Goal: Task Accomplishment & Management: Manage account settings

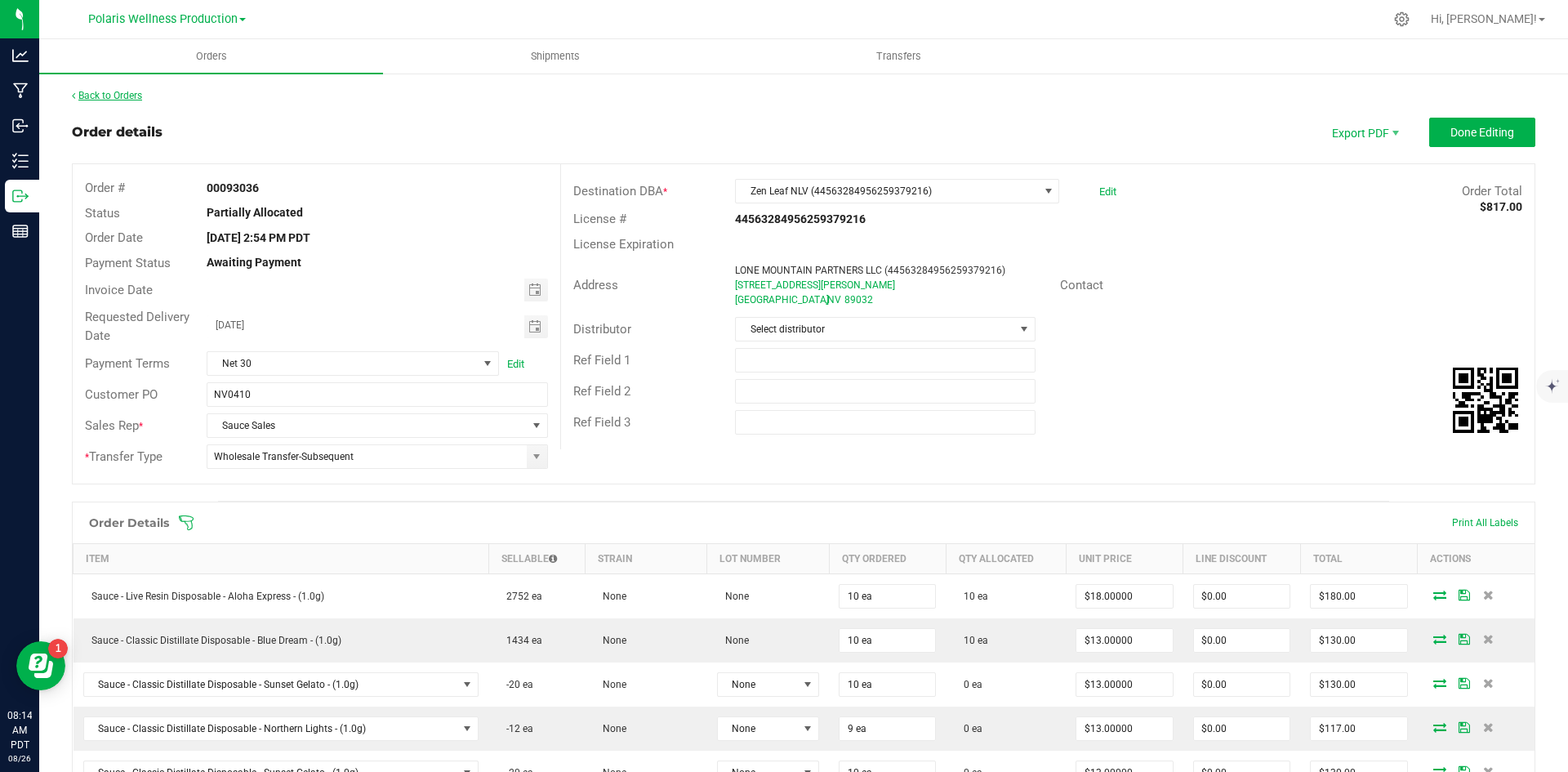
click at [105, 93] on link "Back to Orders" at bounding box center [107, 96] width 70 height 11
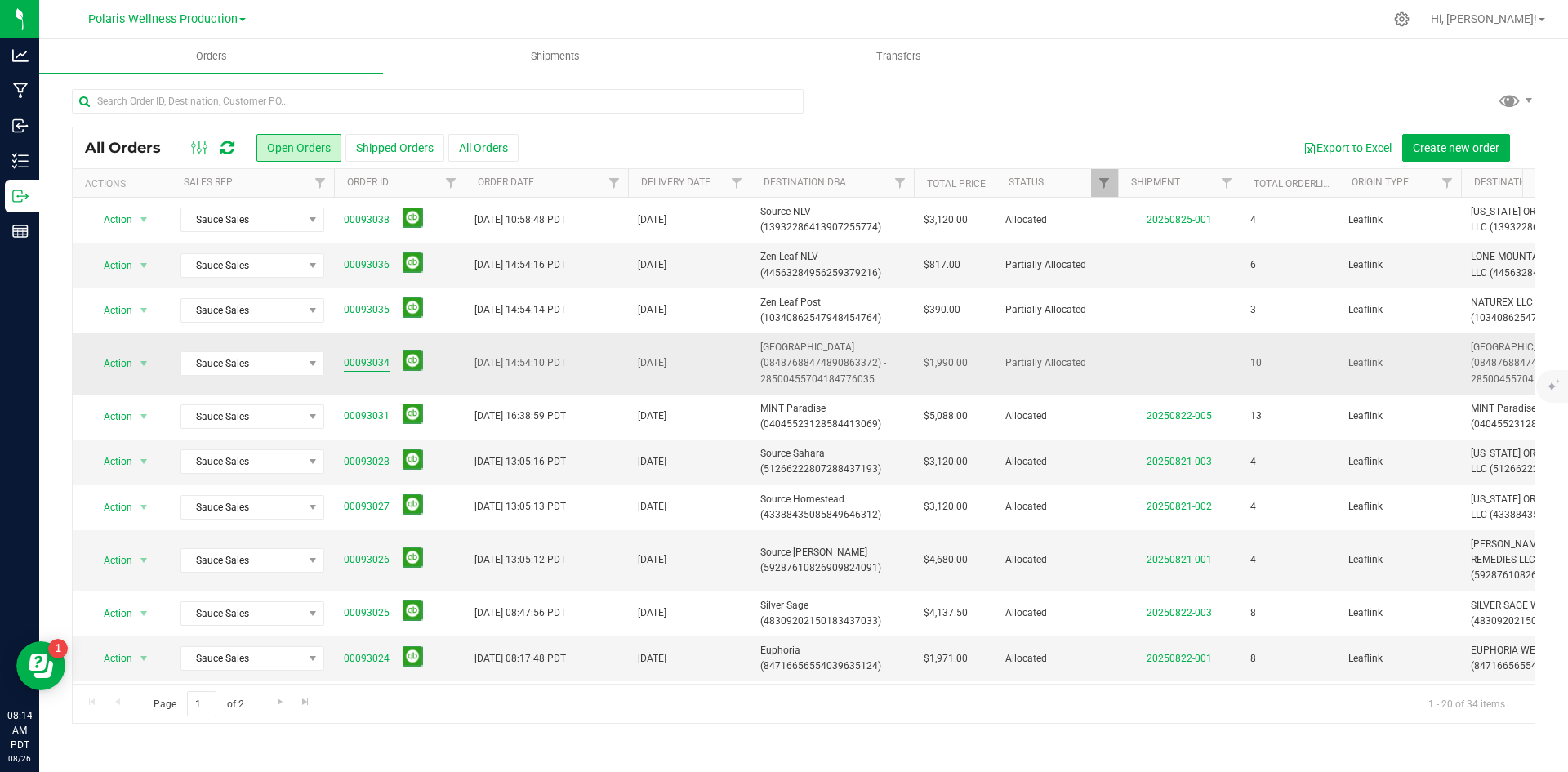
click at [377, 363] on link "00093034" at bounding box center [367, 363] width 46 height 15
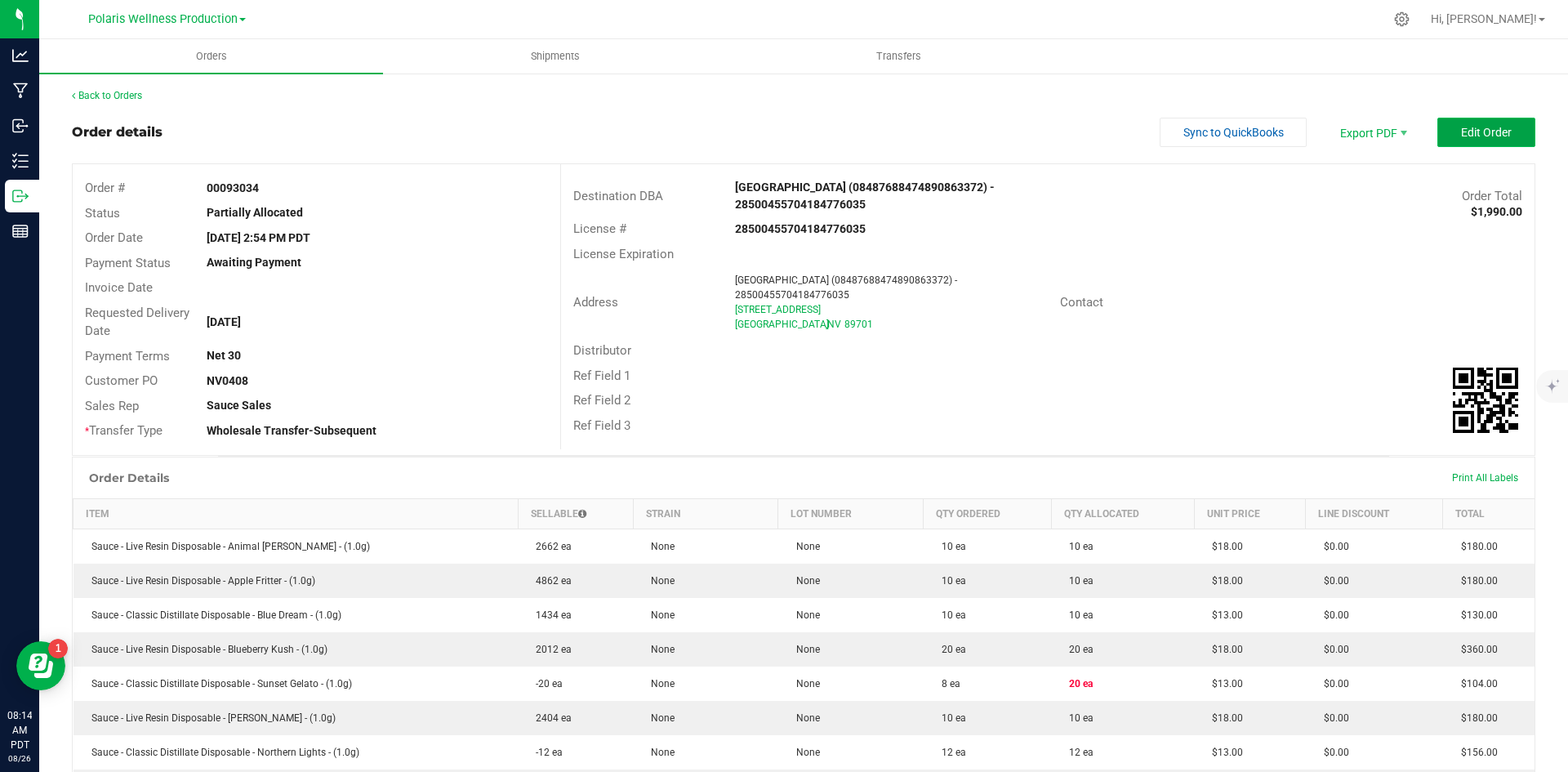
click at [1477, 134] on span "Edit Order" at bounding box center [1485, 132] width 50 height 13
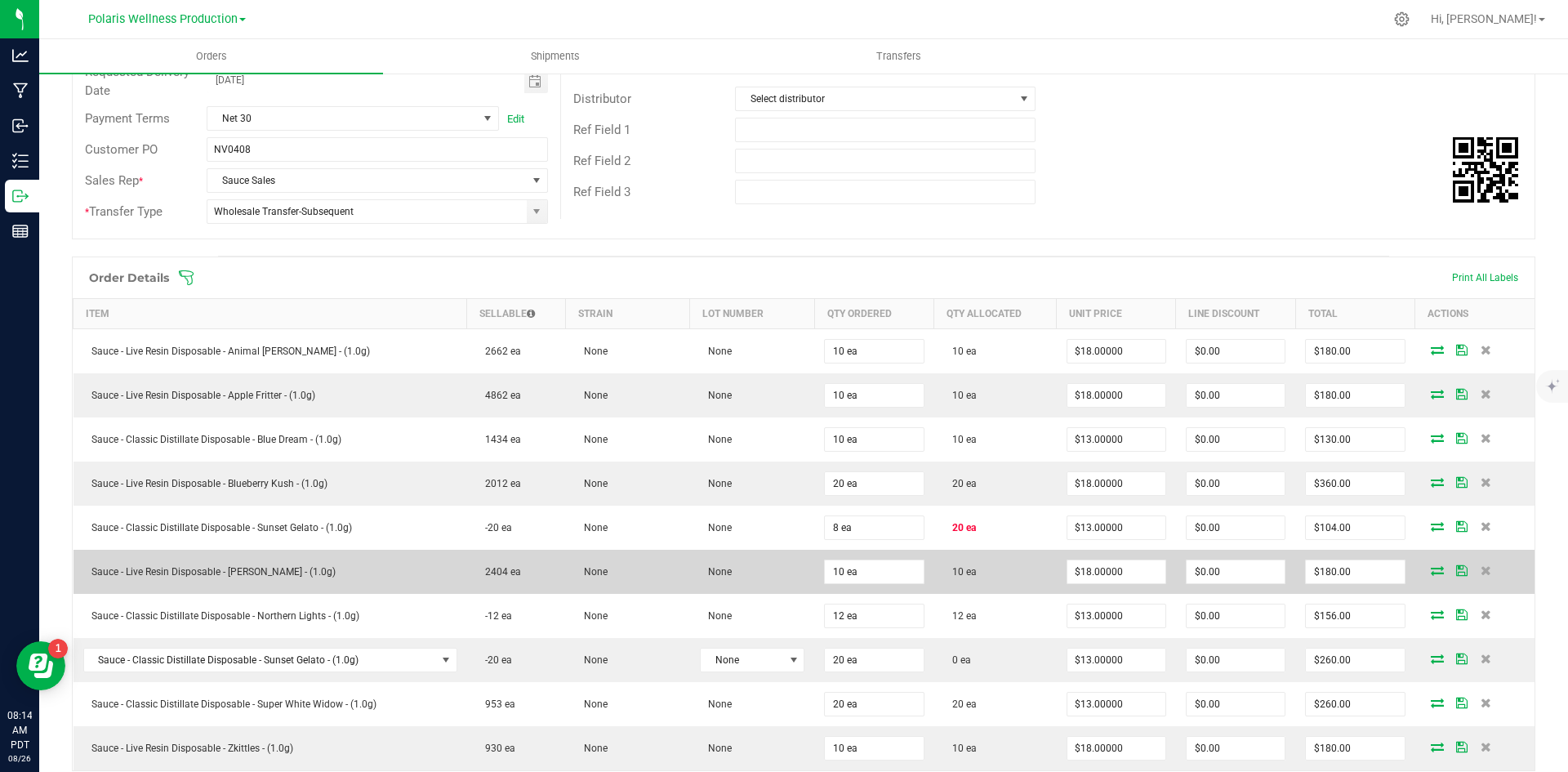
scroll to position [327, 0]
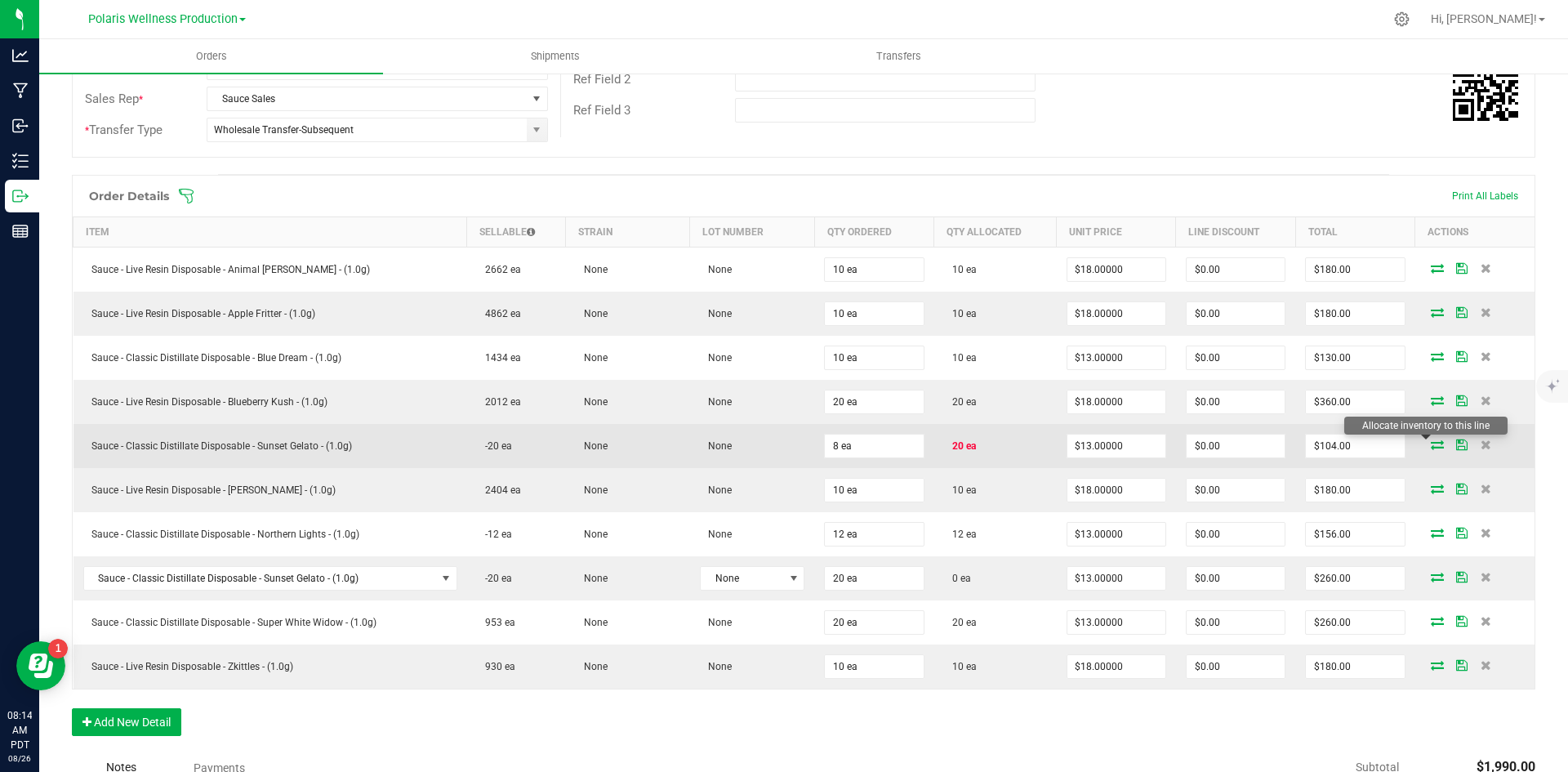
click at [1430, 444] on icon at bounding box center [1437, 444] width 13 height 10
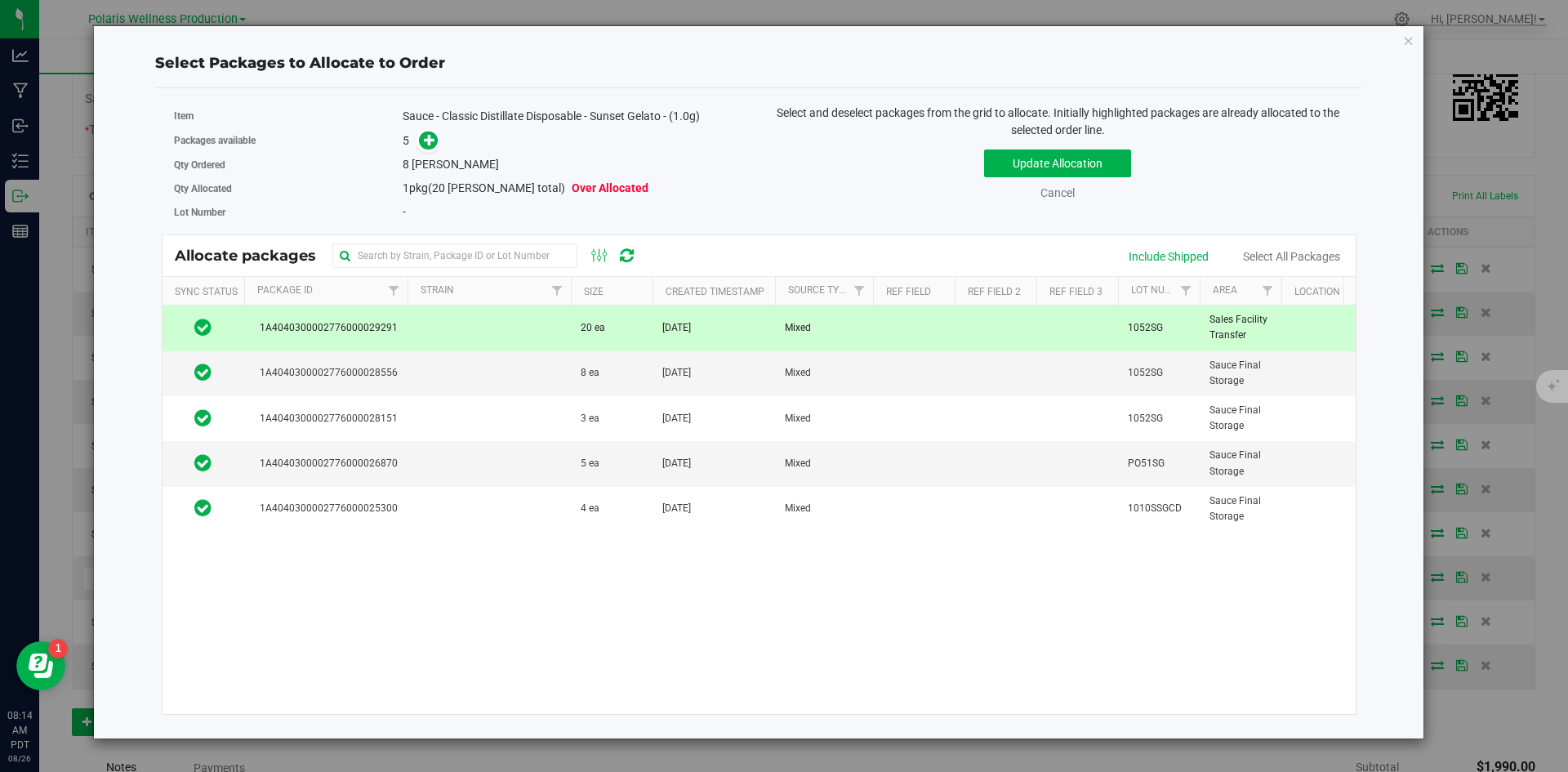
click at [525, 334] on td at bounding box center [489, 327] width 163 height 45
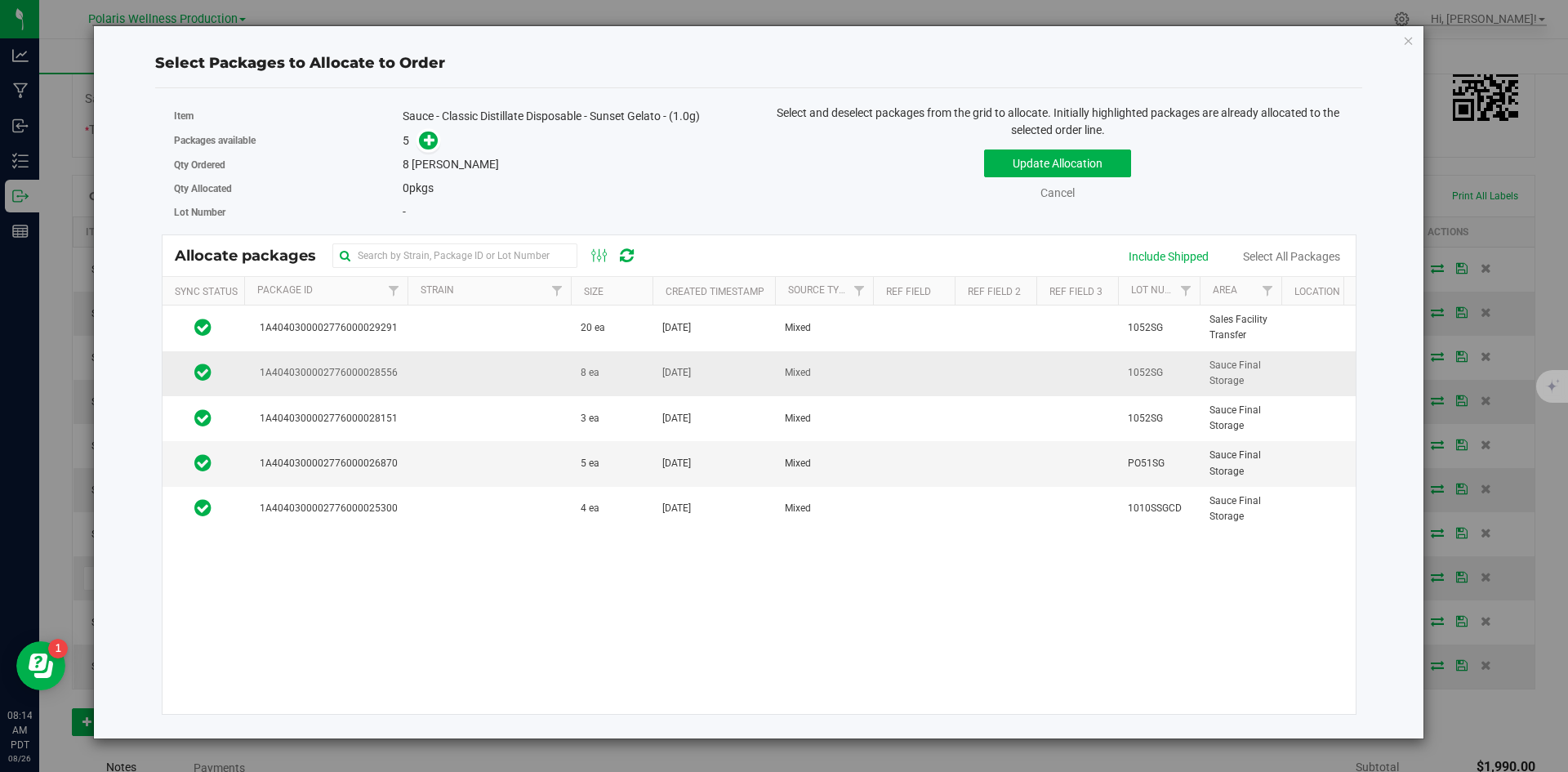
click at [519, 384] on td at bounding box center [489, 373] width 163 height 45
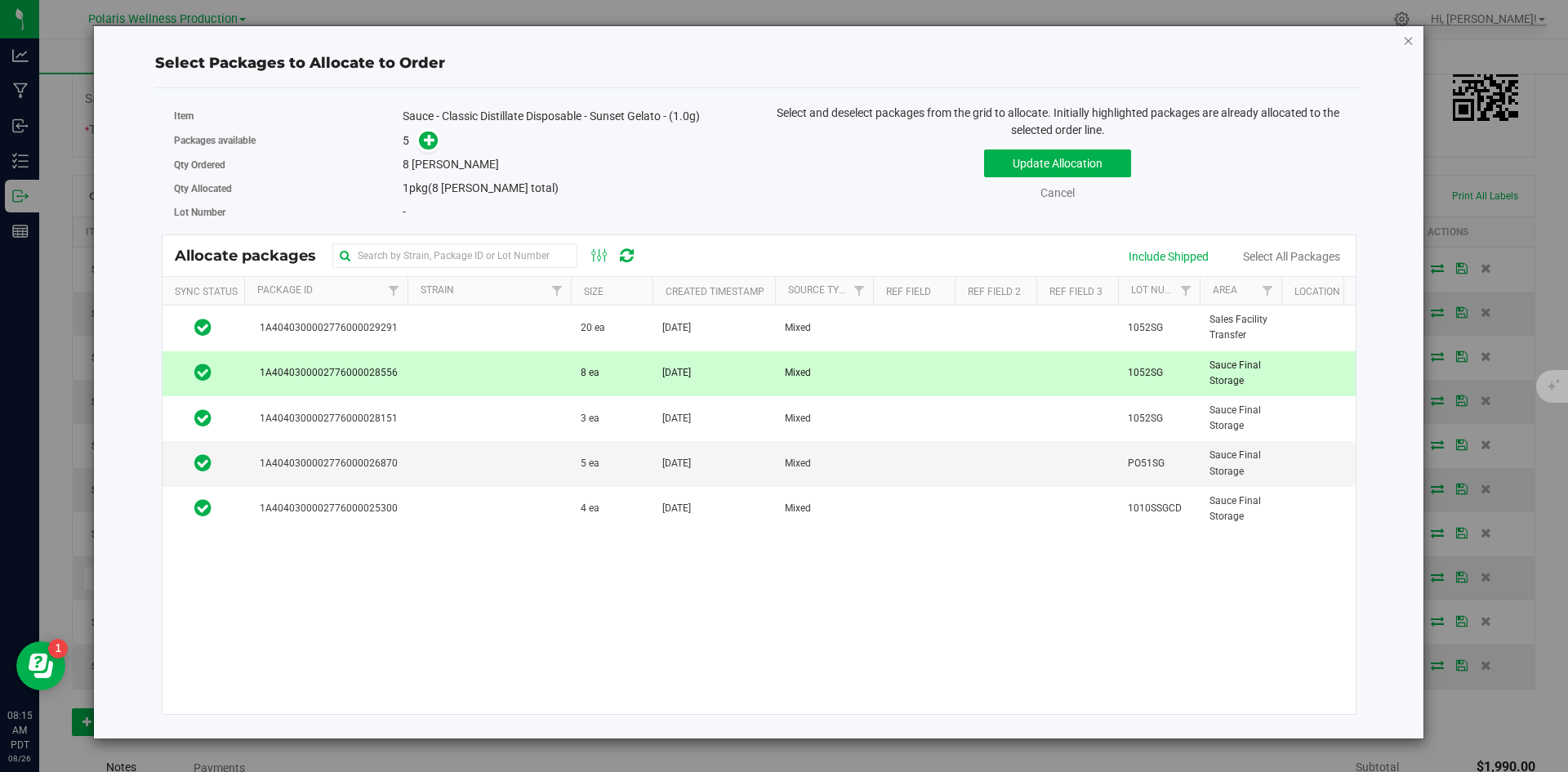
click at [1407, 45] on icon "button" at bounding box center [1408, 40] width 11 height 20
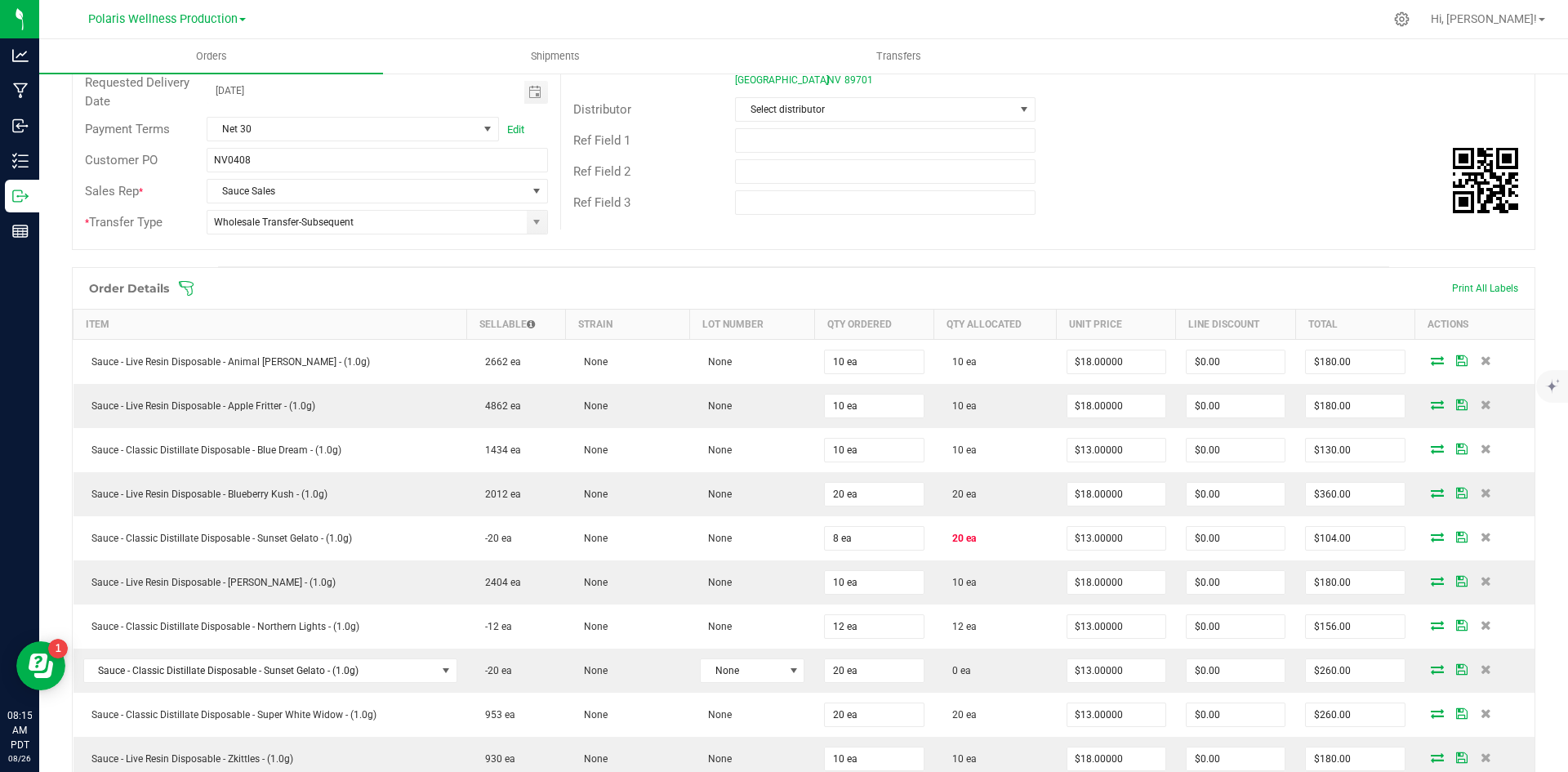
scroll to position [0, 0]
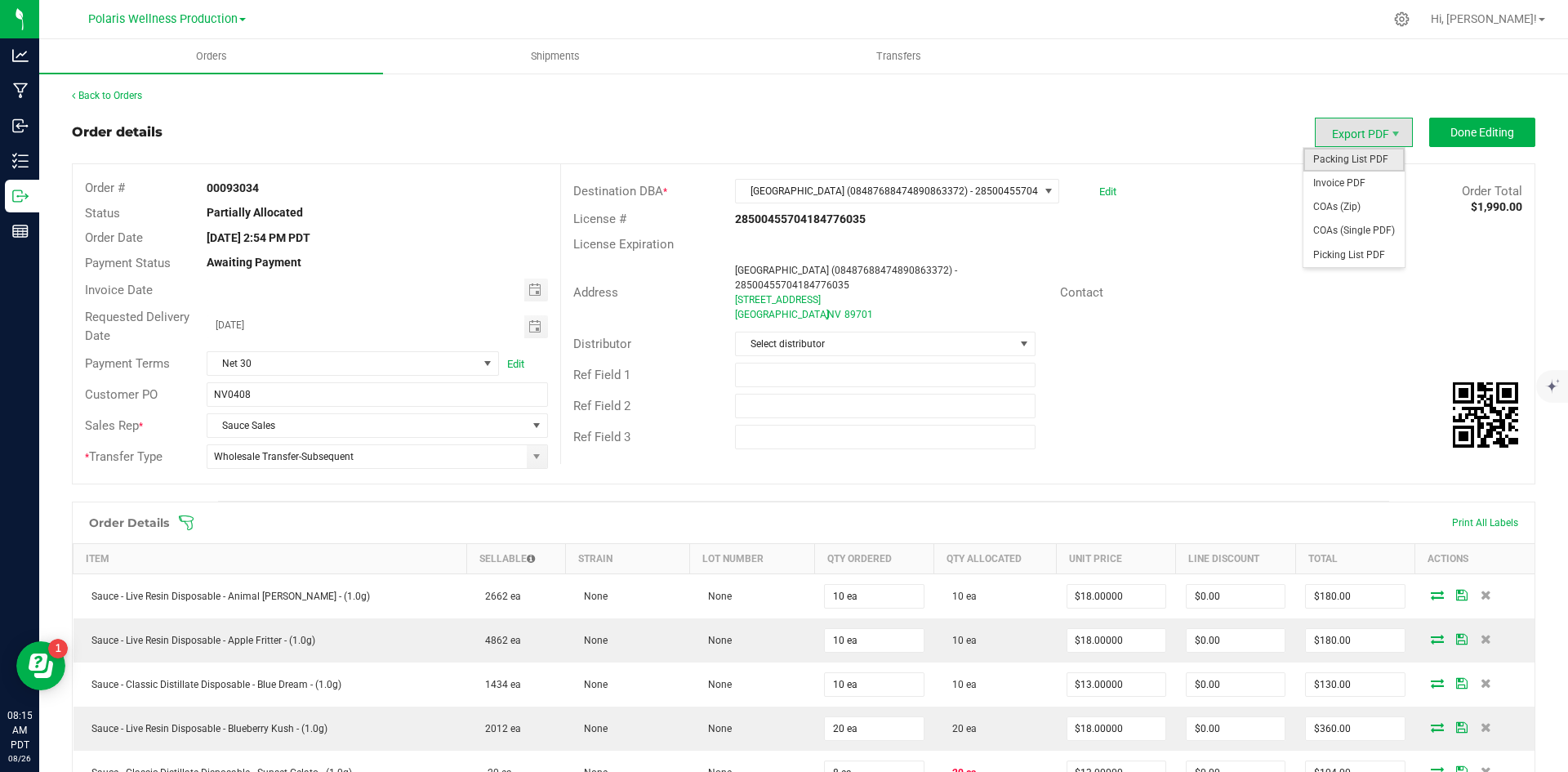
click at [1348, 160] on span "Packing List PDF" at bounding box center [1353, 160] width 102 height 24
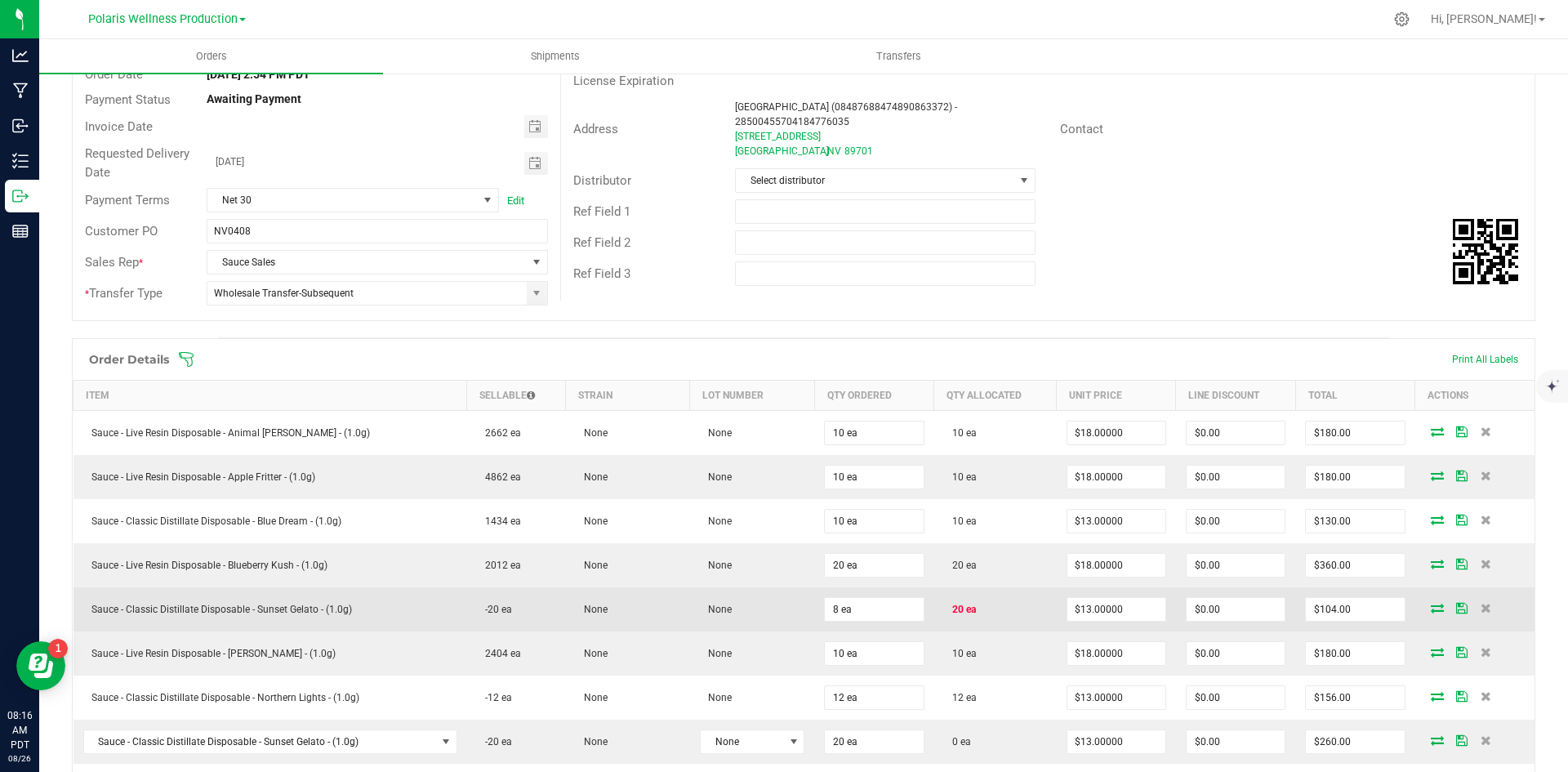
click at [1430, 606] on icon at bounding box center [1437, 608] width 13 height 10
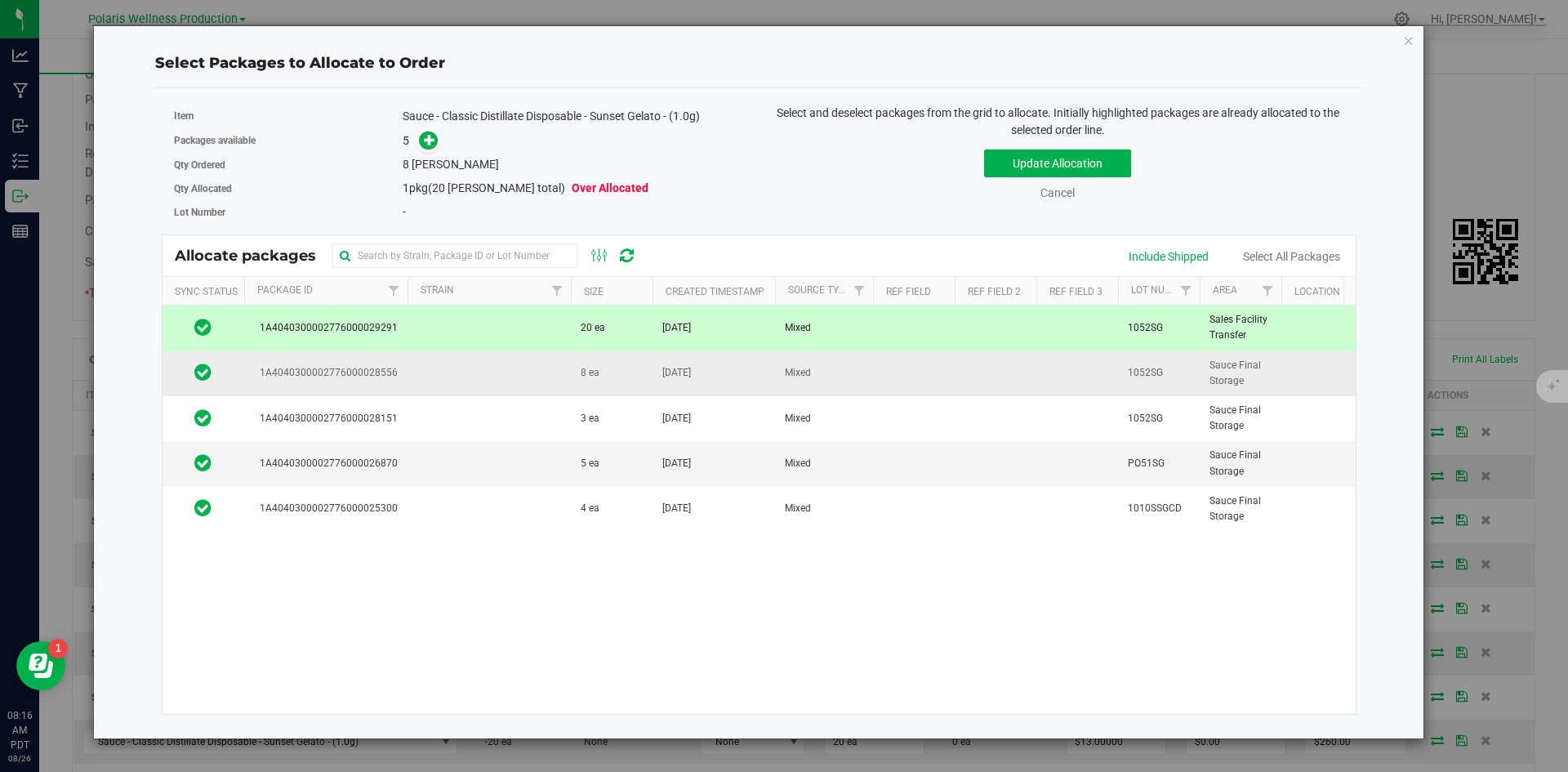
click at [532, 382] on td at bounding box center [489, 373] width 163 height 45
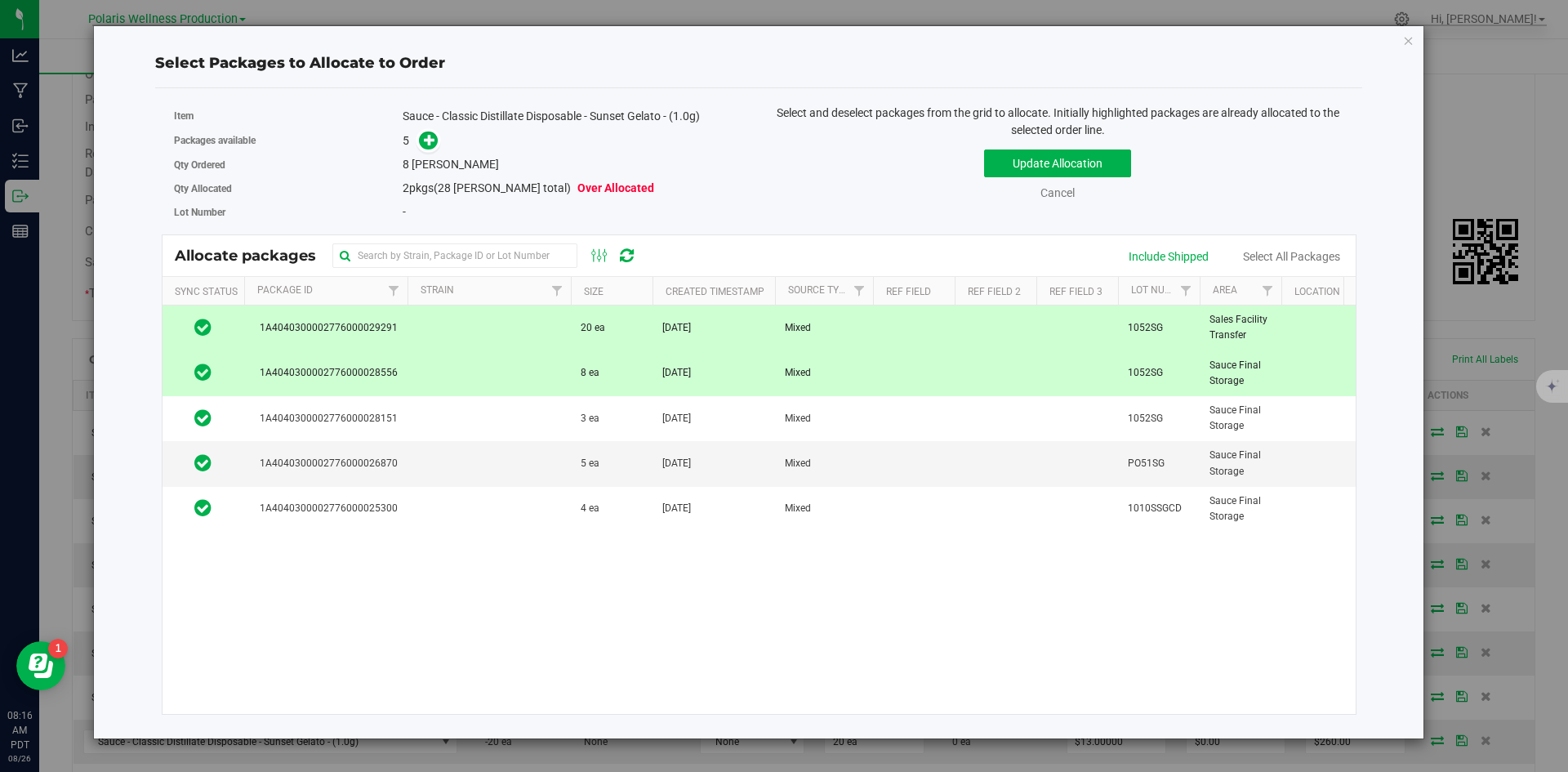
click at [526, 338] on td at bounding box center [489, 327] width 163 height 45
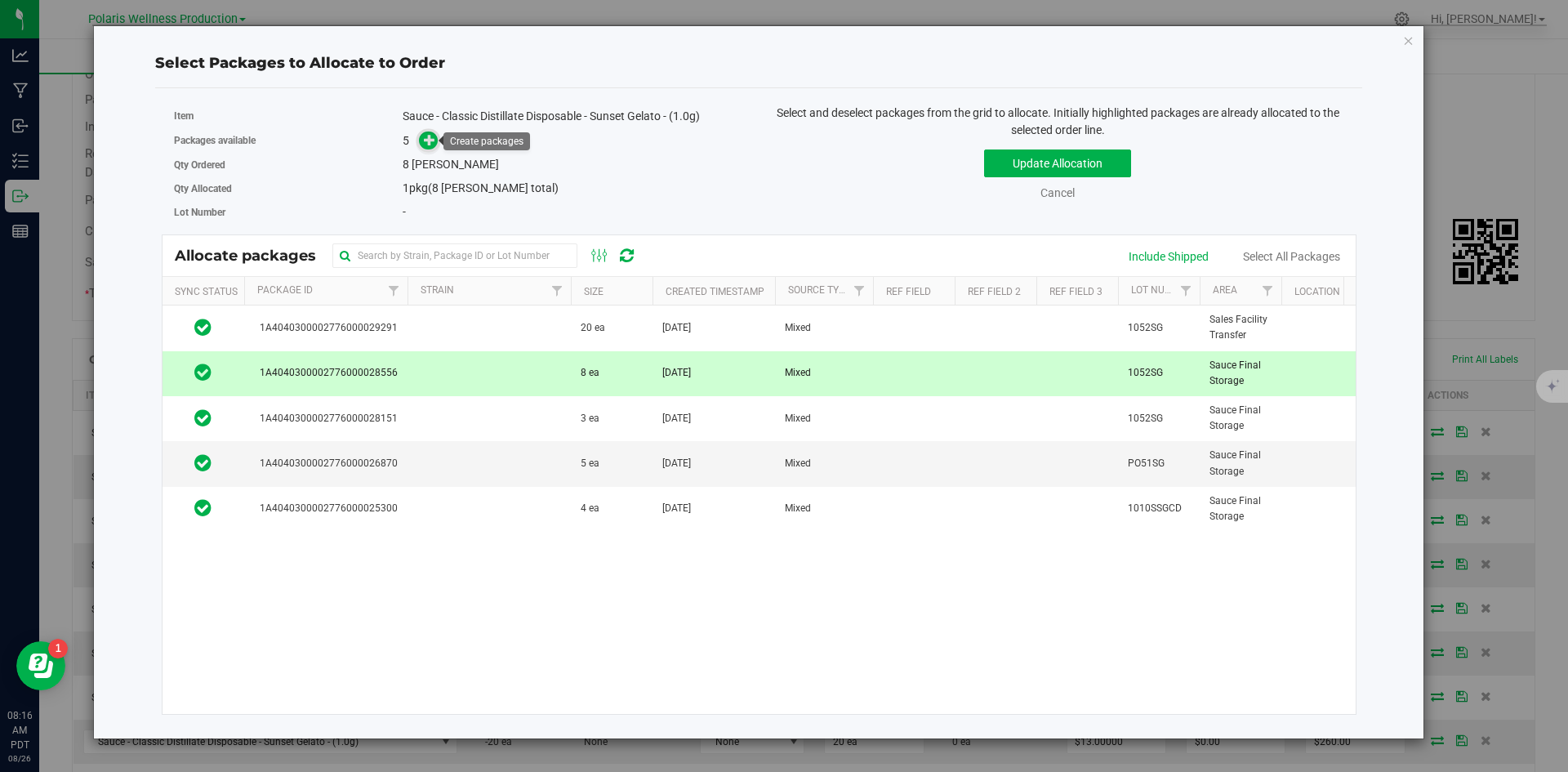
click at [425, 143] on icon at bounding box center [430, 139] width 11 height 11
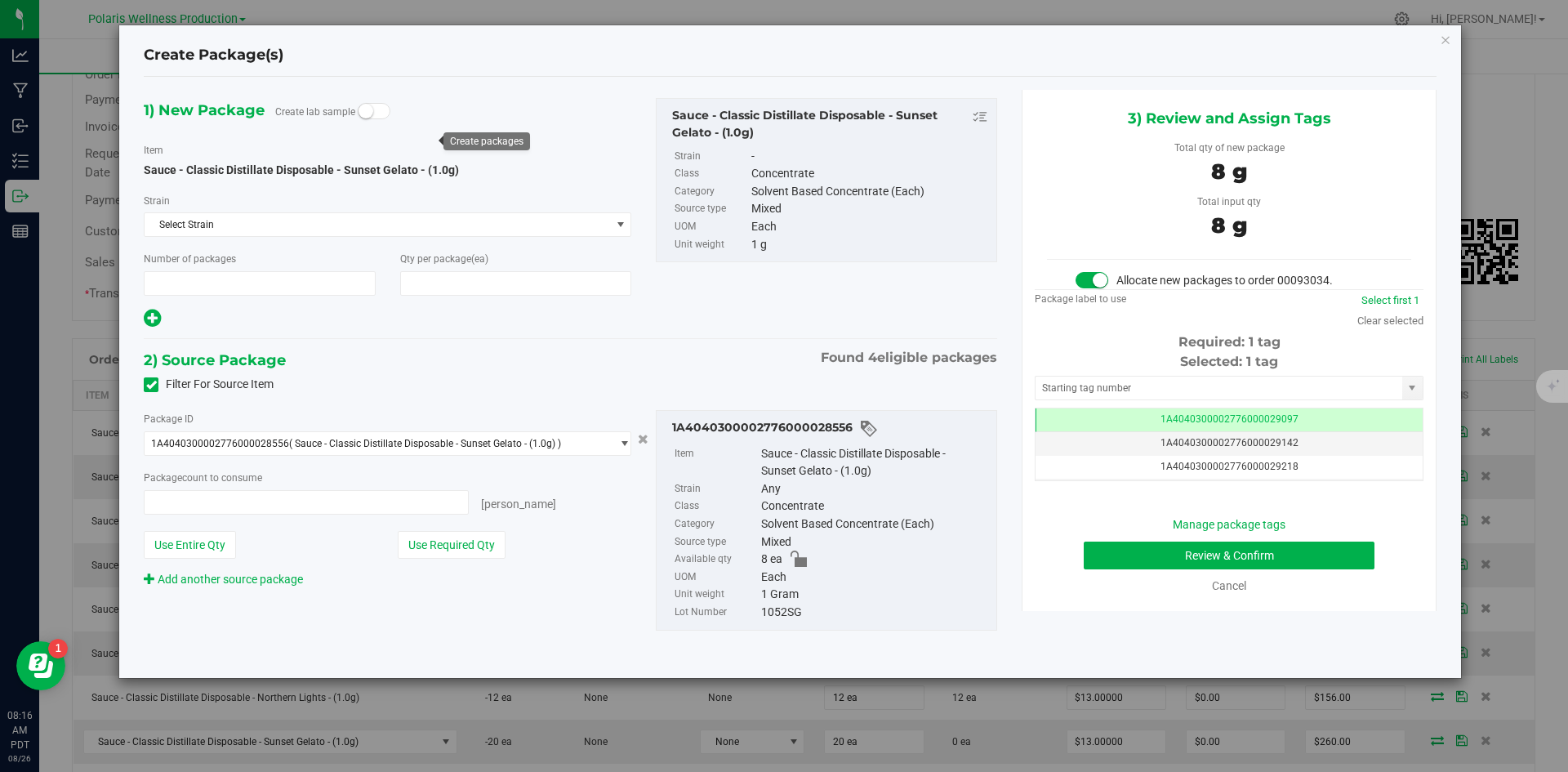
type input "1"
type input "8"
type input "8 ea"
click at [1233, 388] on input "text" at bounding box center [1219, 388] width 367 height 23
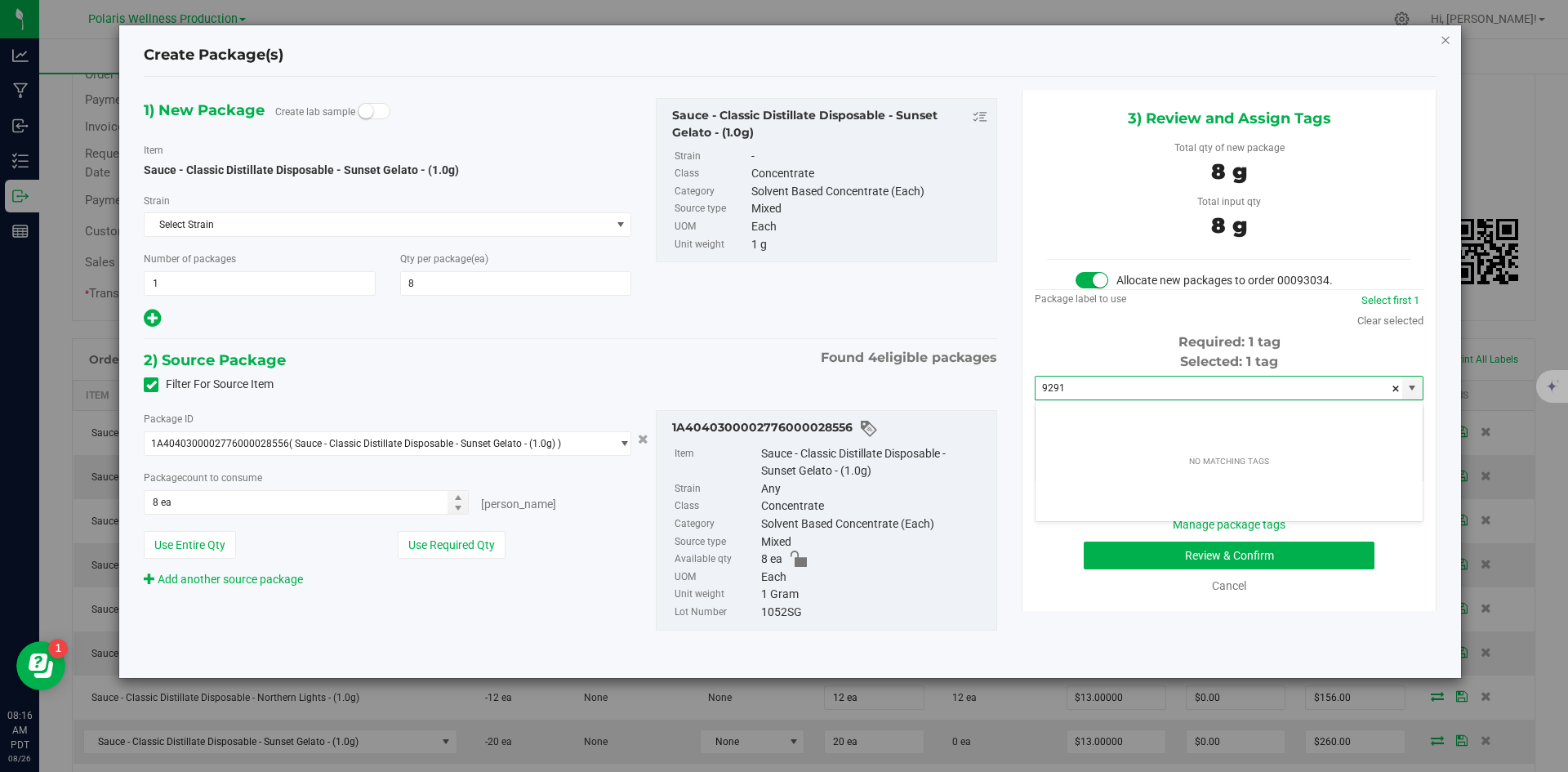
type input "9291"
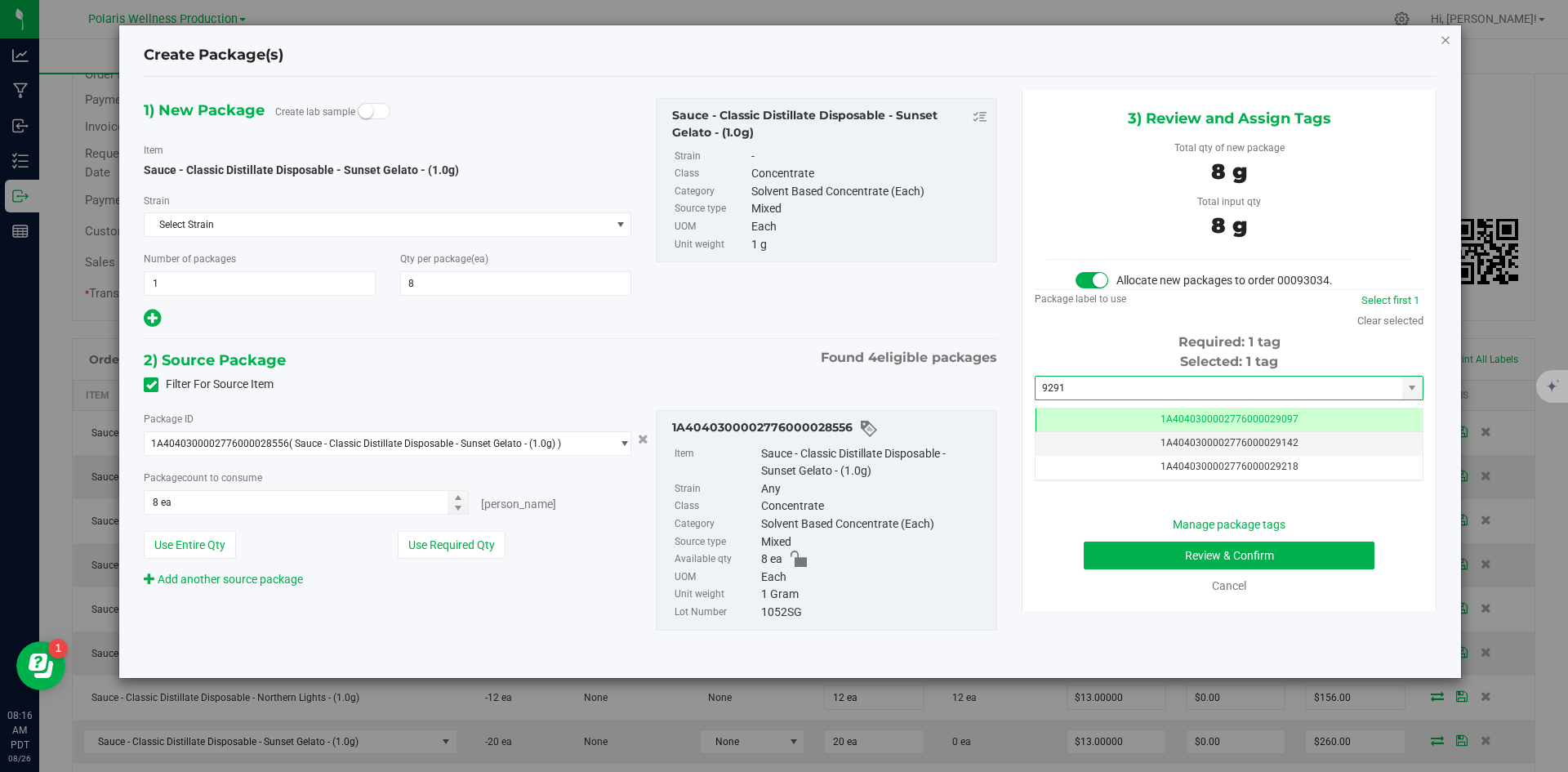
click at [1447, 40] on icon "button" at bounding box center [1445, 39] width 11 height 20
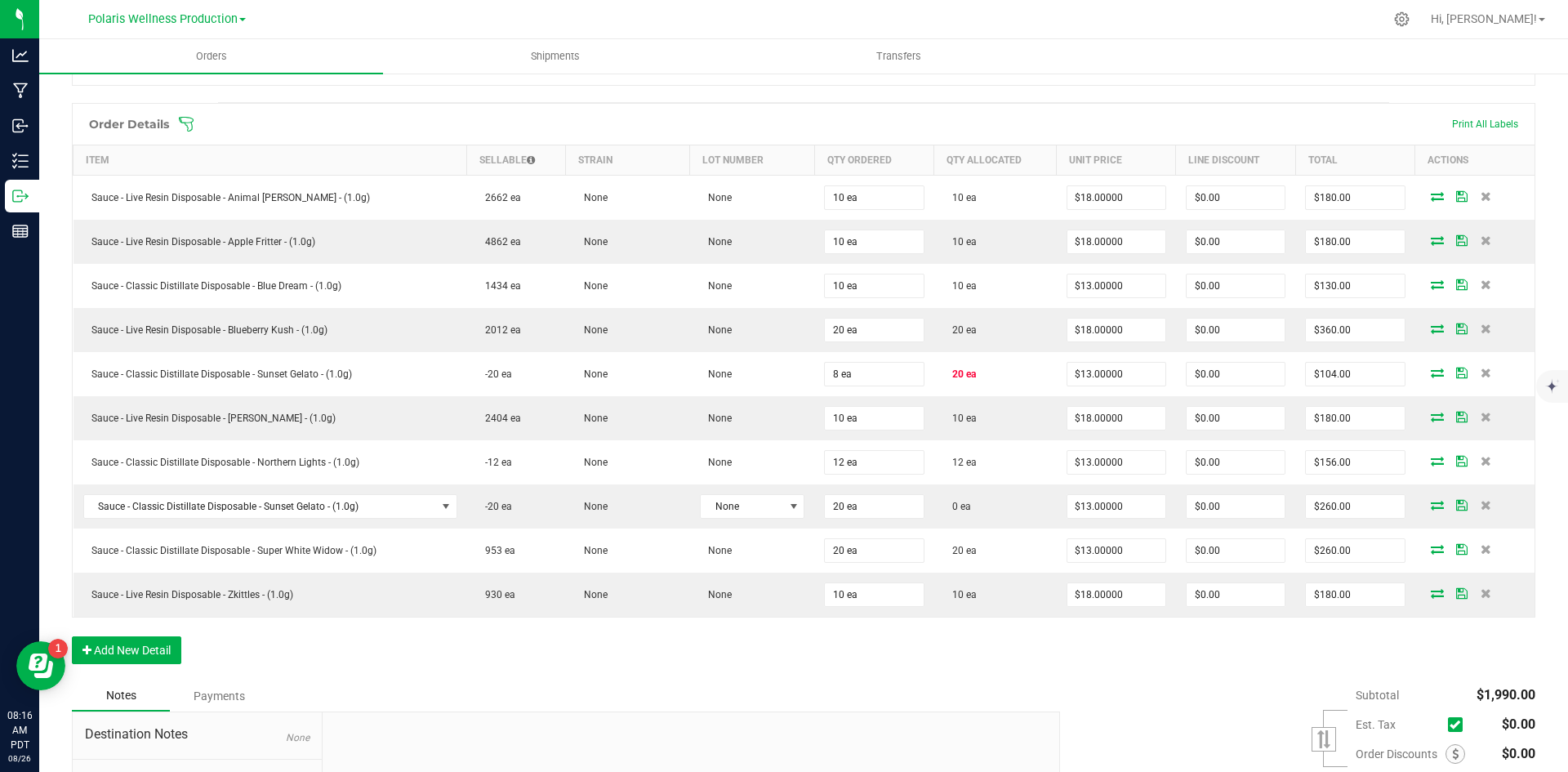
scroll to position [409, 0]
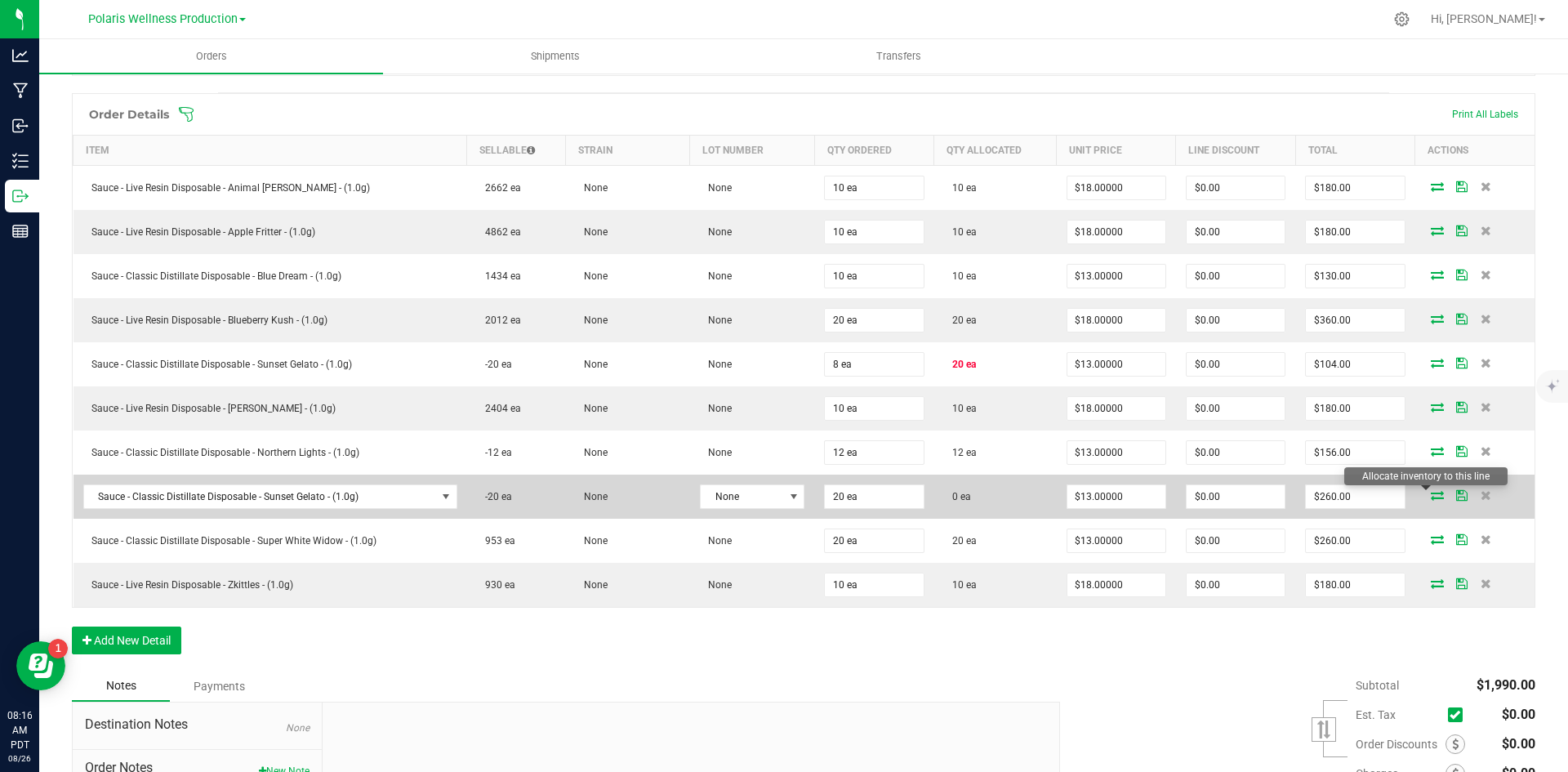
click at [1430, 492] on icon at bounding box center [1437, 495] width 13 height 10
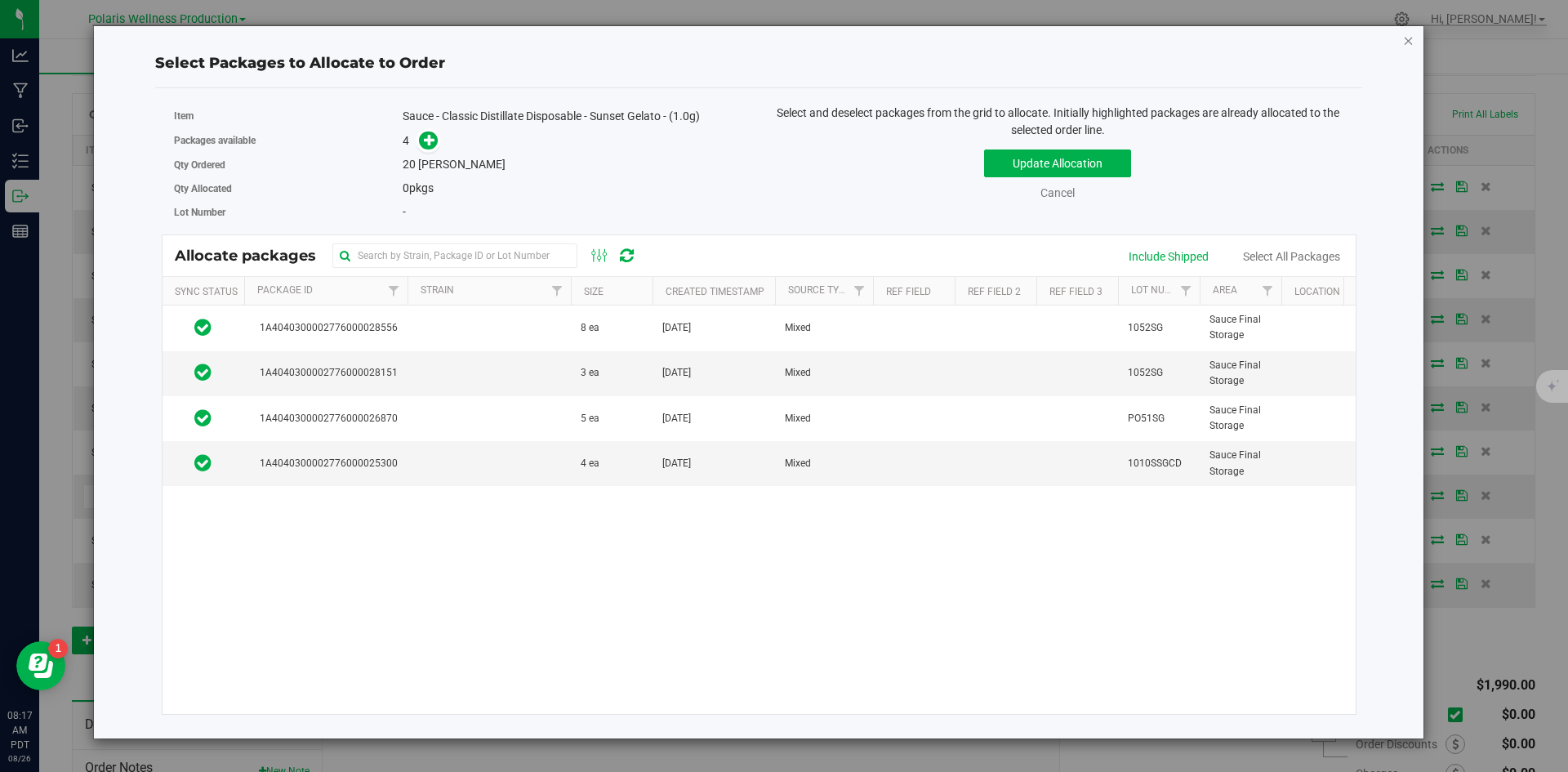
click at [1406, 46] on icon "button" at bounding box center [1408, 40] width 11 height 20
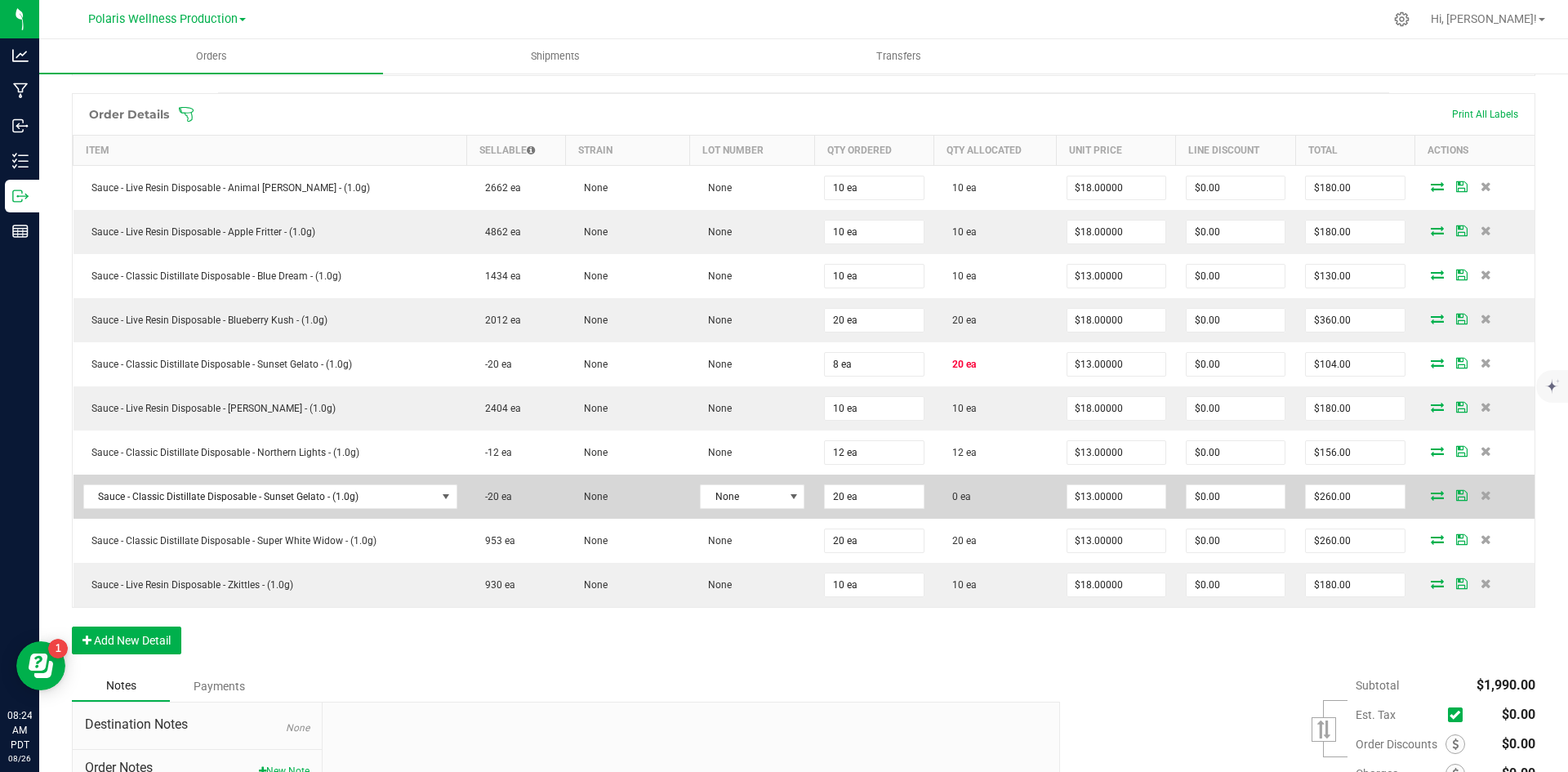
click at [1430, 495] on icon at bounding box center [1437, 495] width 13 height 10
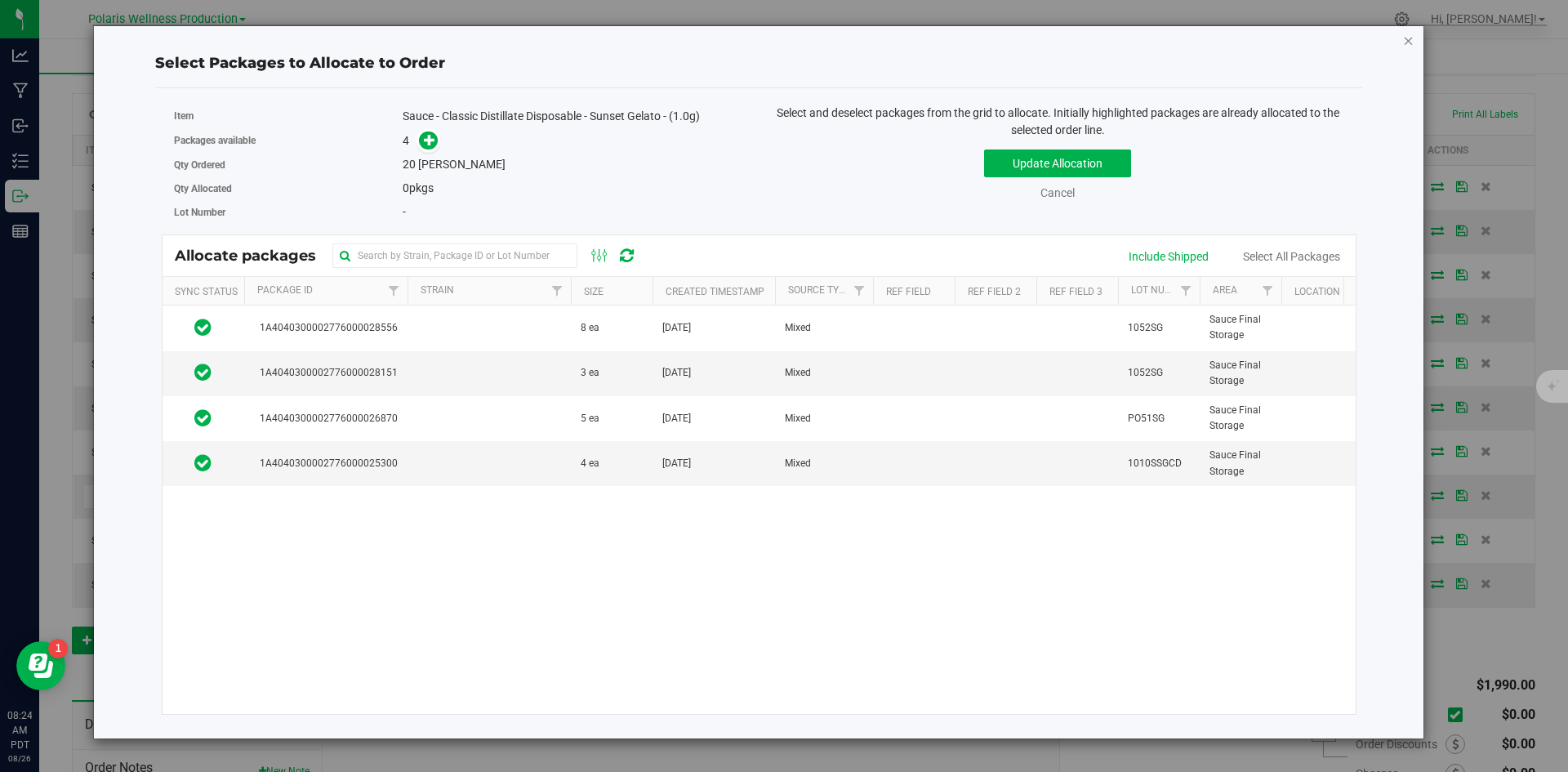
click at [1410, 41] on icon "button" at bounding box center [1408, 40] width 11 height 20
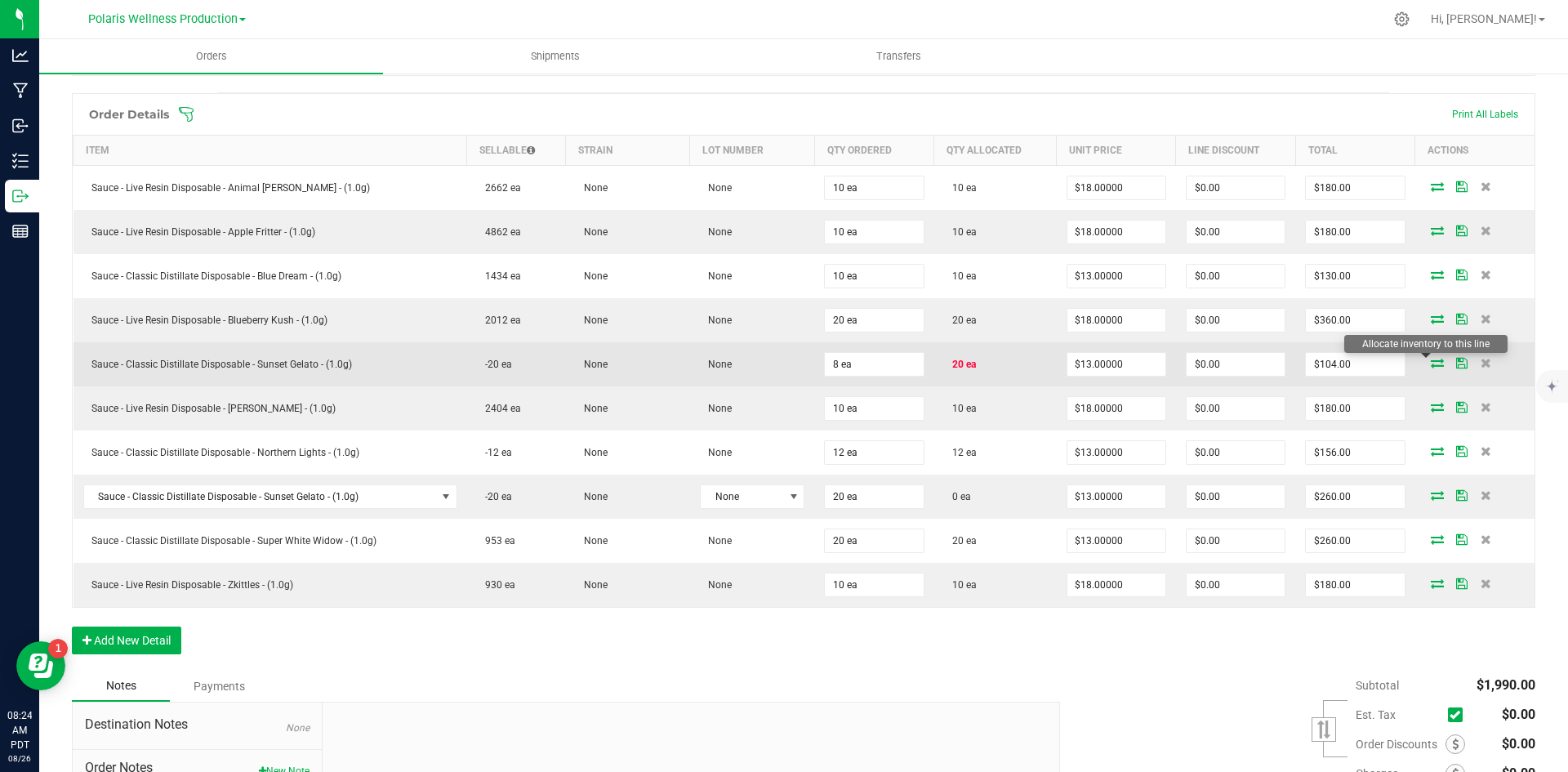
click at [1430, 363] on icon at bounding box center [1437, 362] width 13 height 10
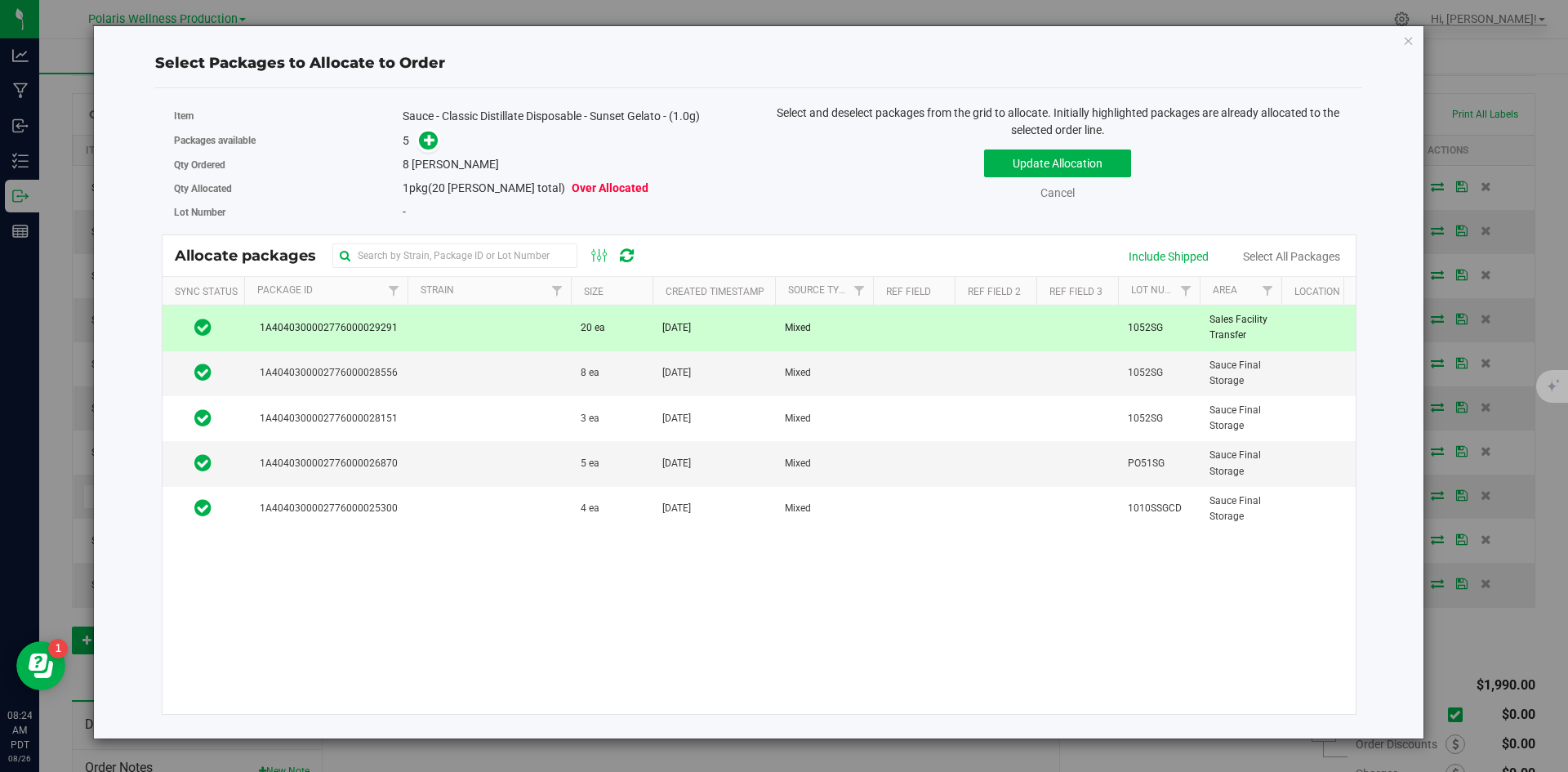
click at [578, 329] on td "20 ea" at bounding box center [612, 327] width 82 height 45
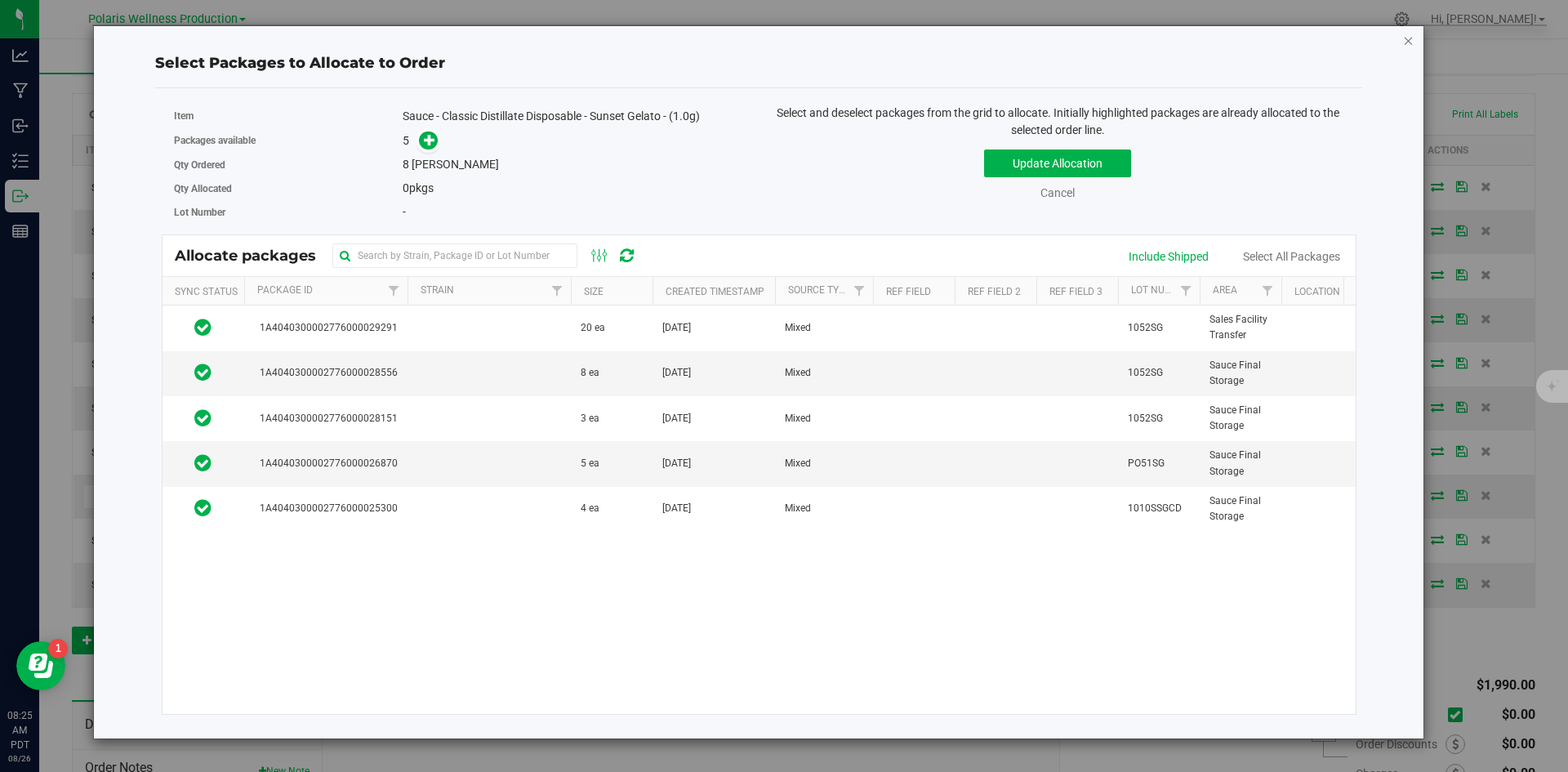
click at [1407, 37] on icon "button" at bounding box center [1408, 40] width 11 height 20
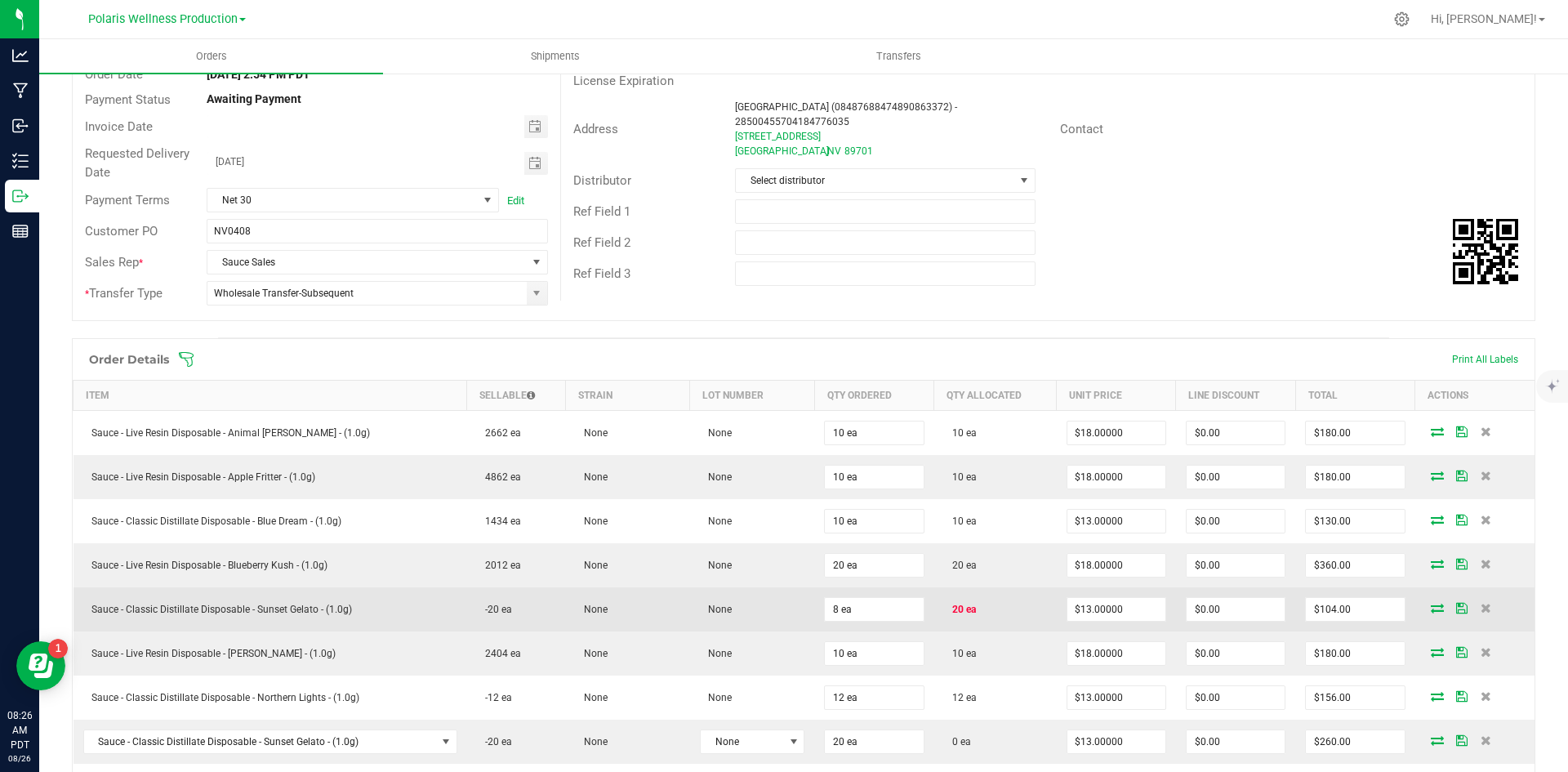
scroll to position [245, 0]
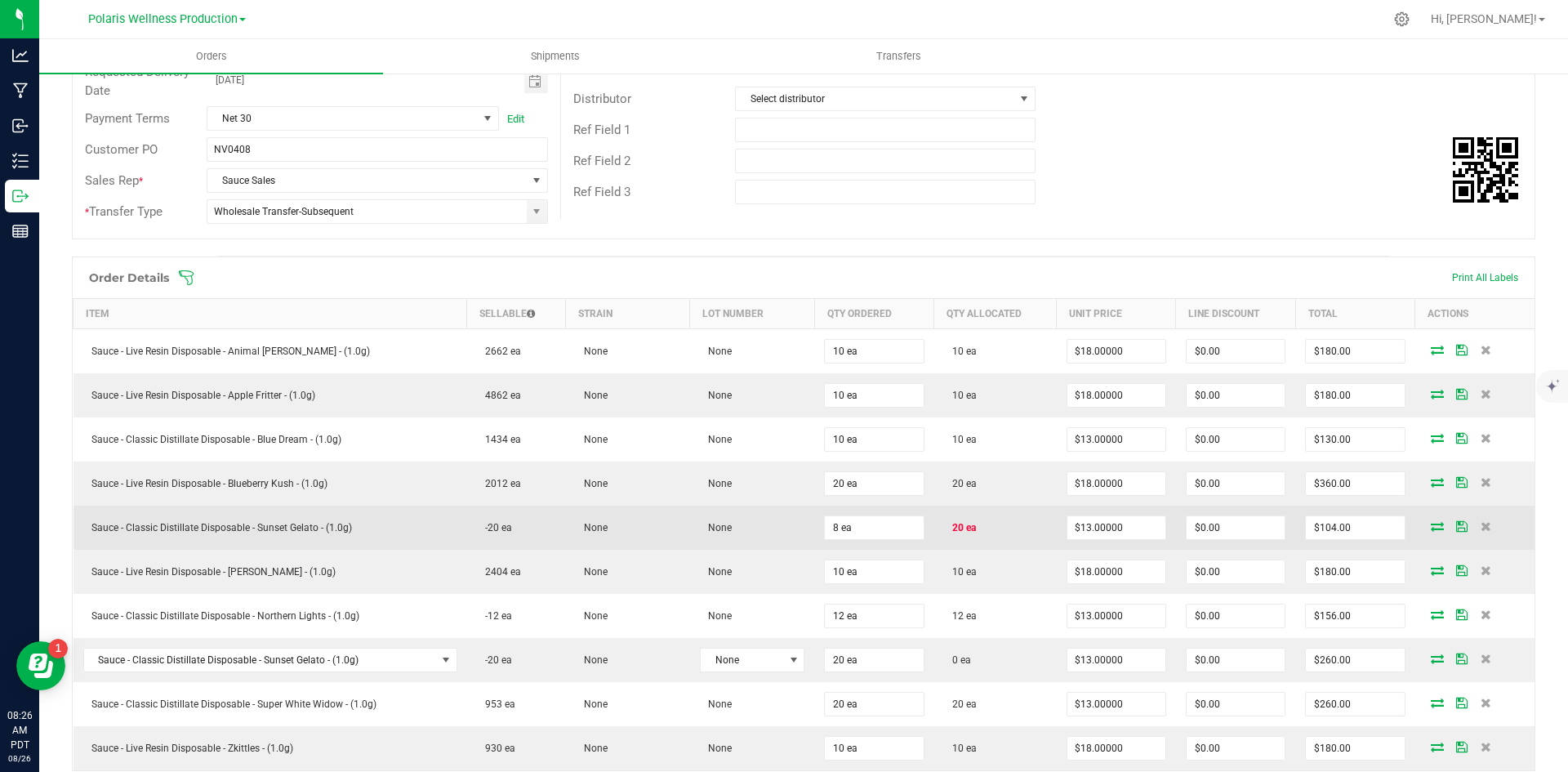
click at [1430, 530] on icon at bounding box center [1437, 526] width 13 height 10
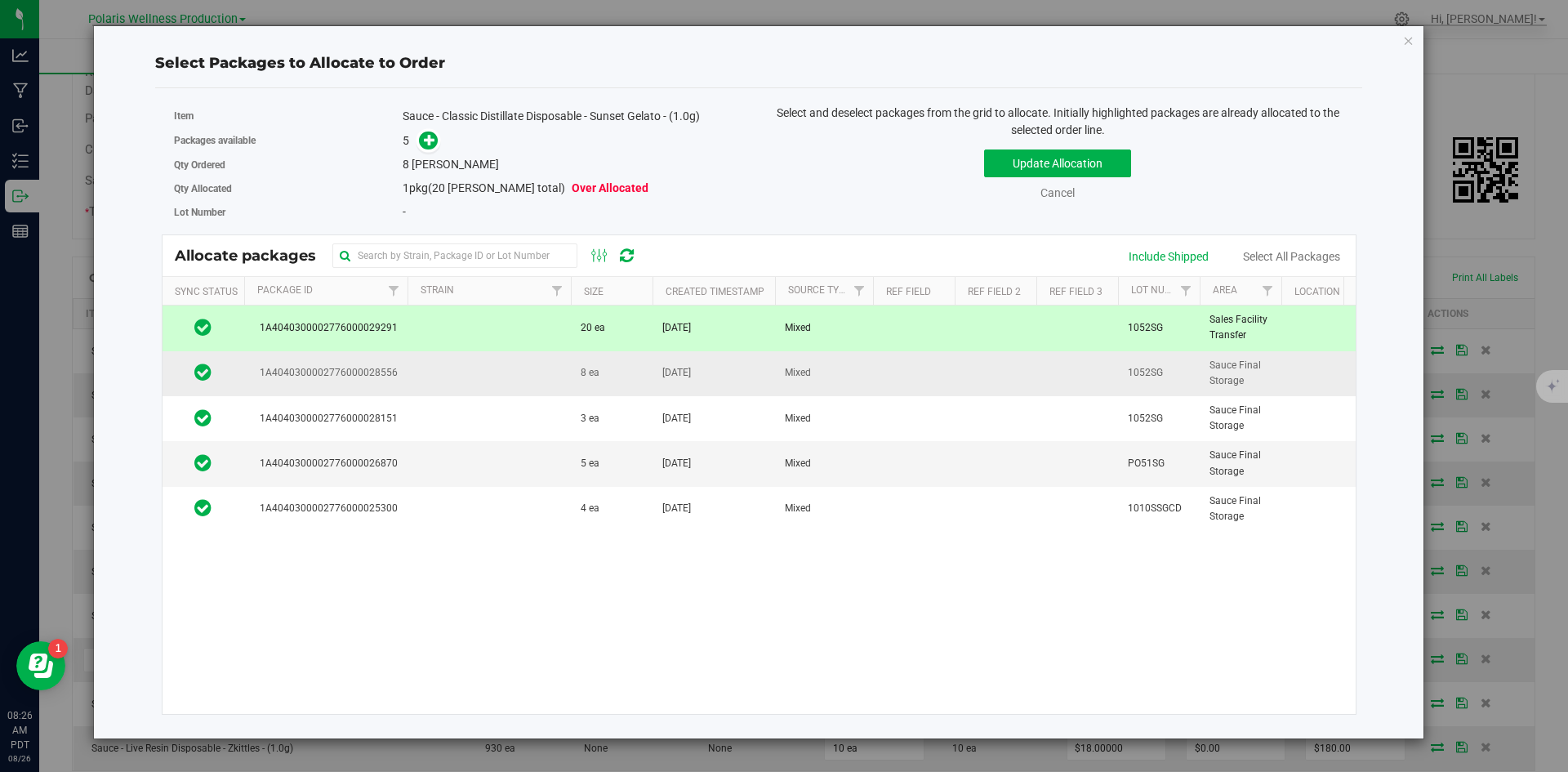
click at [605, 377] on td "8 ea" at bounding box center [612, 373] width 82 height 45
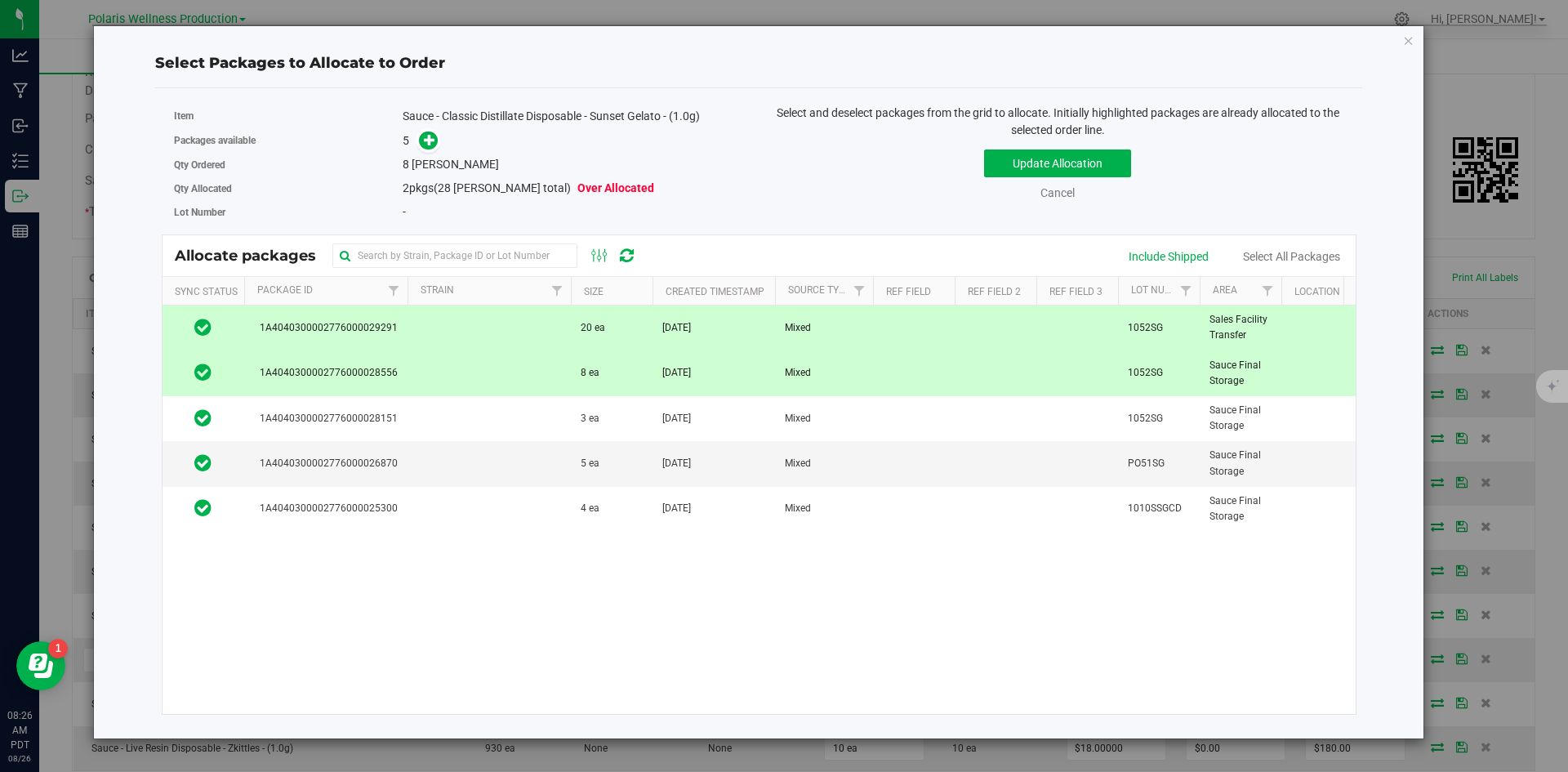
click at [615, 317] on td "20 ea" at bounding box center [612, 327] width 82 height 45
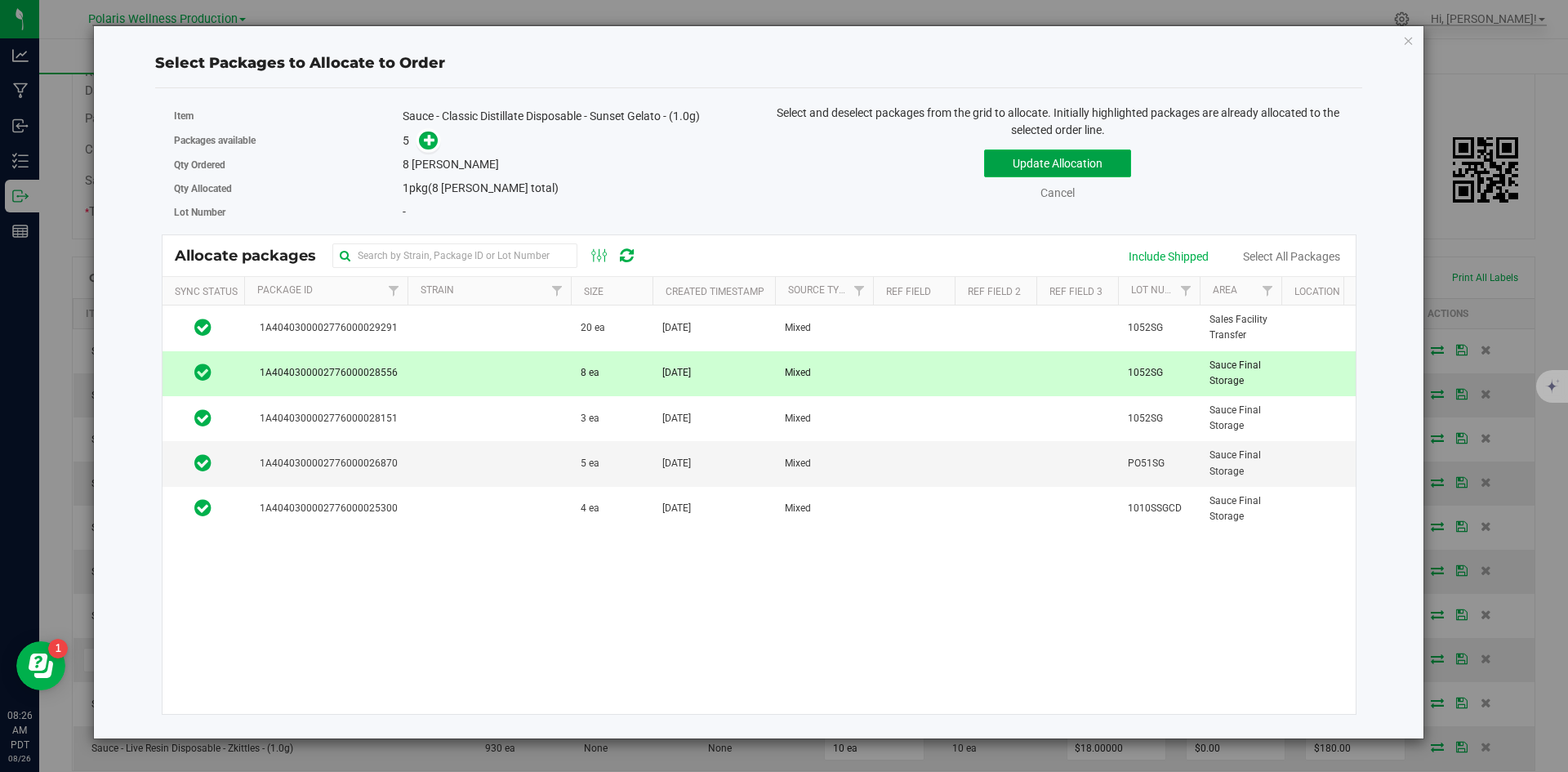
click at [1027, 166] on button "Update Allocation" at bounding box center [1057, 163] width 147 height 28
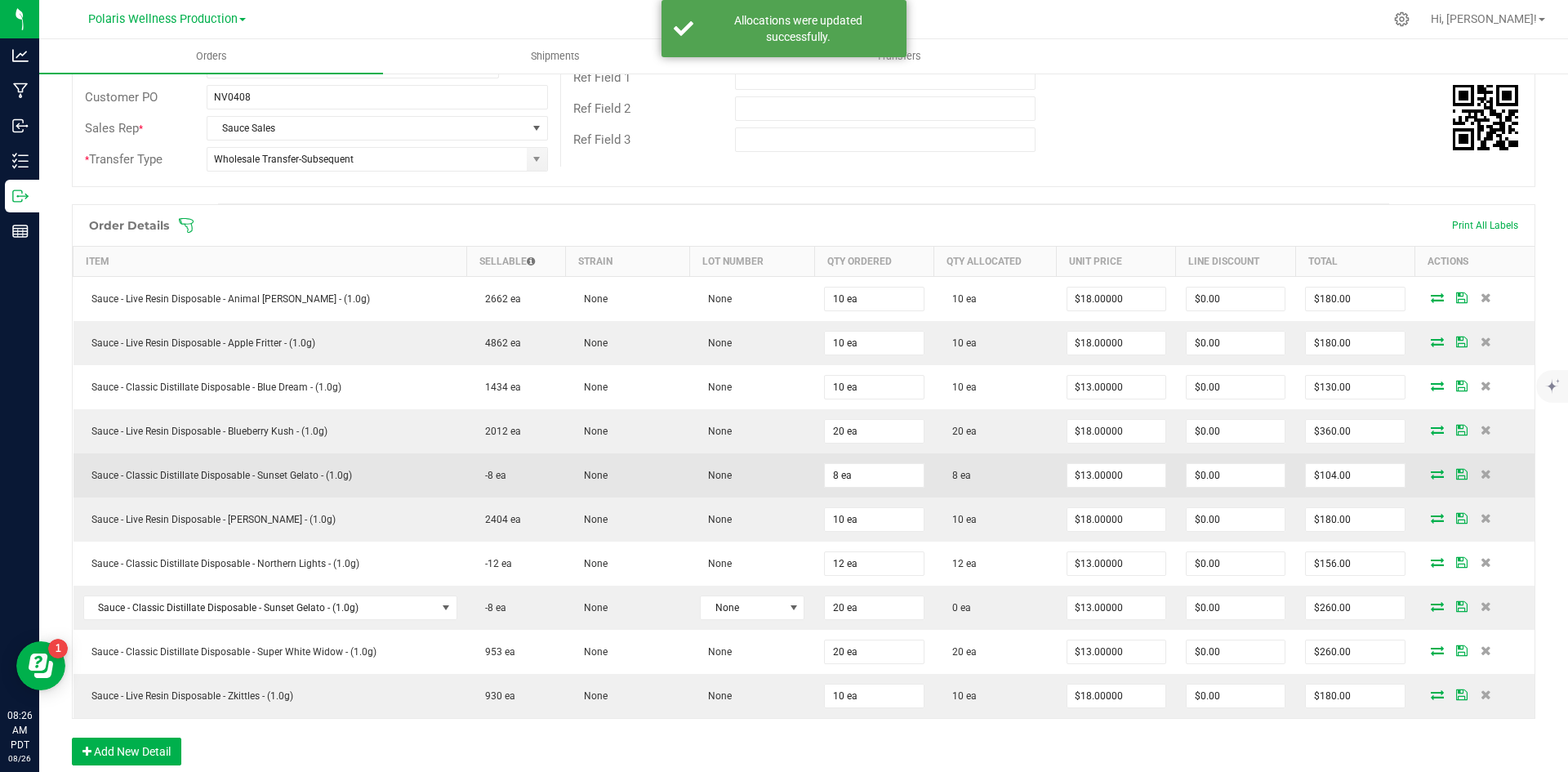
scroll to position [327, 0]
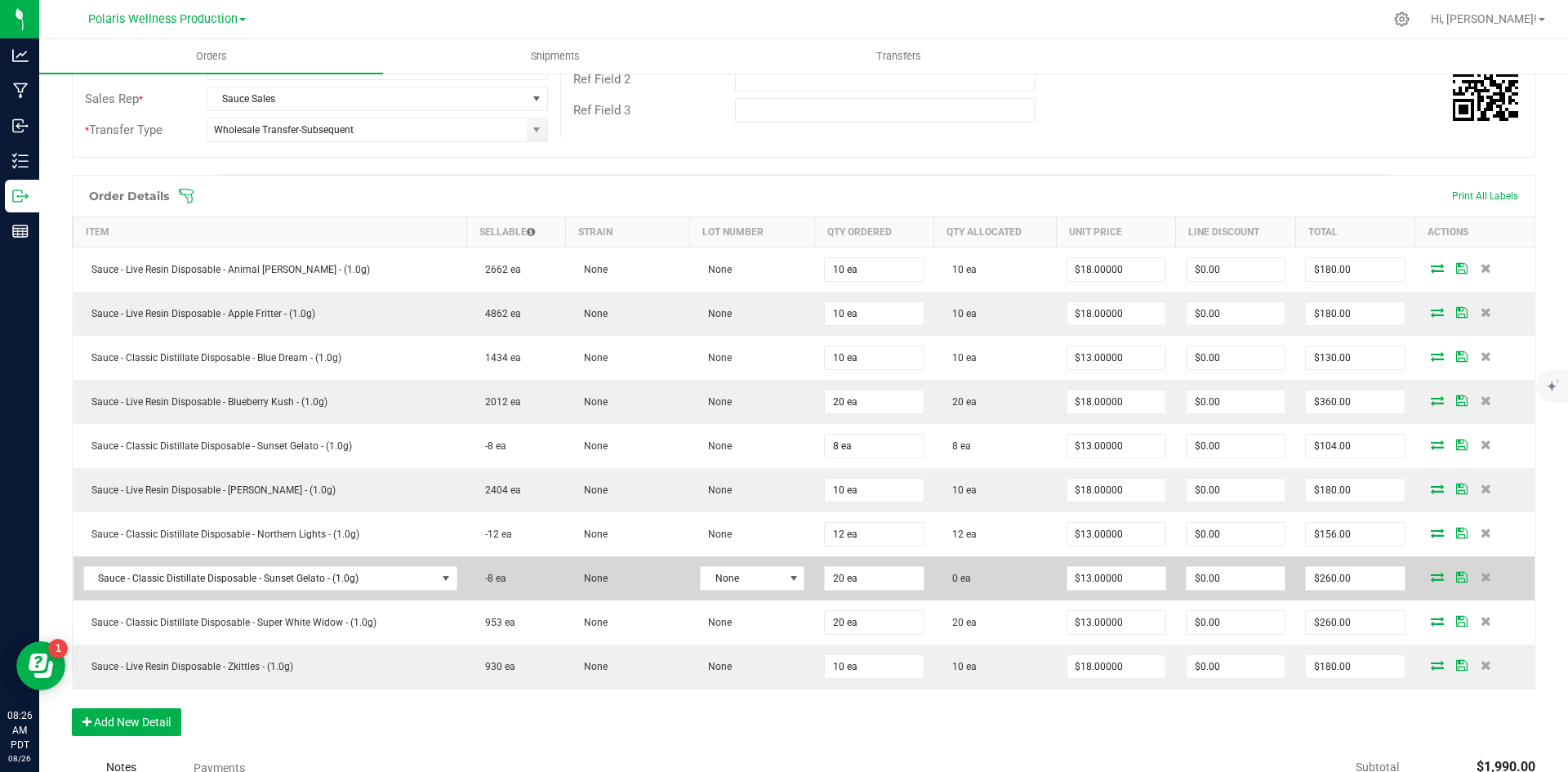
click at [1430, 578] on icon at bounding box center [1437, 576] width 13 height 10
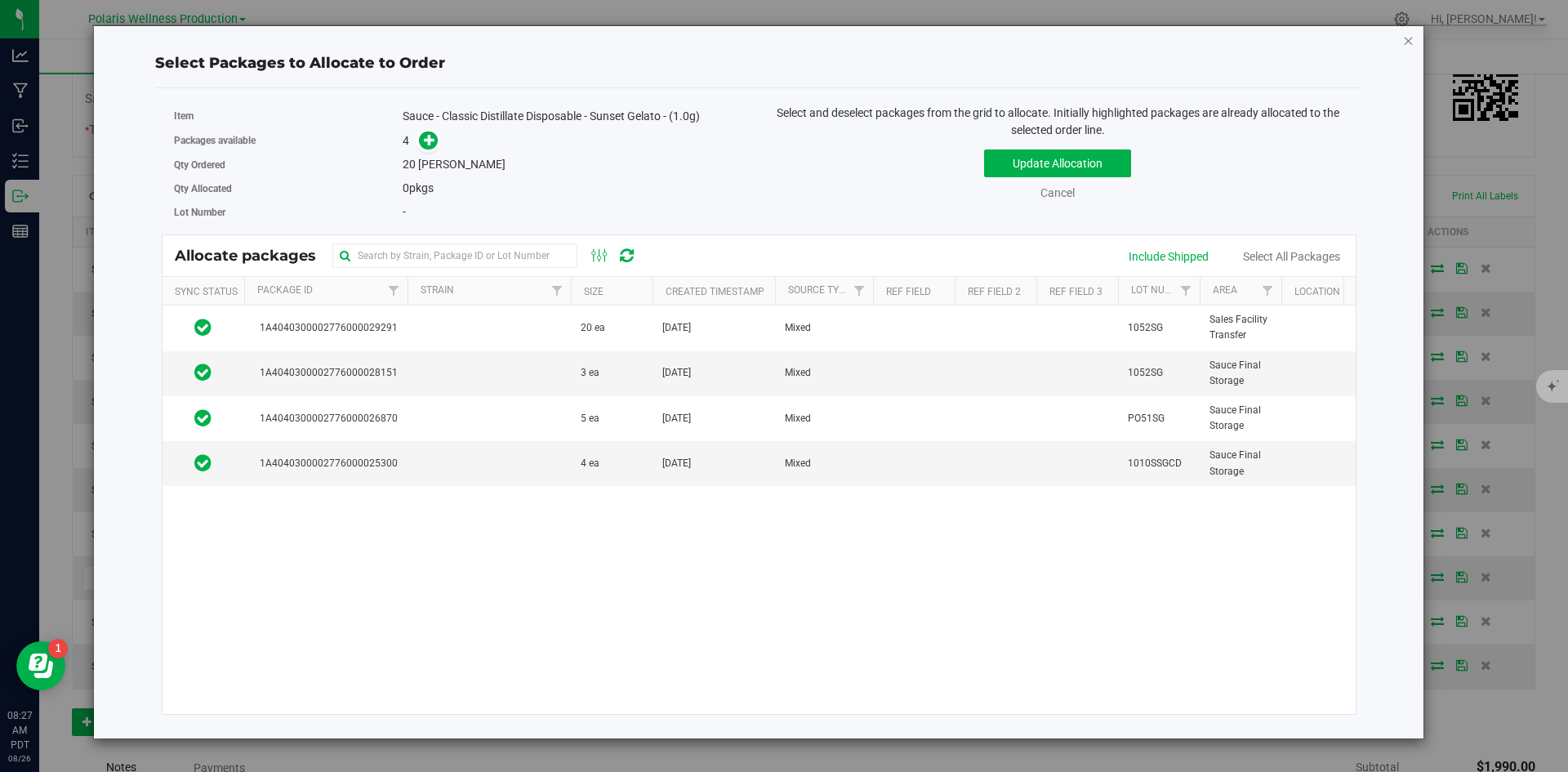
click at [1407, 36] on icon "button" at bounding box center [1408, 40] width 11 height 20
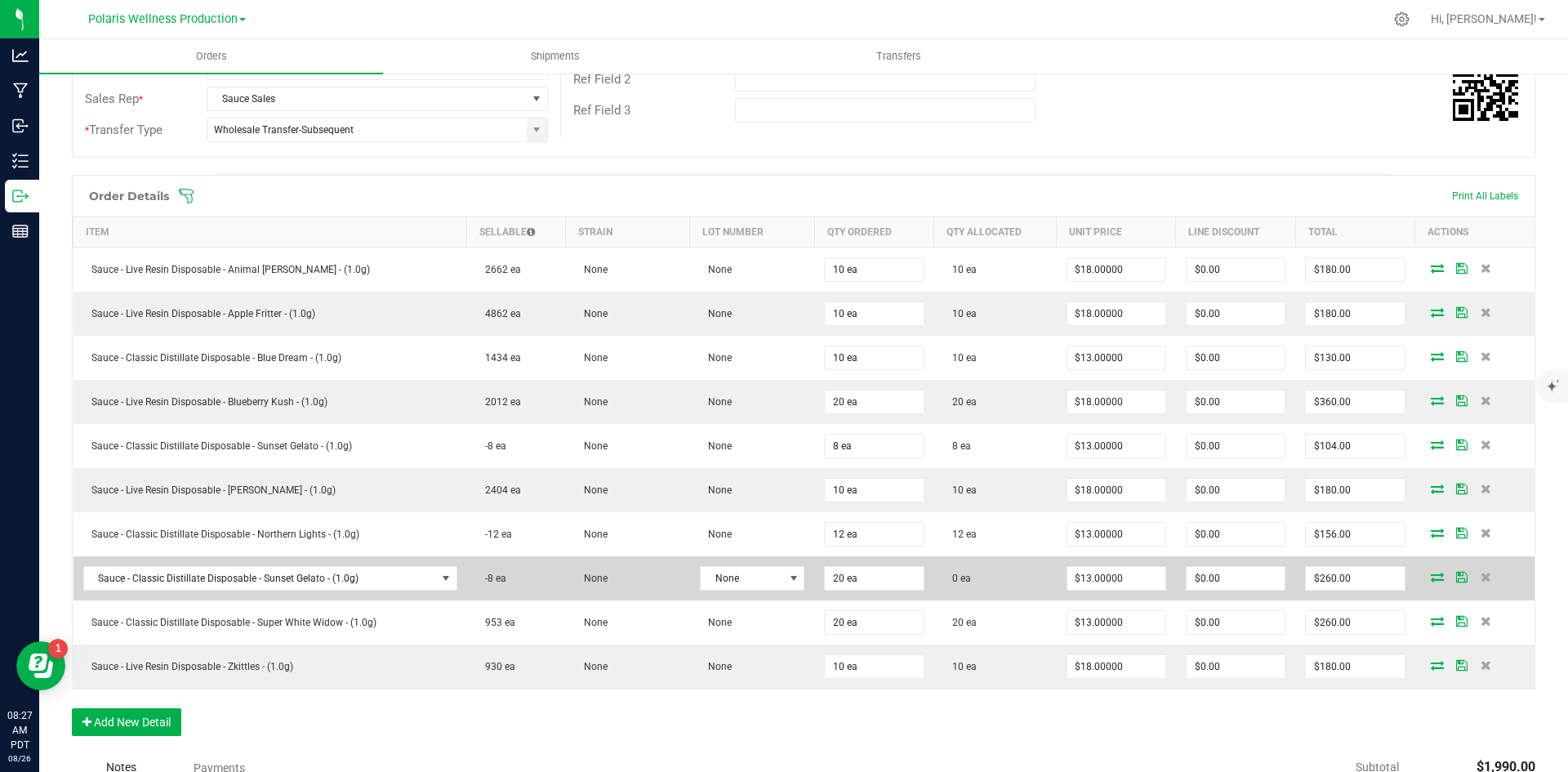
click at [1430, 577] on icon at bounding box center [1437, 576] width 13 height 10
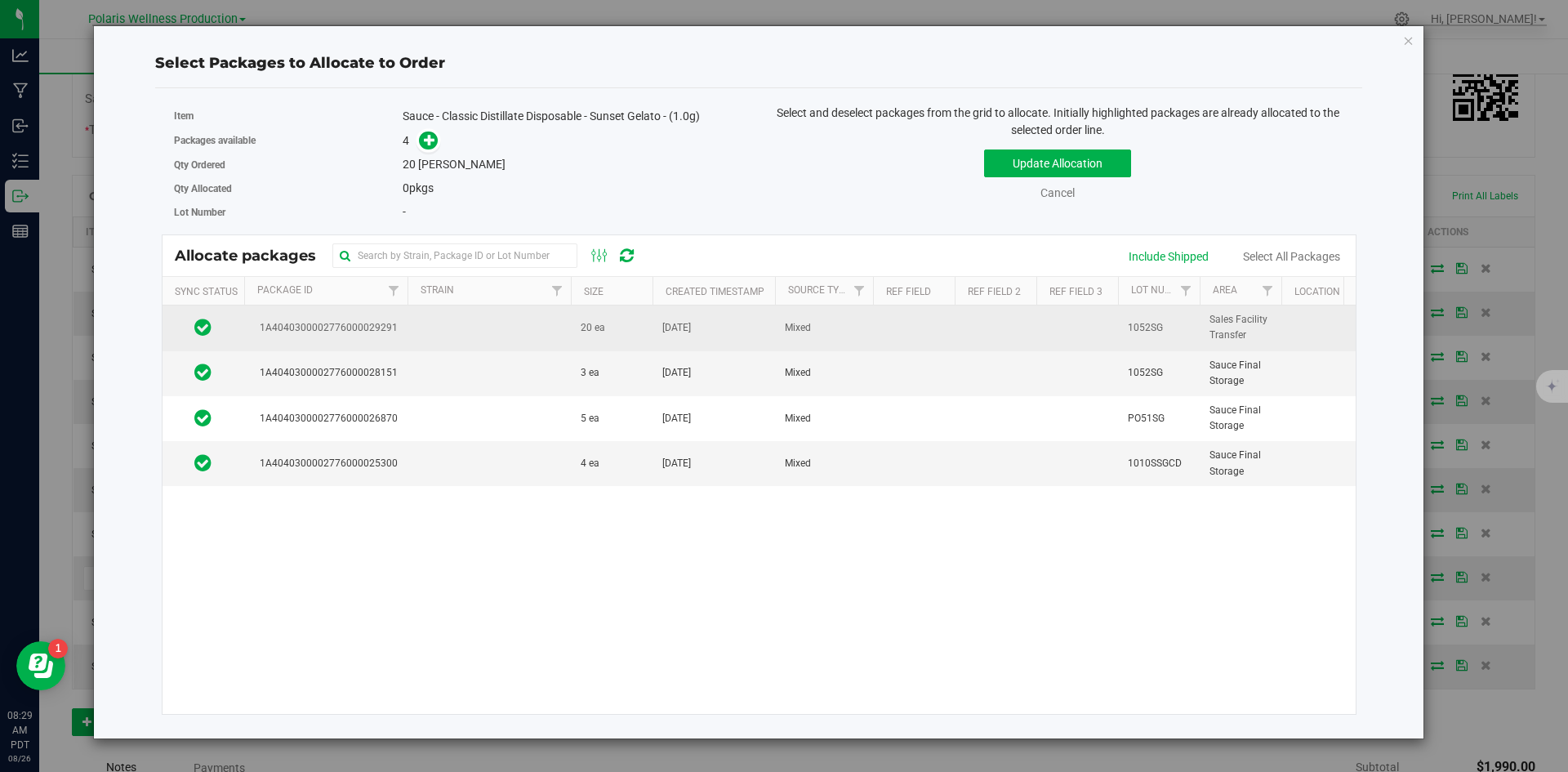
click at [470, 321] on td at bounding box center [489, 327] width 163 height 45
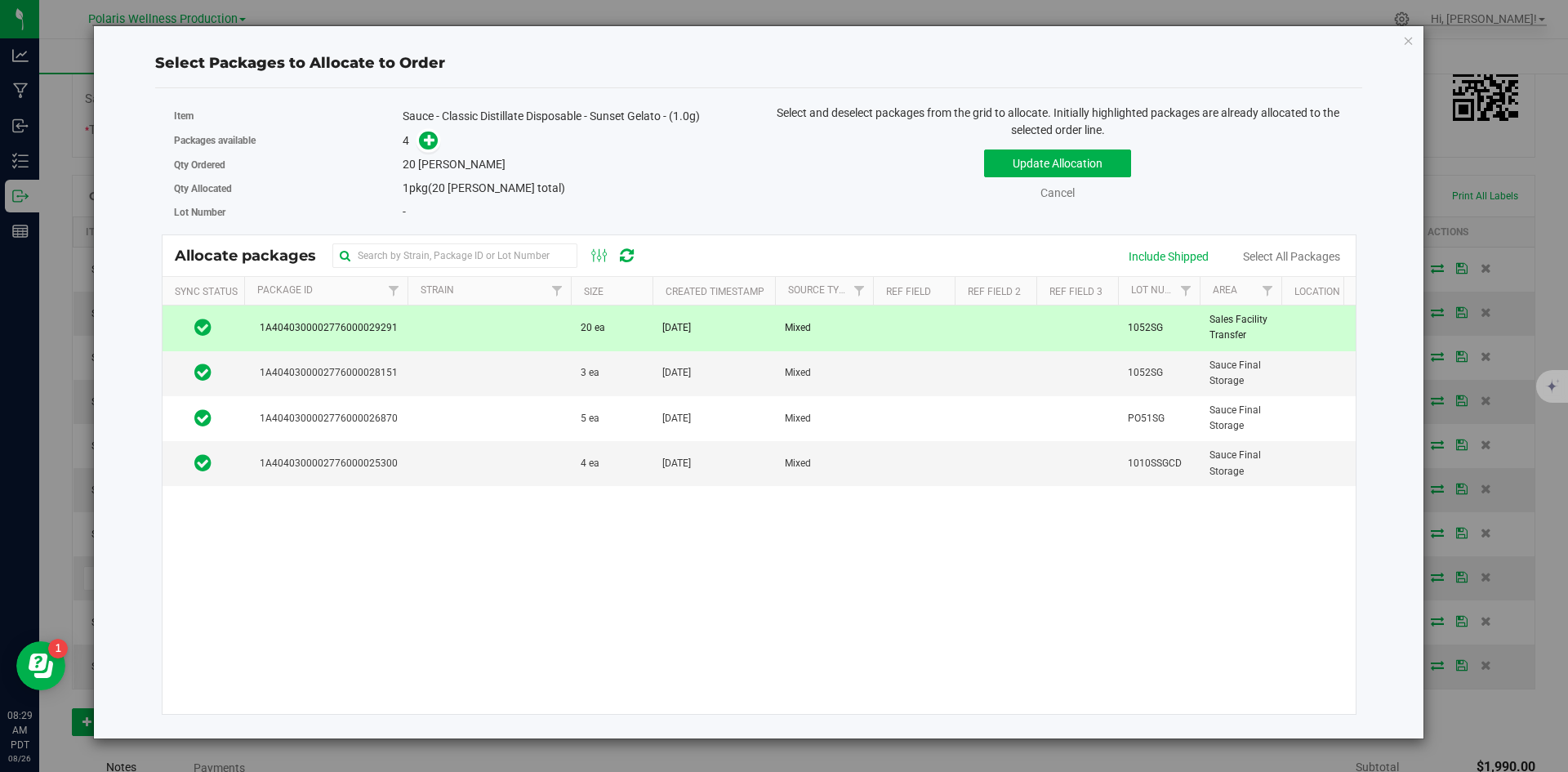
click at [438, 326] on td at bounding box center [489, 327] width 163 height 45
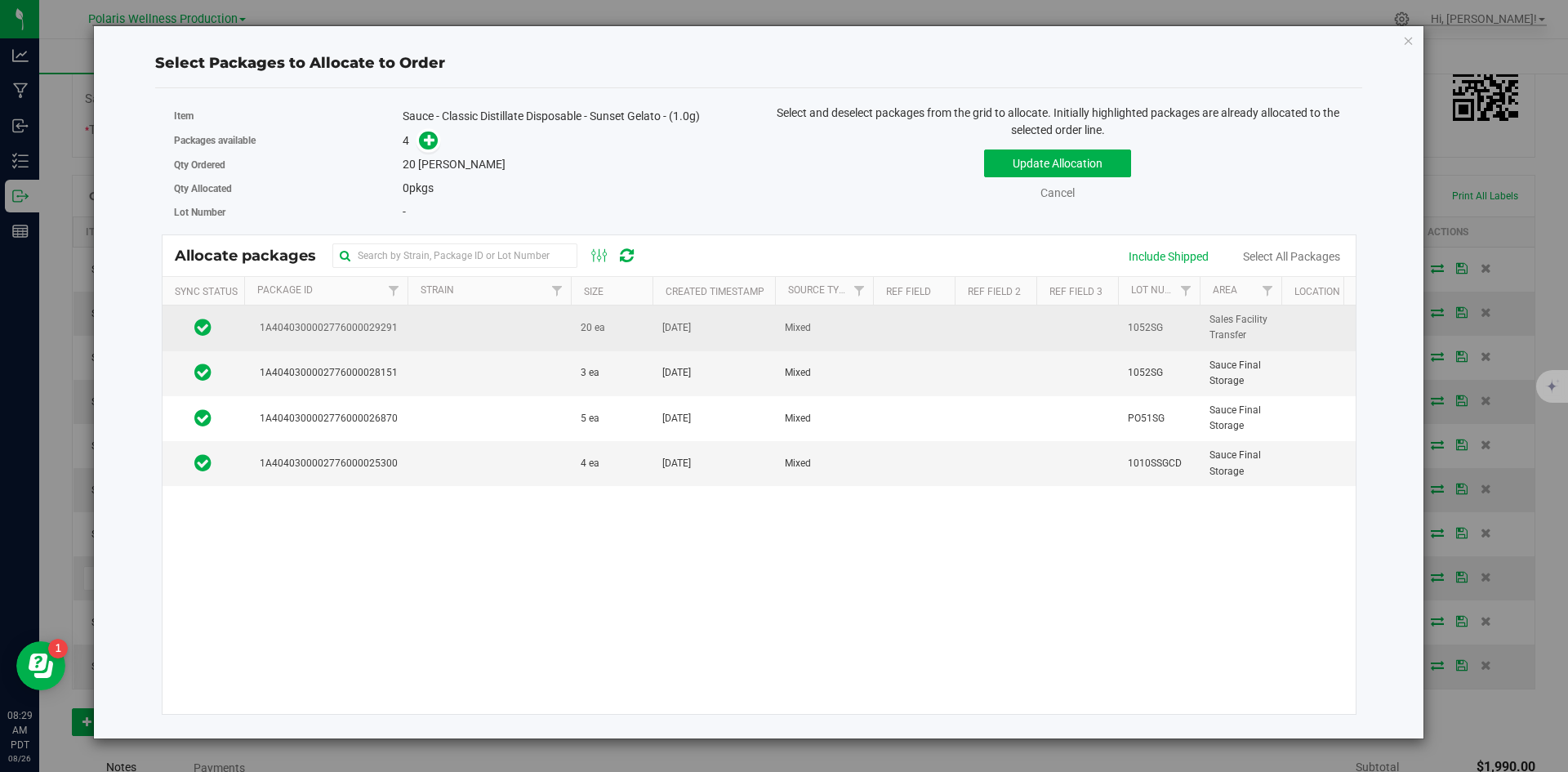
click at [501, 325] on td at bounding box center [489, 327] width 163 height 45
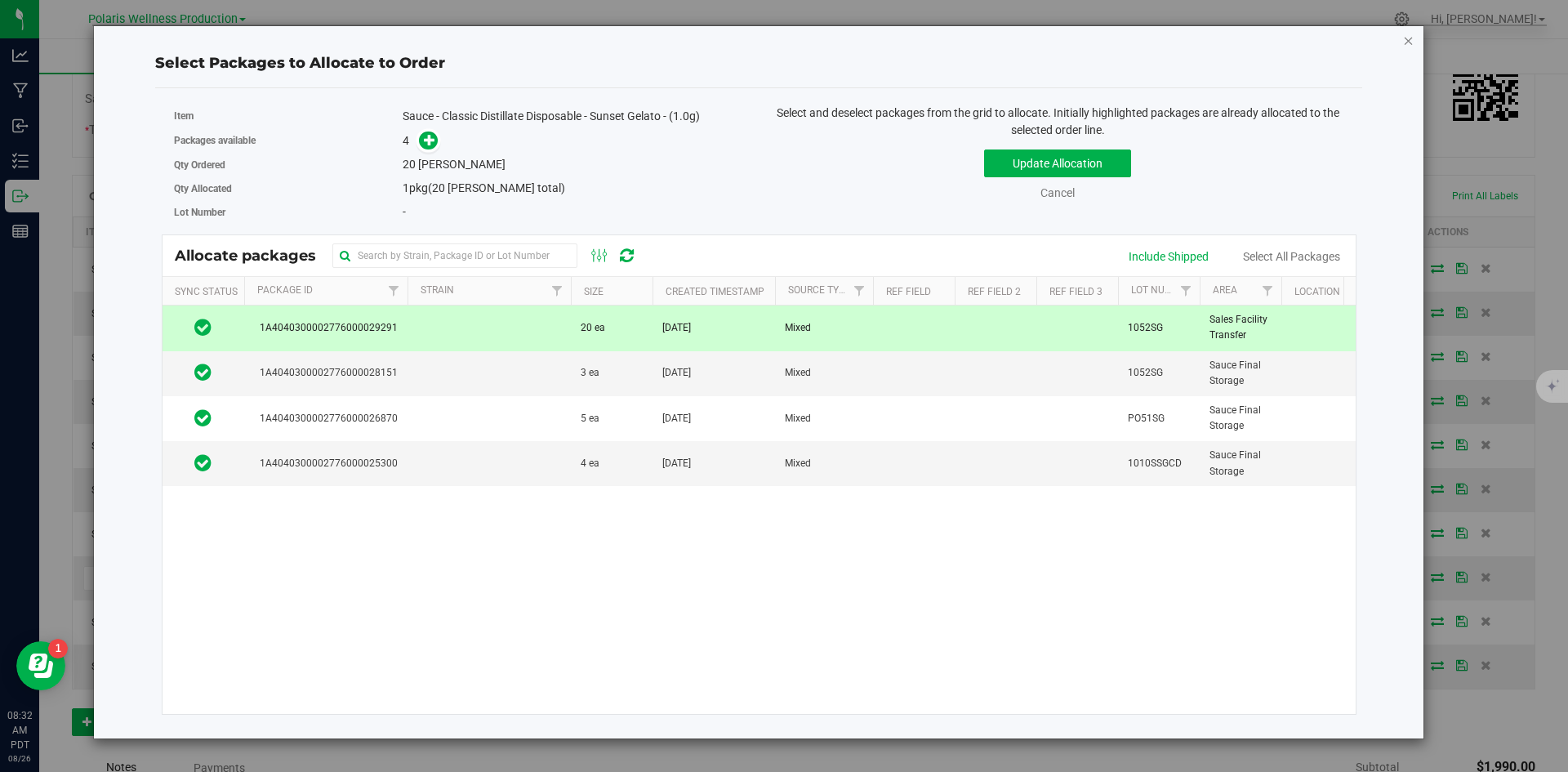
click at [1407, 41] on icon "button" at bounding box center [1408, 40] width 11 height 20
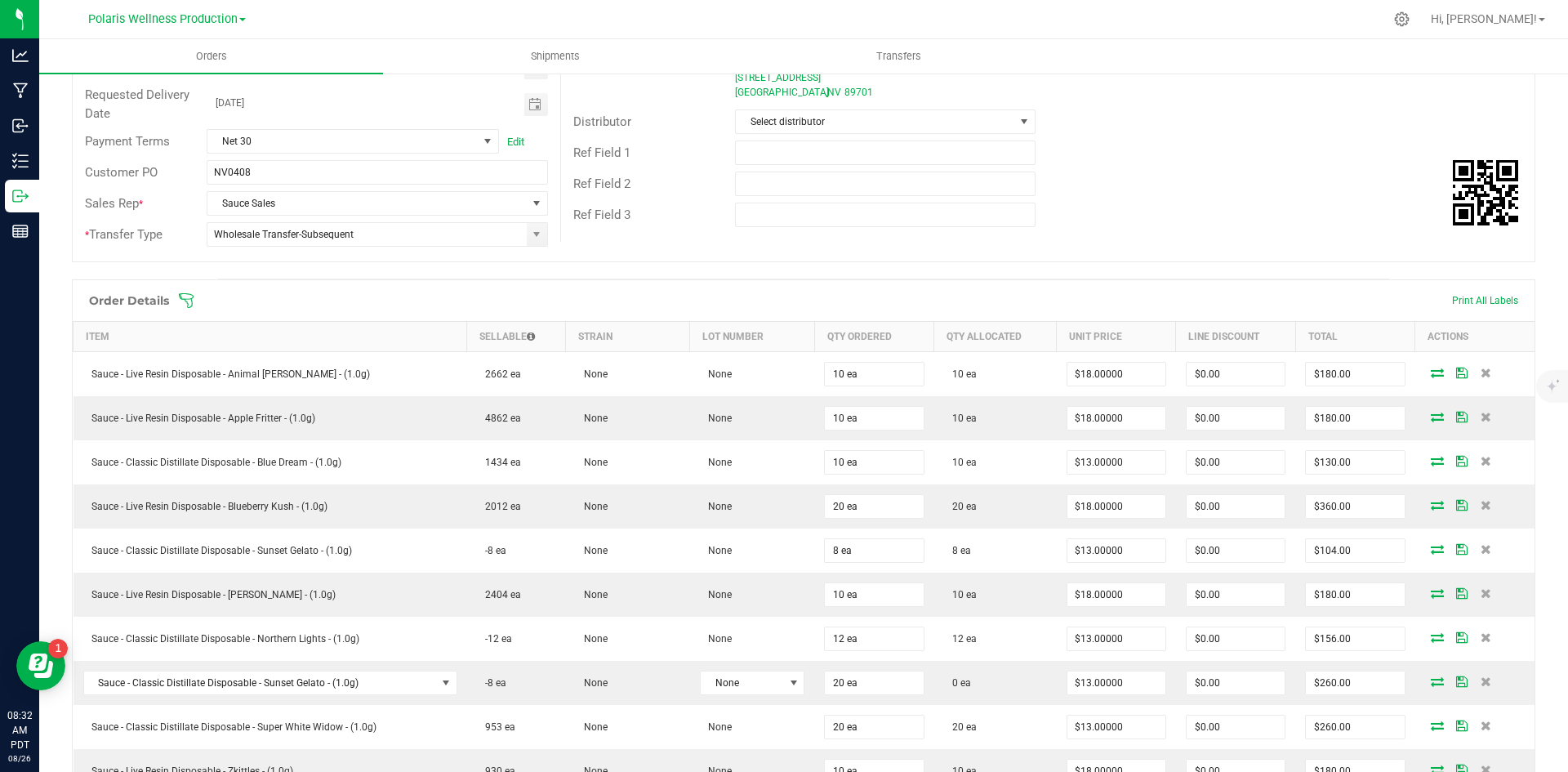
scroll to position [0, 0]
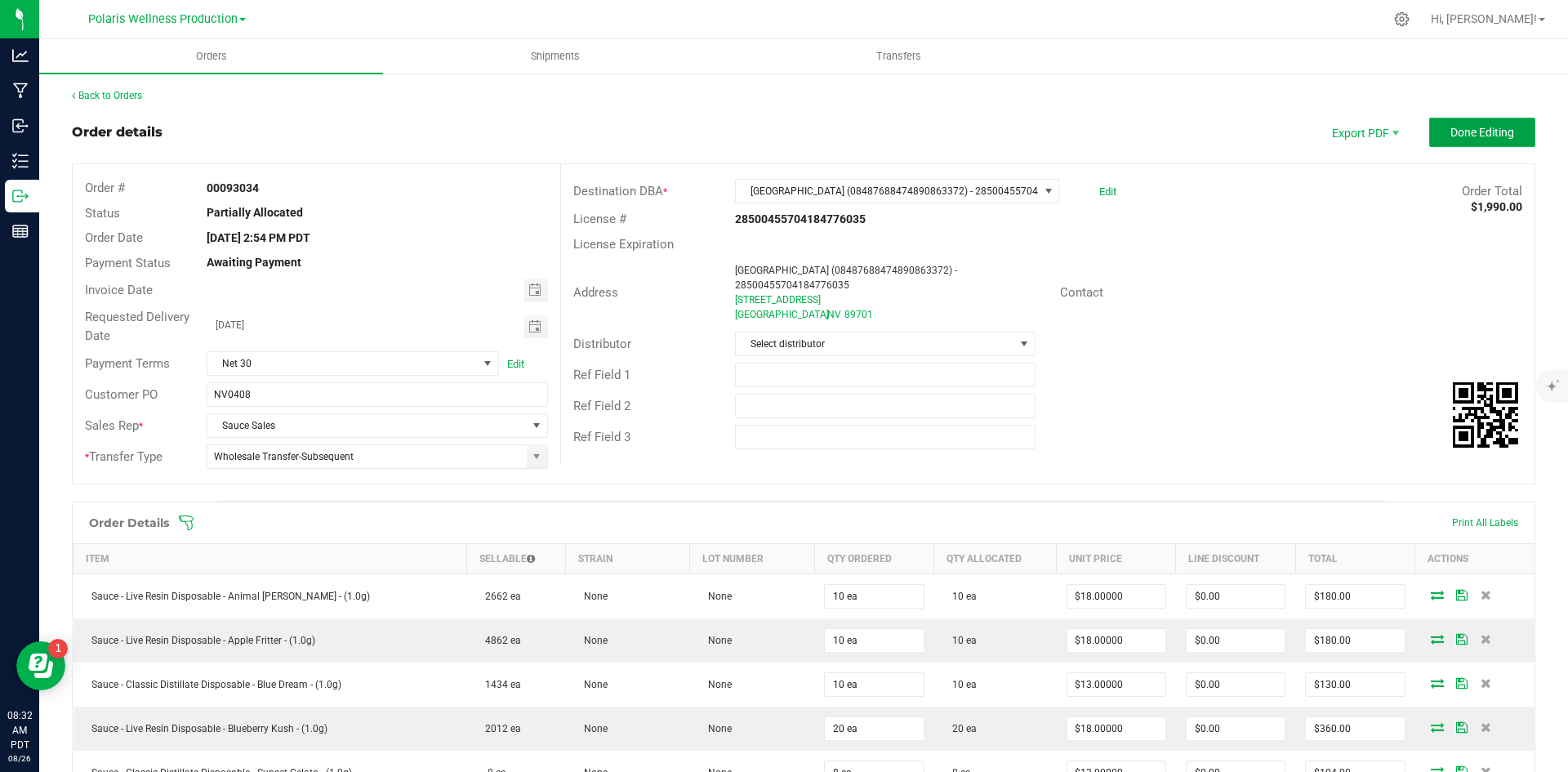
click at [1493, 134] on span "Done Editing" at bounding box center [1482, 132] width 64 height 13
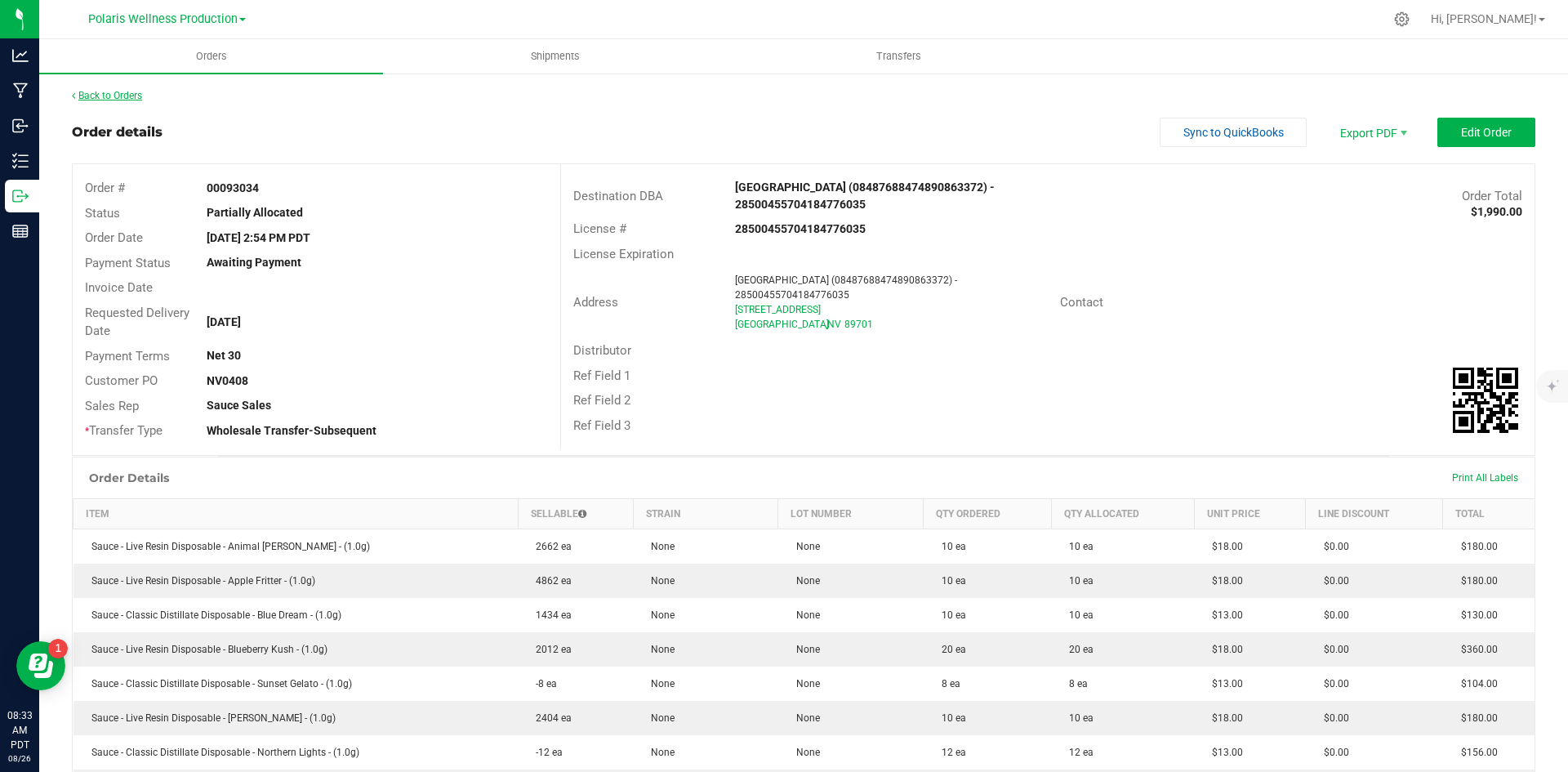
click at [128, 98] on link "Back to Orders" at bounding box center [107, 96] width 70 height 11
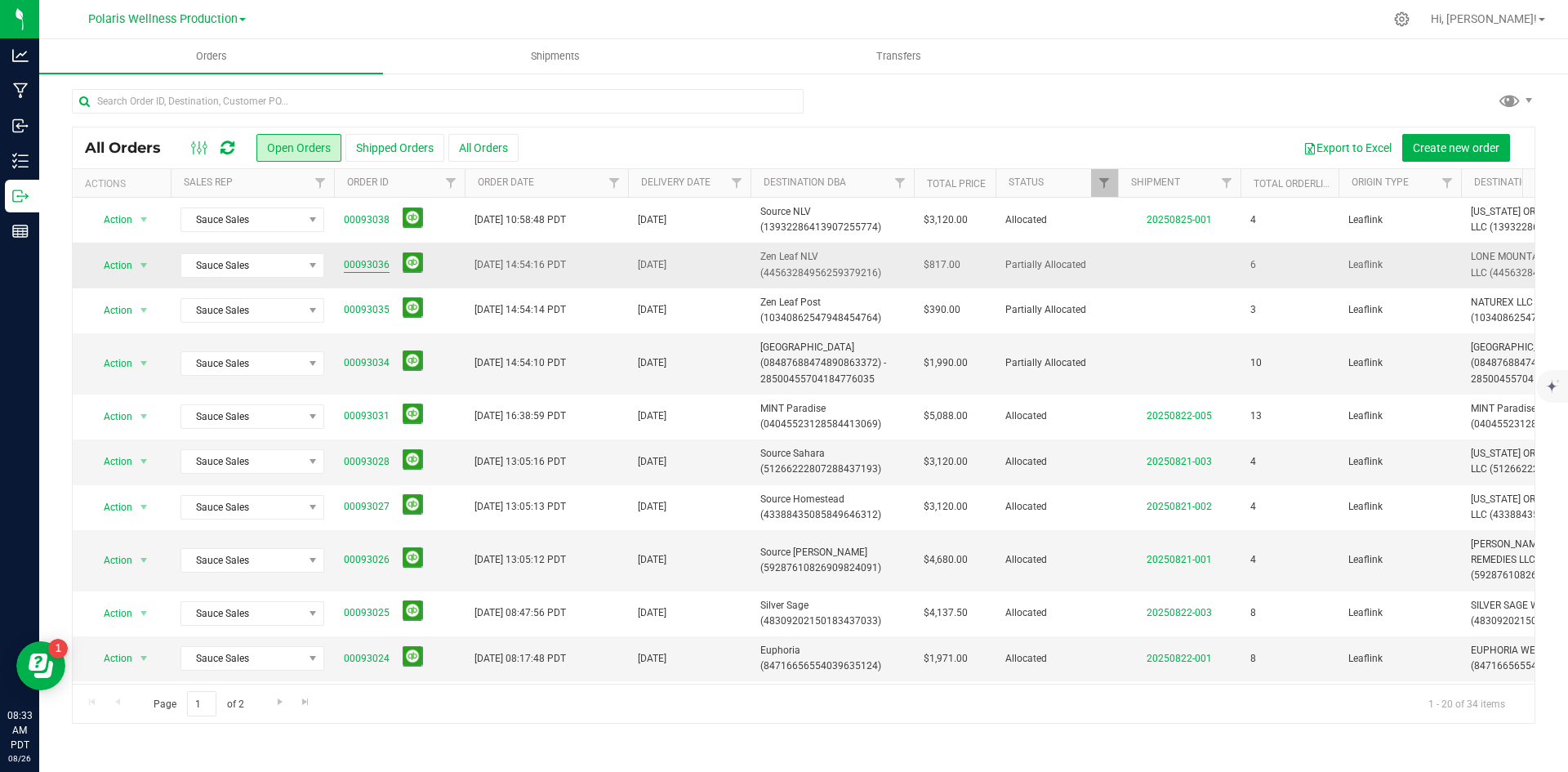
click at [367, 260] on link "00093036" at bounding box center [367, 265] width 46 height 15
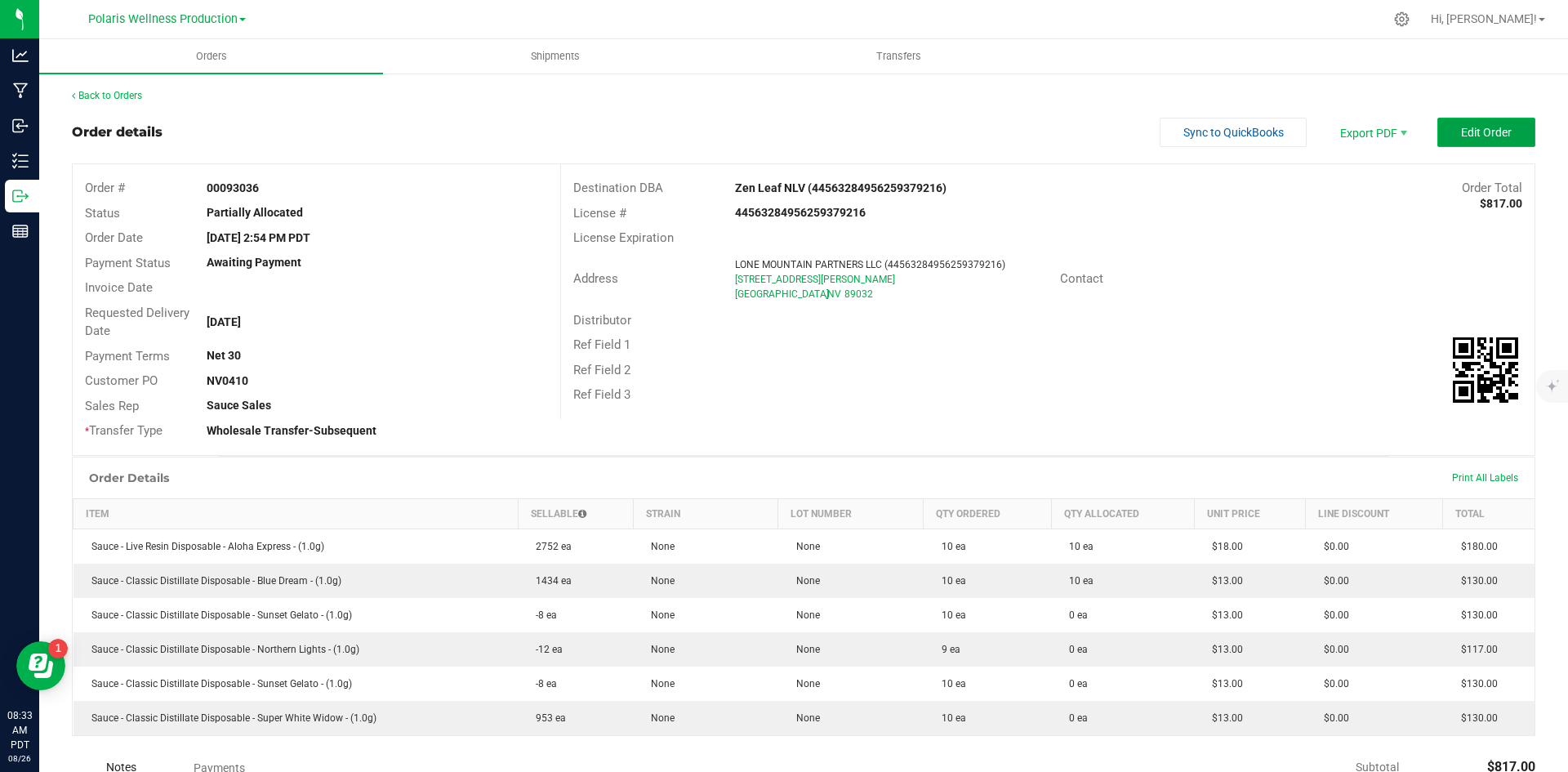
click at [1461, 135] on span "Edit Order" at bounding box center [1485, 132] width 50 height 13
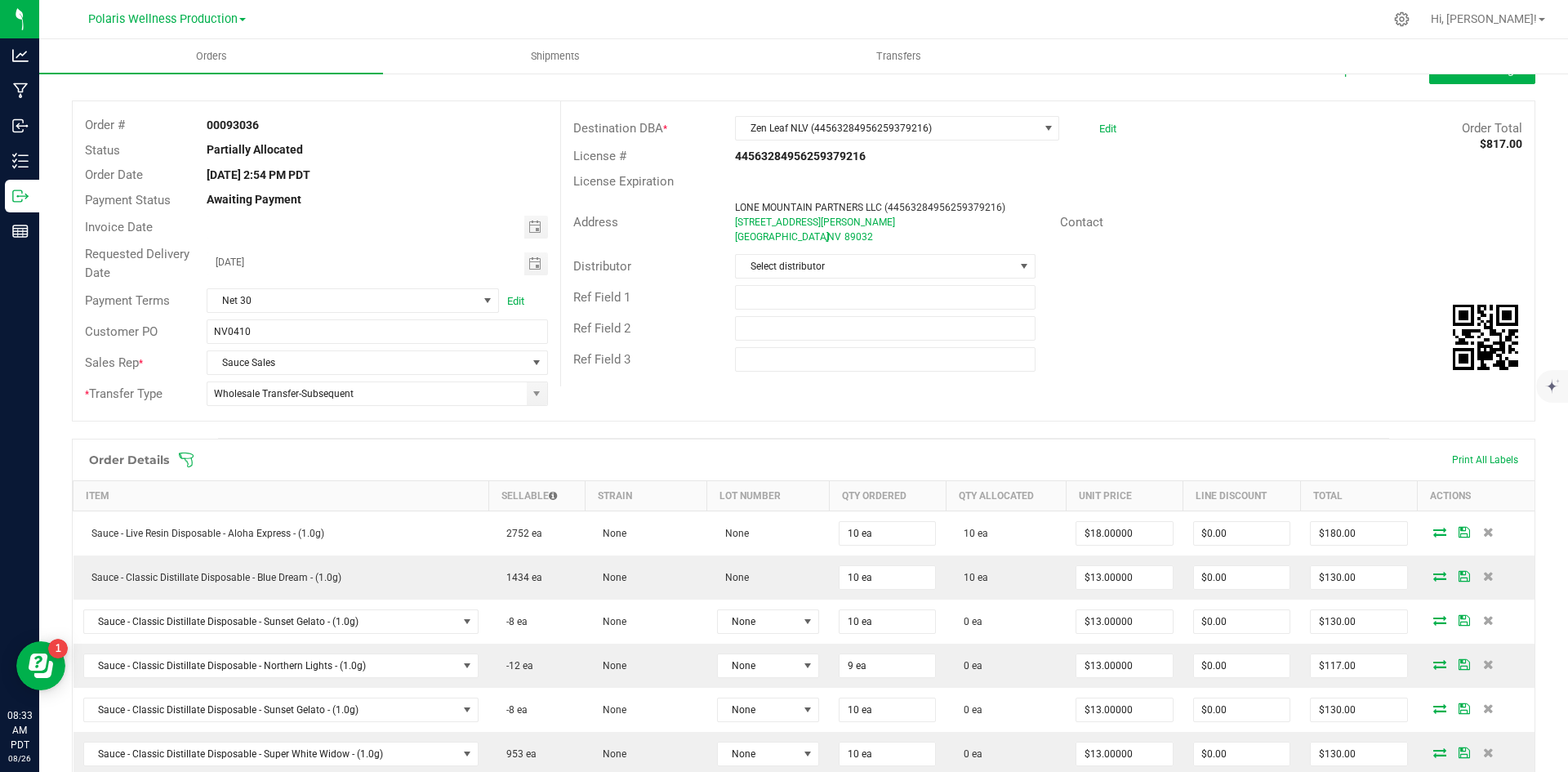
scroll to position [164, 0]
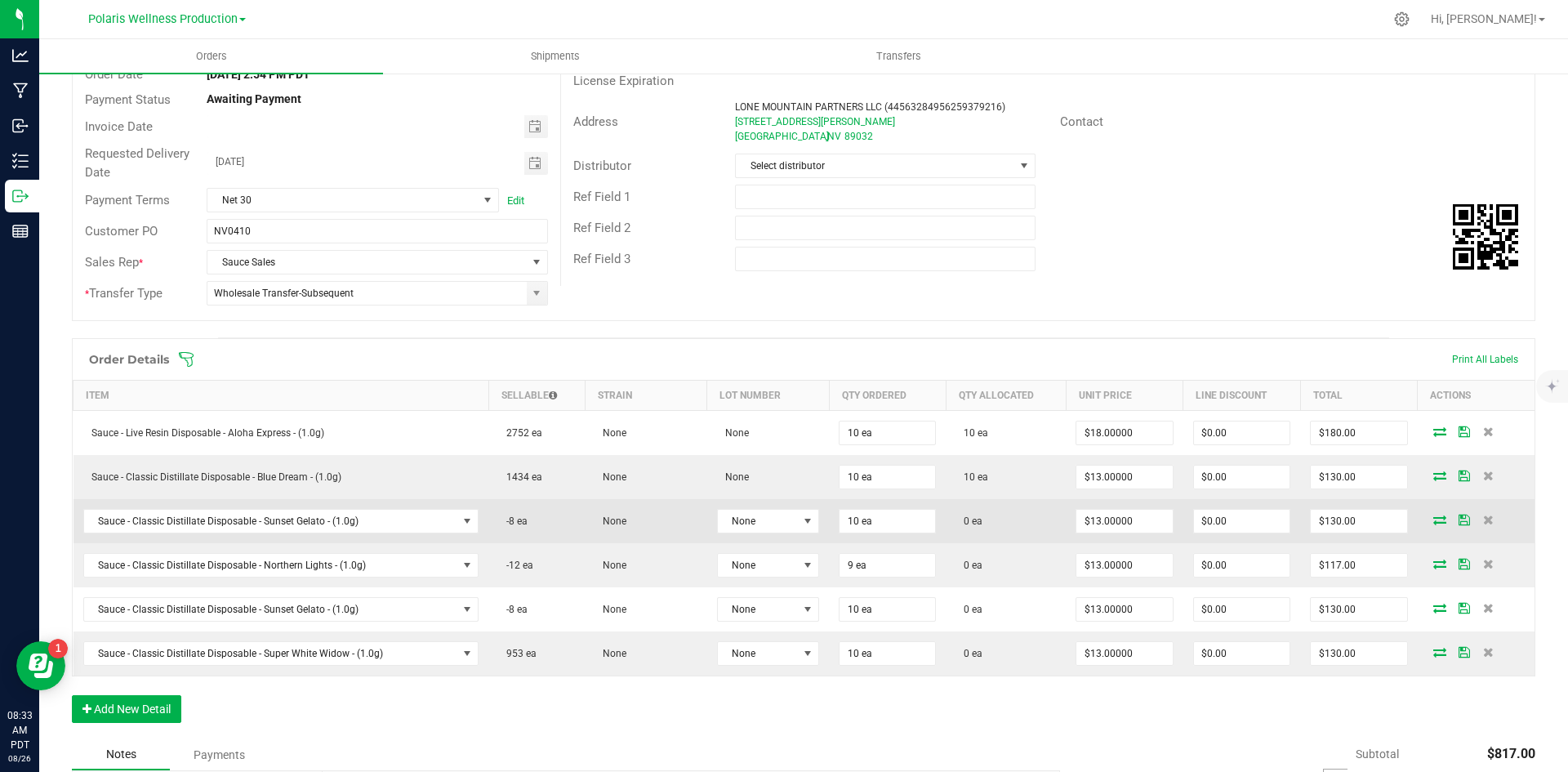
click at [1433, 522] on icon at bounding box center [1440, 519] width 13 height 10
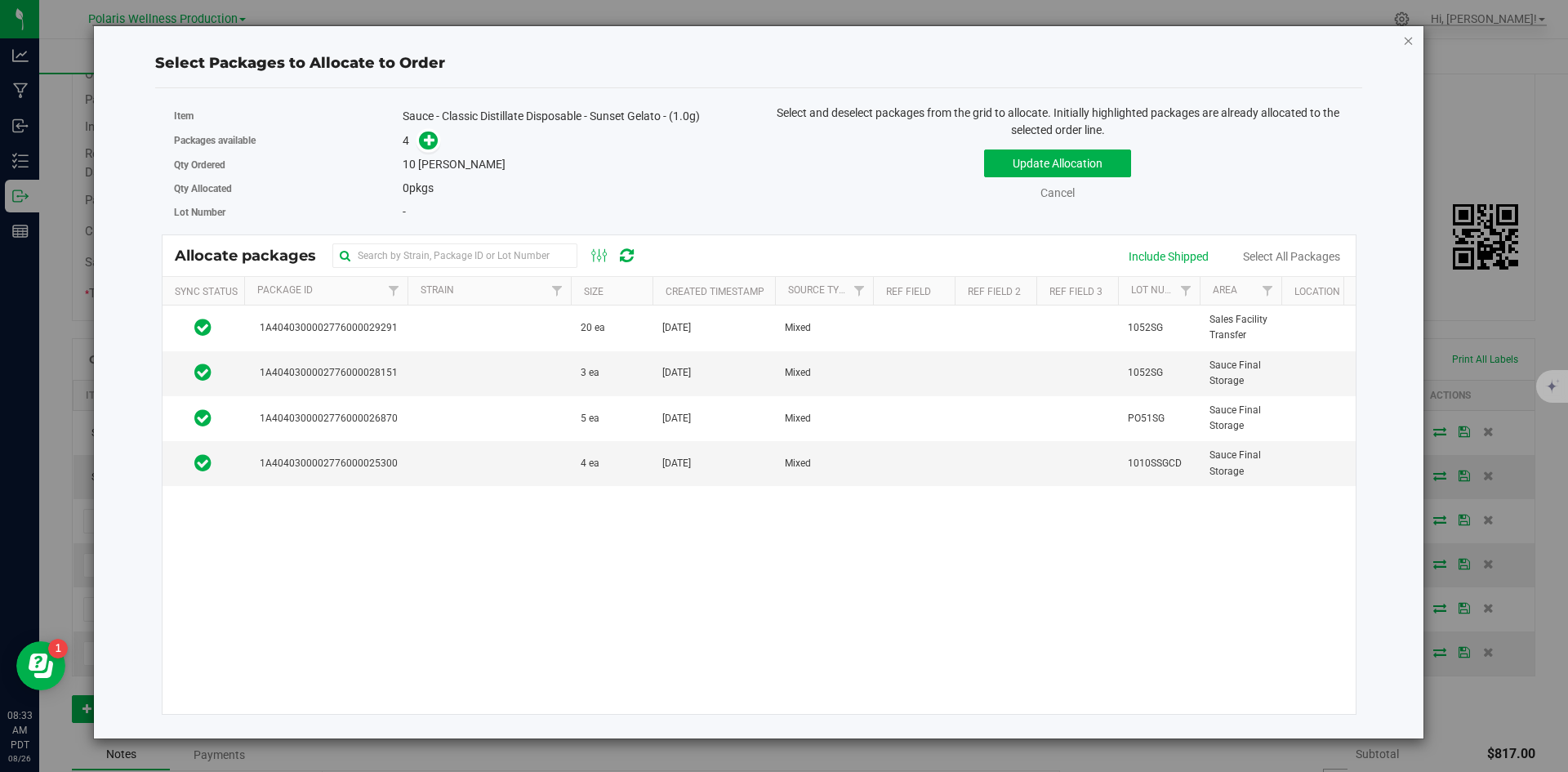
click at [1406, 45] on icon "button" at bounding box center [1408, 40] width 11 height 20
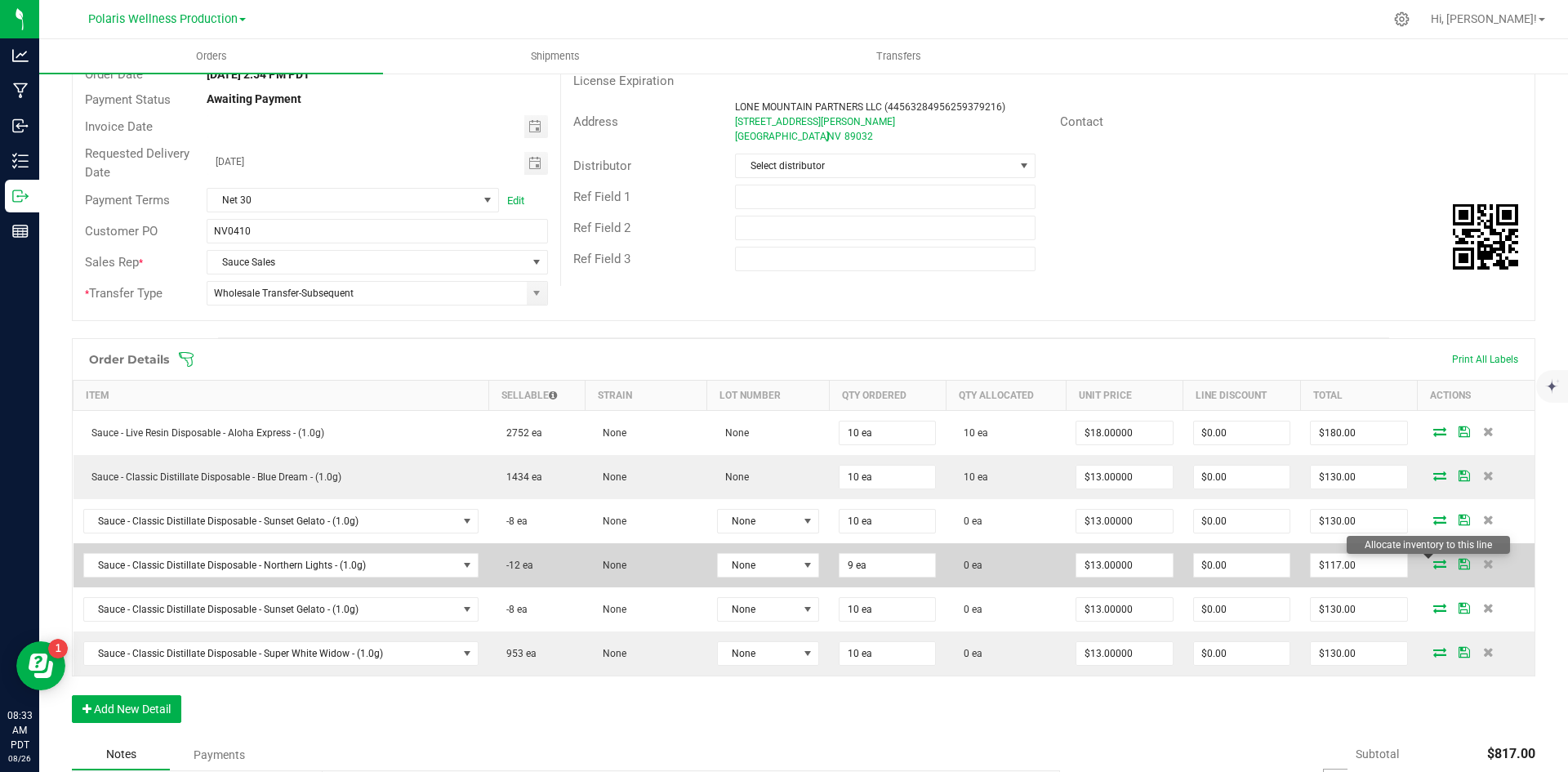
click at [1433, 565] on icon at bounding box center [1440, 564] width 13 height 10
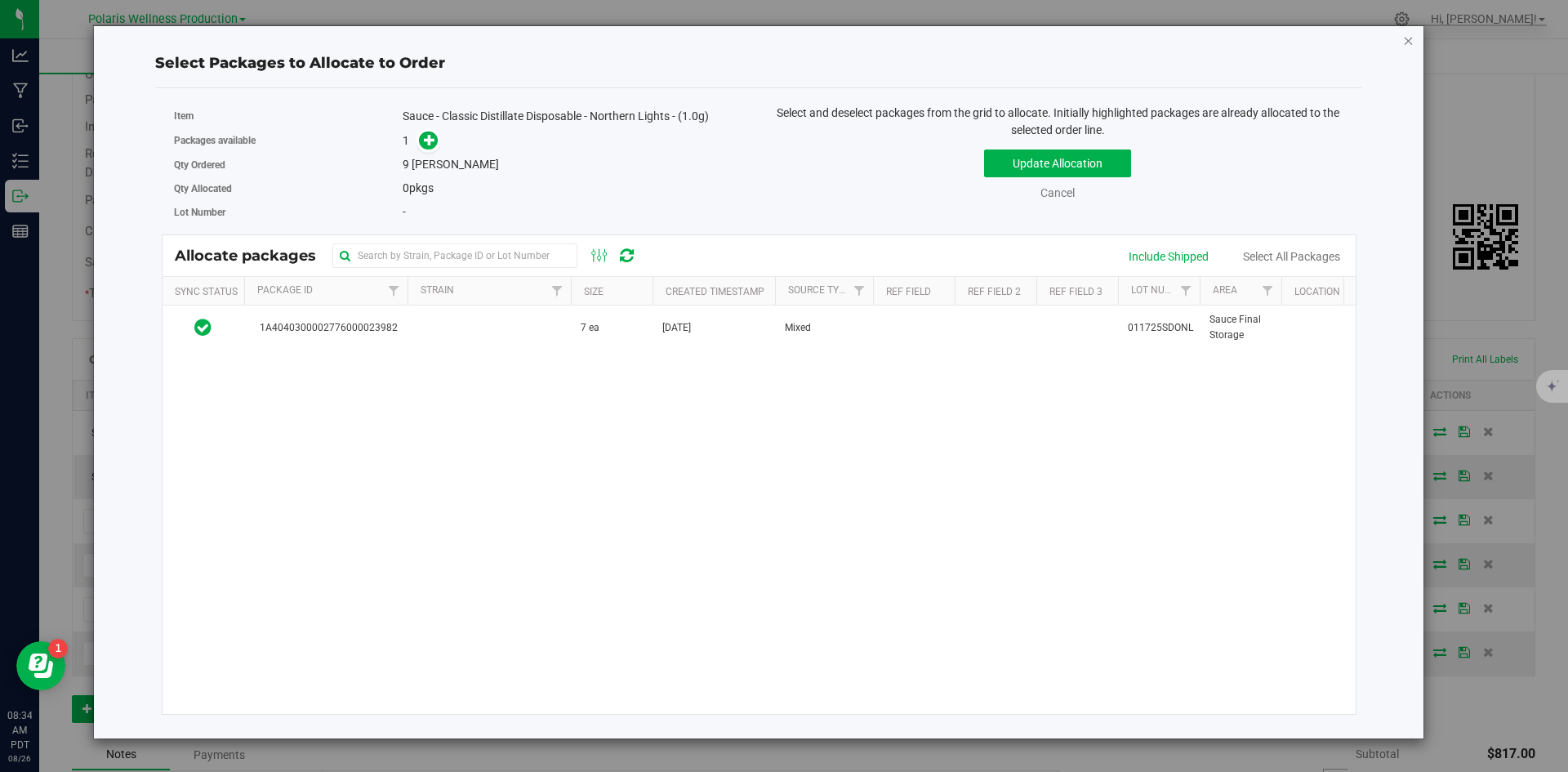
click at [1407, 46] on icon "button" at bounding box center [1408, 40] width 11 height 20
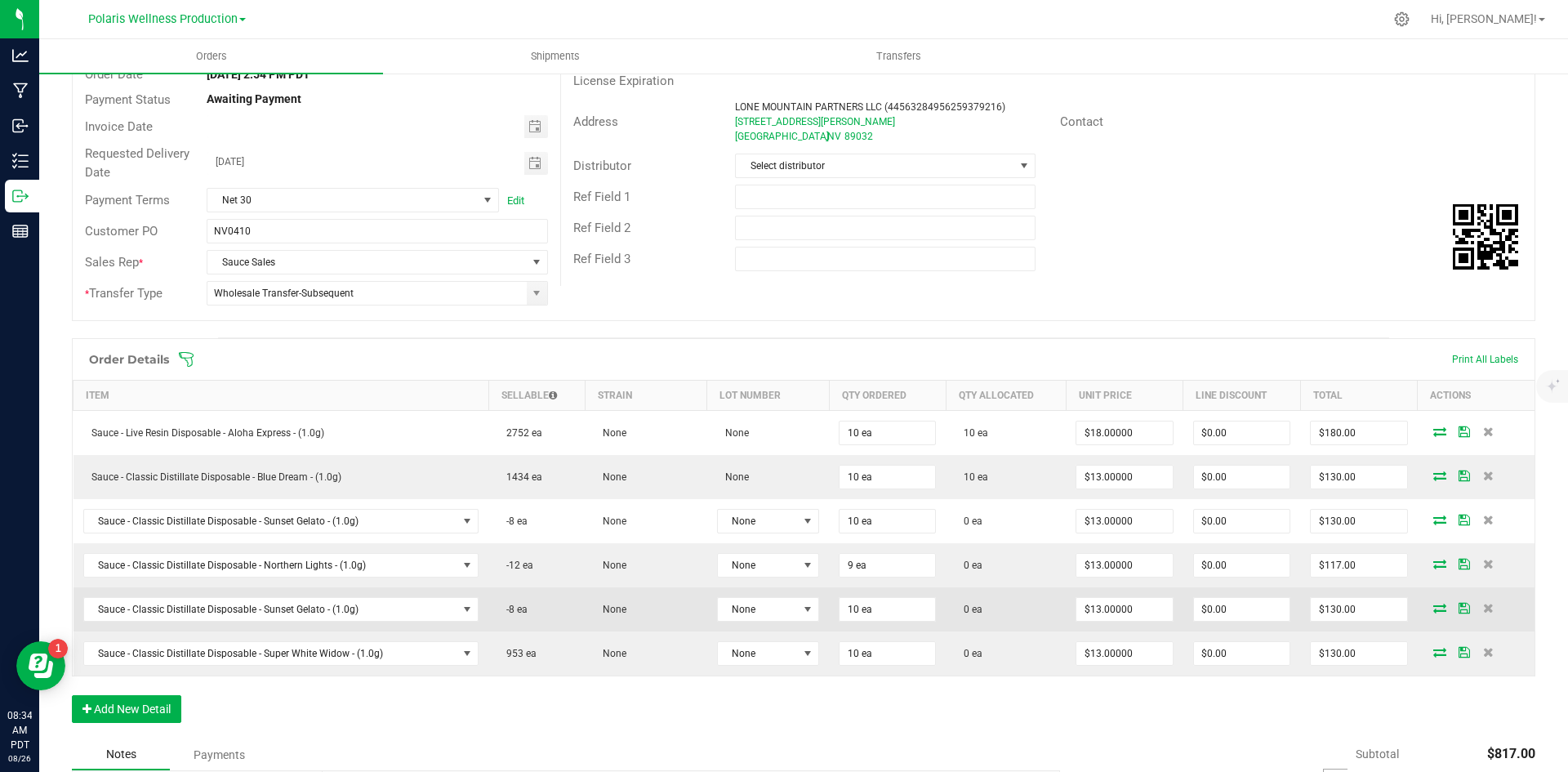
click at [1433, 610] on icon at bounding box center [1440, 608] width 13 height 10
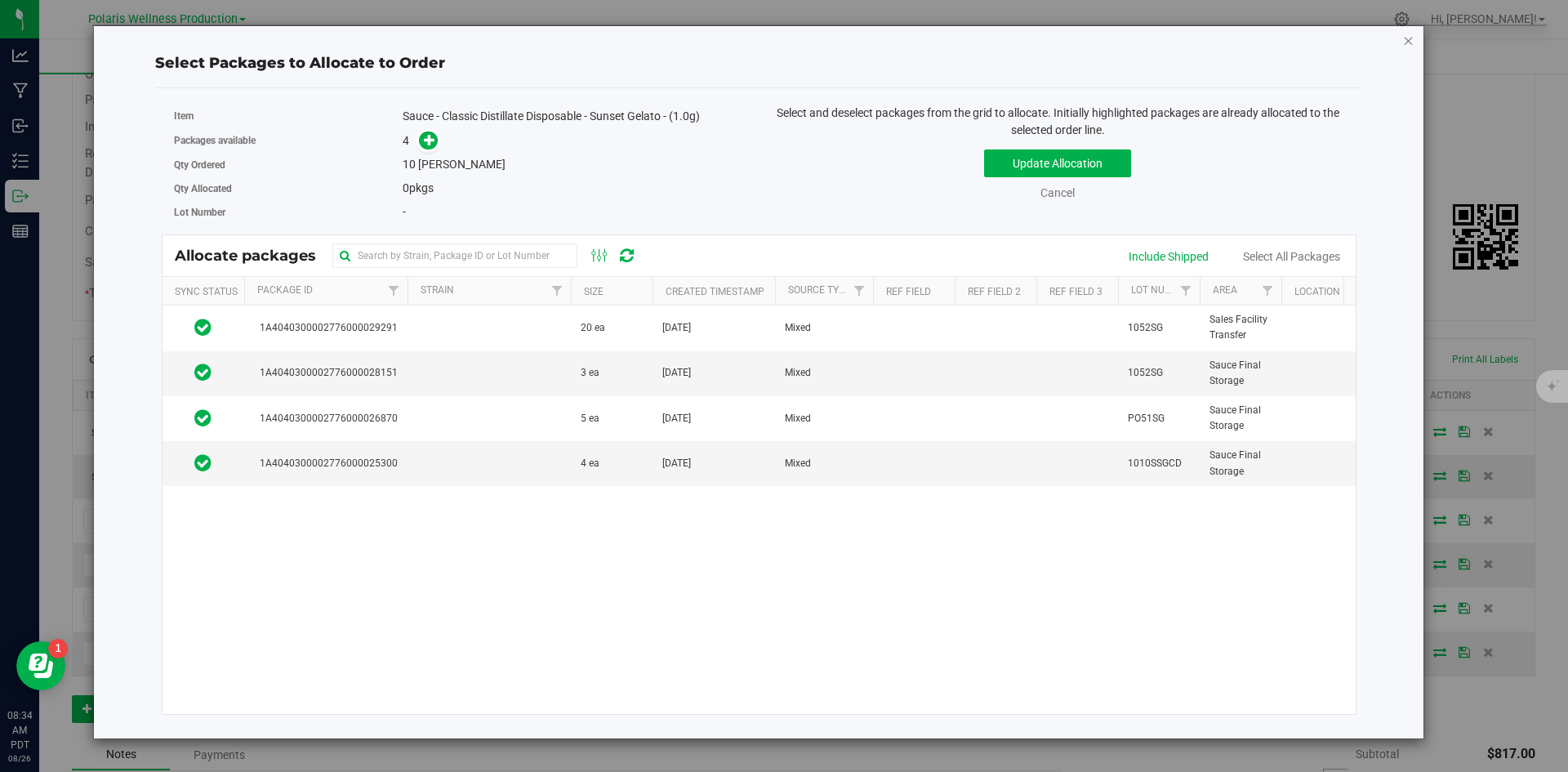
click at [1410, 43] on icon "button" at bounding box center [1408, 40] width 11 height 20
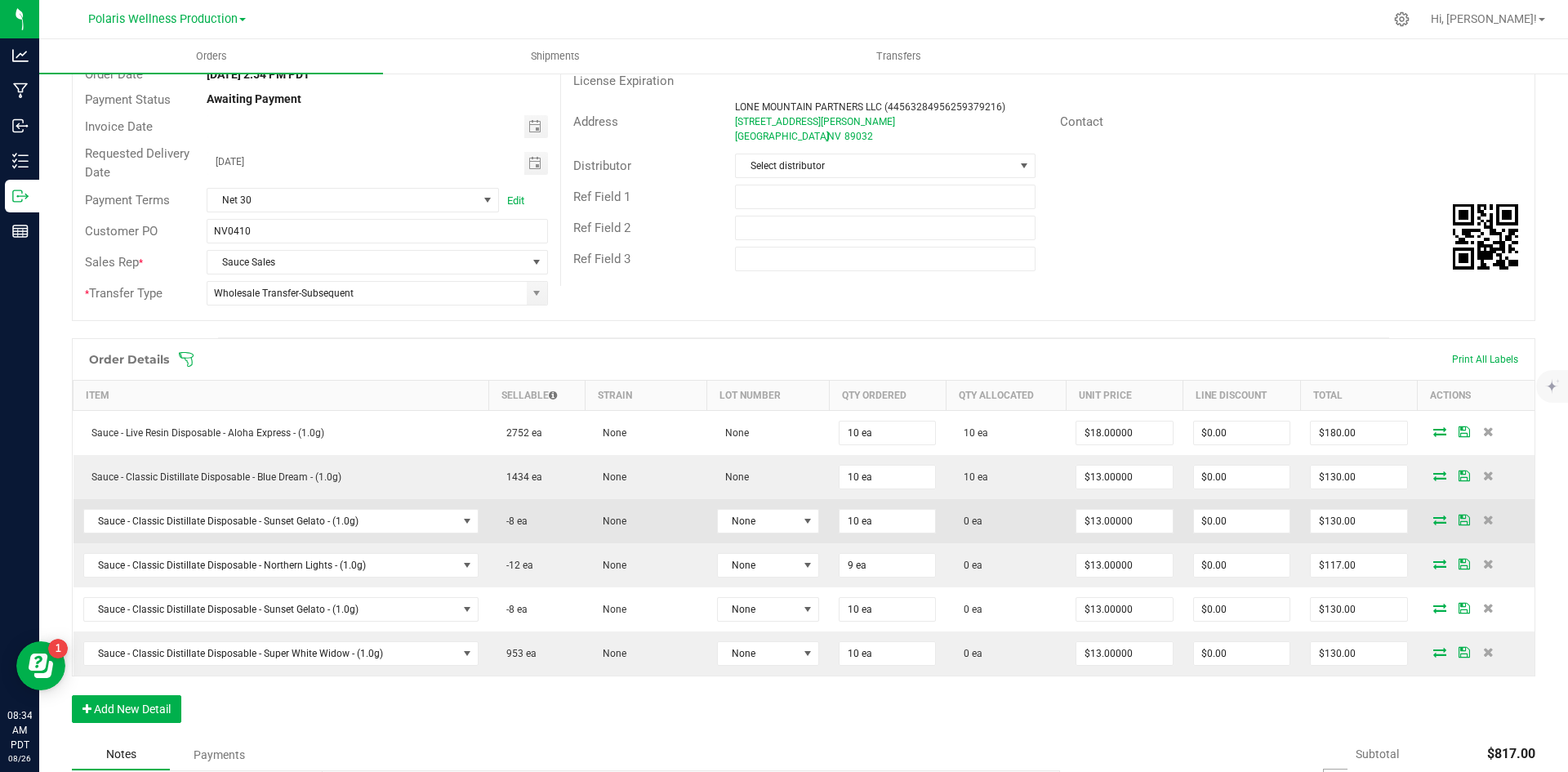
click at [1433, 520] on icon at bounding box center [1440, 519] width 13 height 10
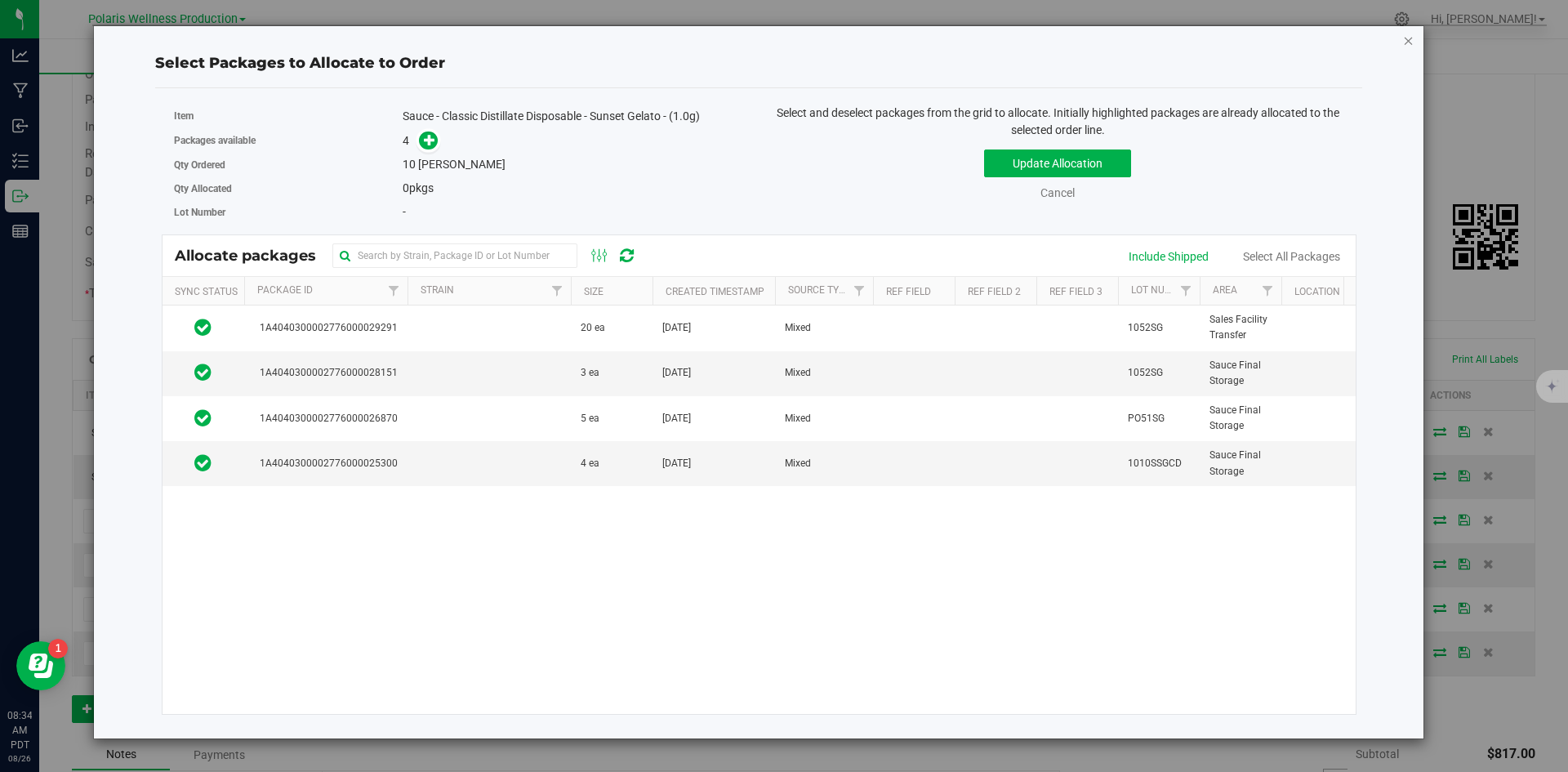
click at [1410, 42] on icon "button" at bounding box center [1408, 40] width 11 height 20
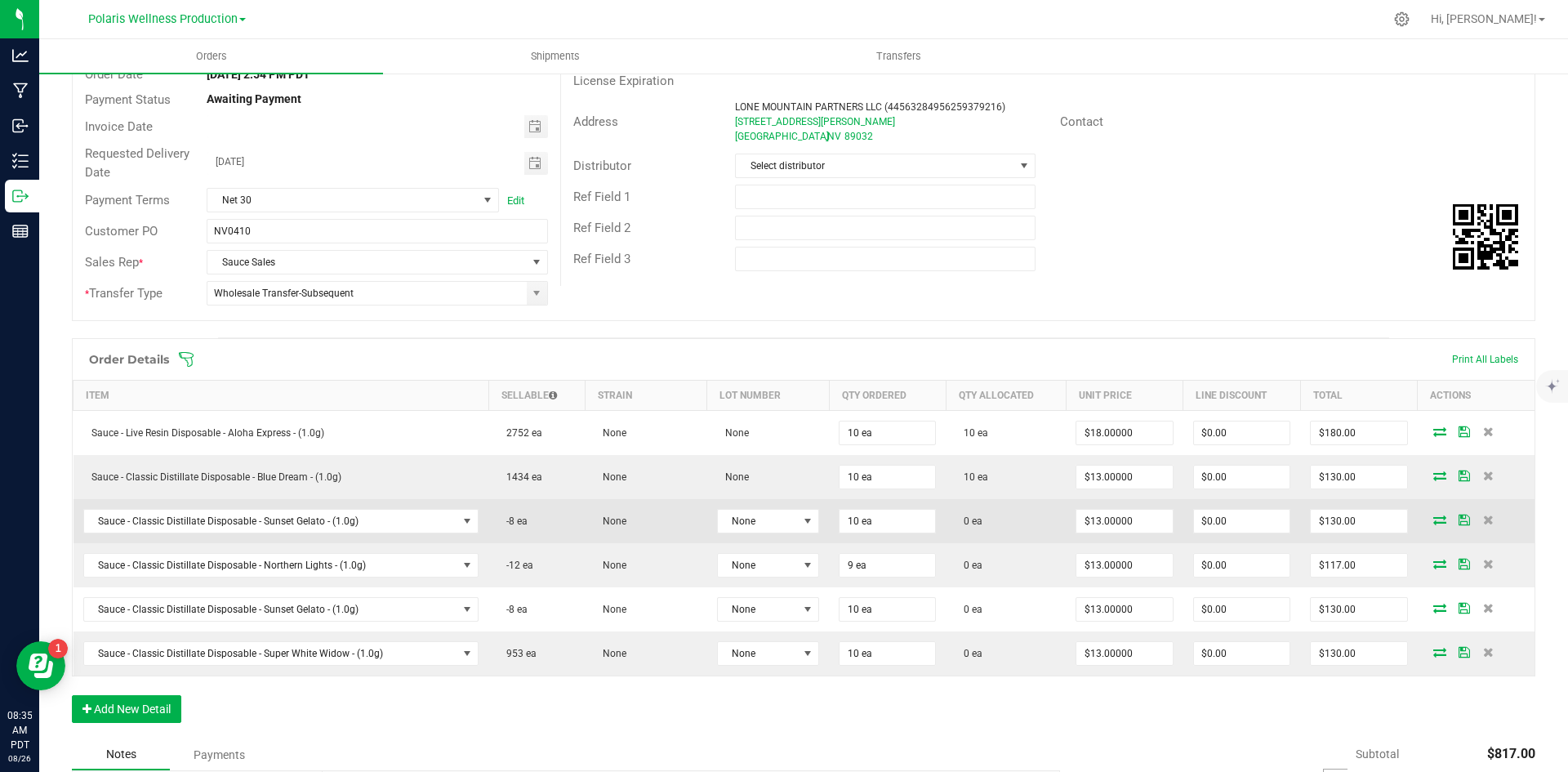
click at [1433, 523] on icon at bounding box center [1440, 519] width 13 height 10
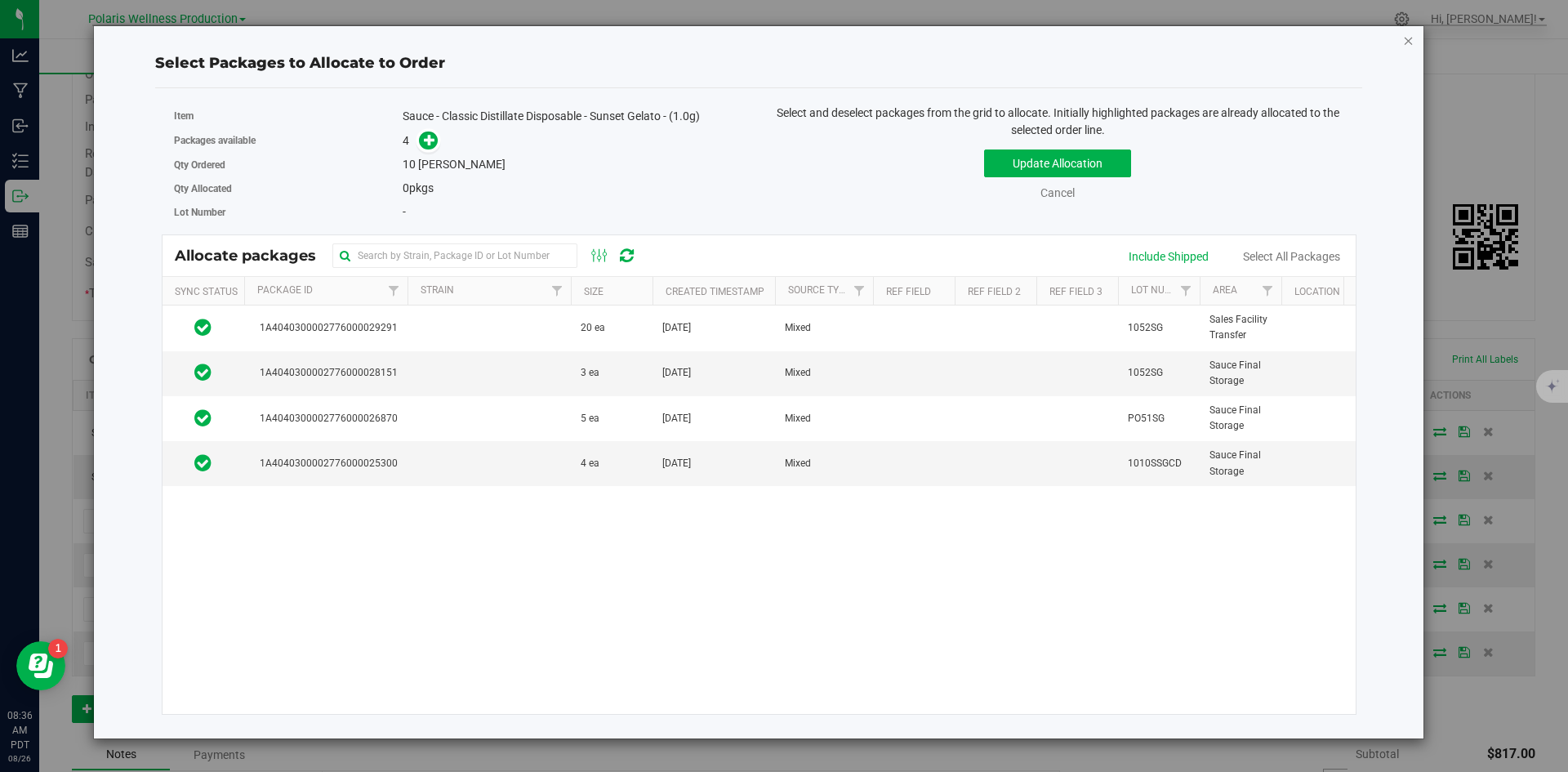
click at [1405, 44] on icon "button" at bounding box center [1408, 40] width 11 height 20
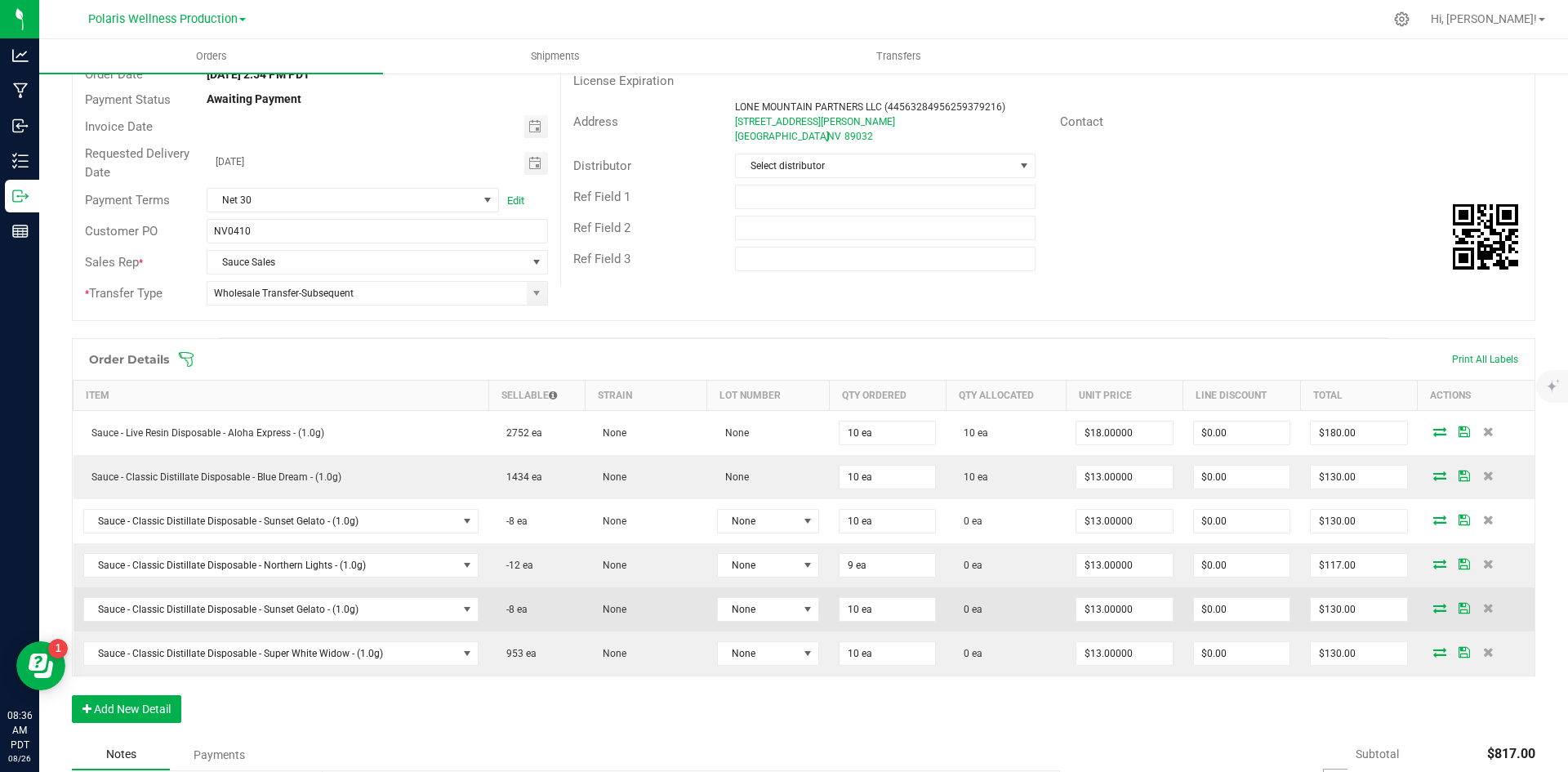
click at [1433, 605] on icon at bounding box center [1440, 608] width 13 height 10
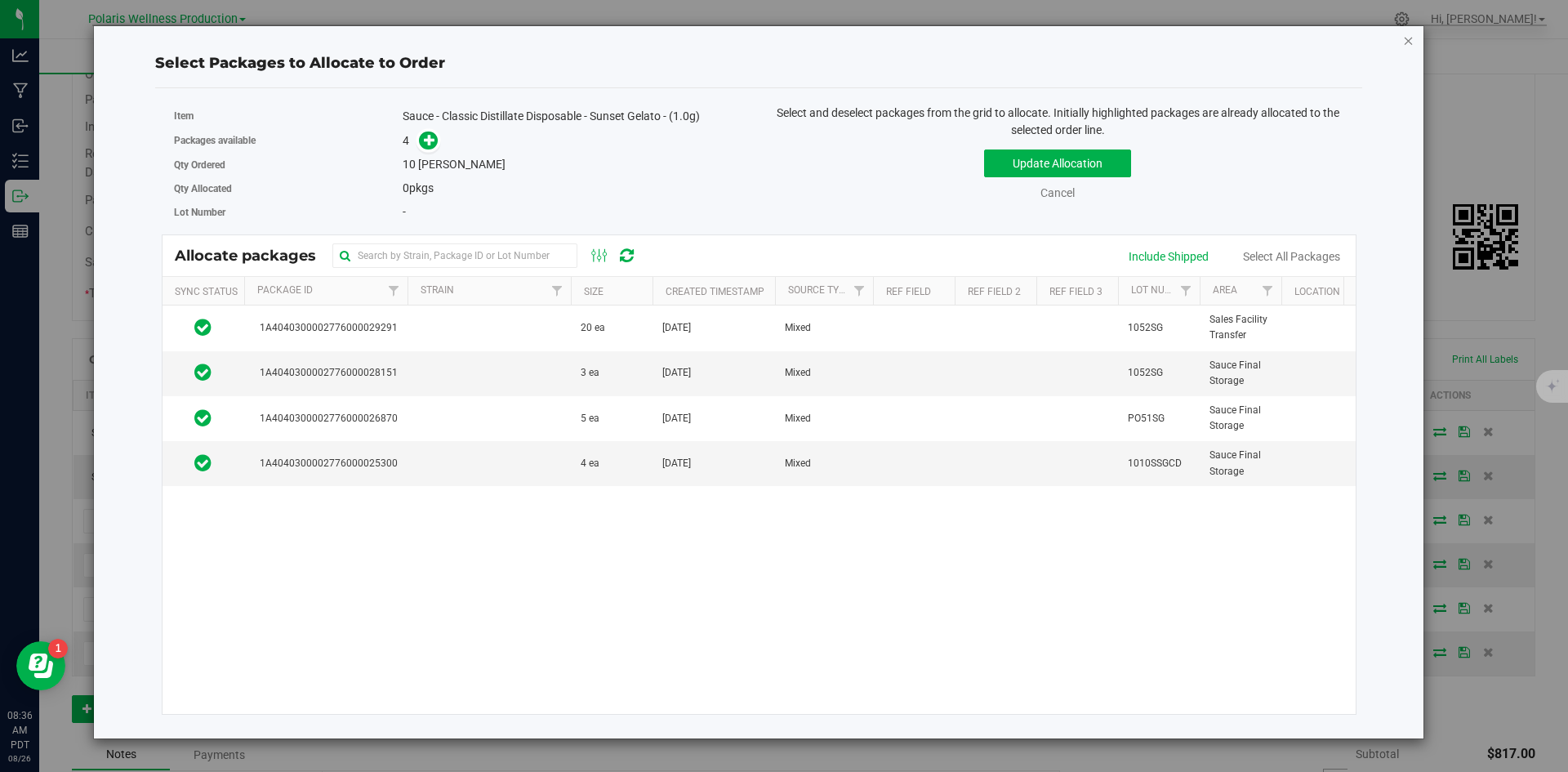
click at [1407, 41] on icon "button" at bounding box center [1408, 40] width 11 height 20
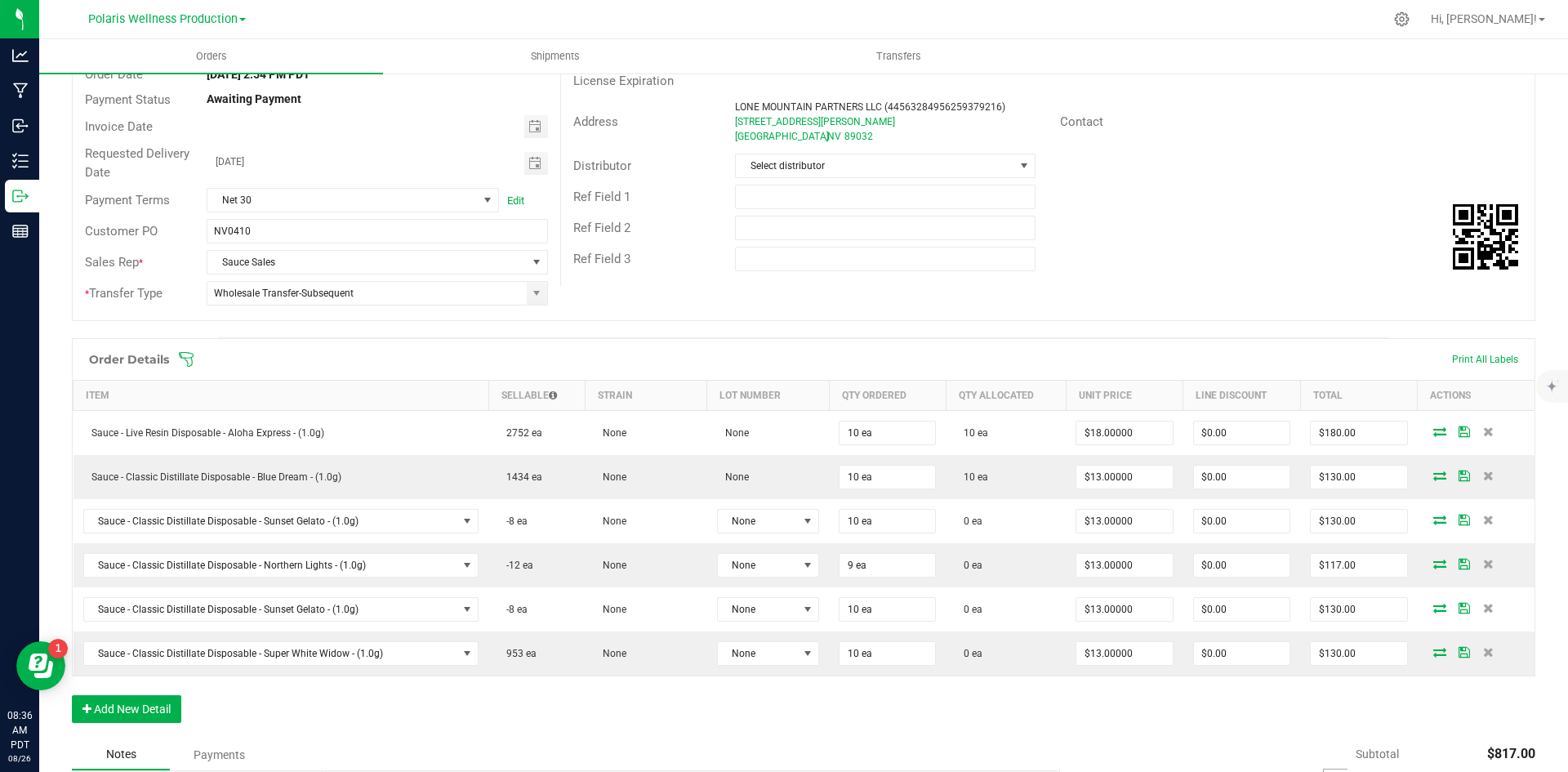
scroll to position [0, 0]
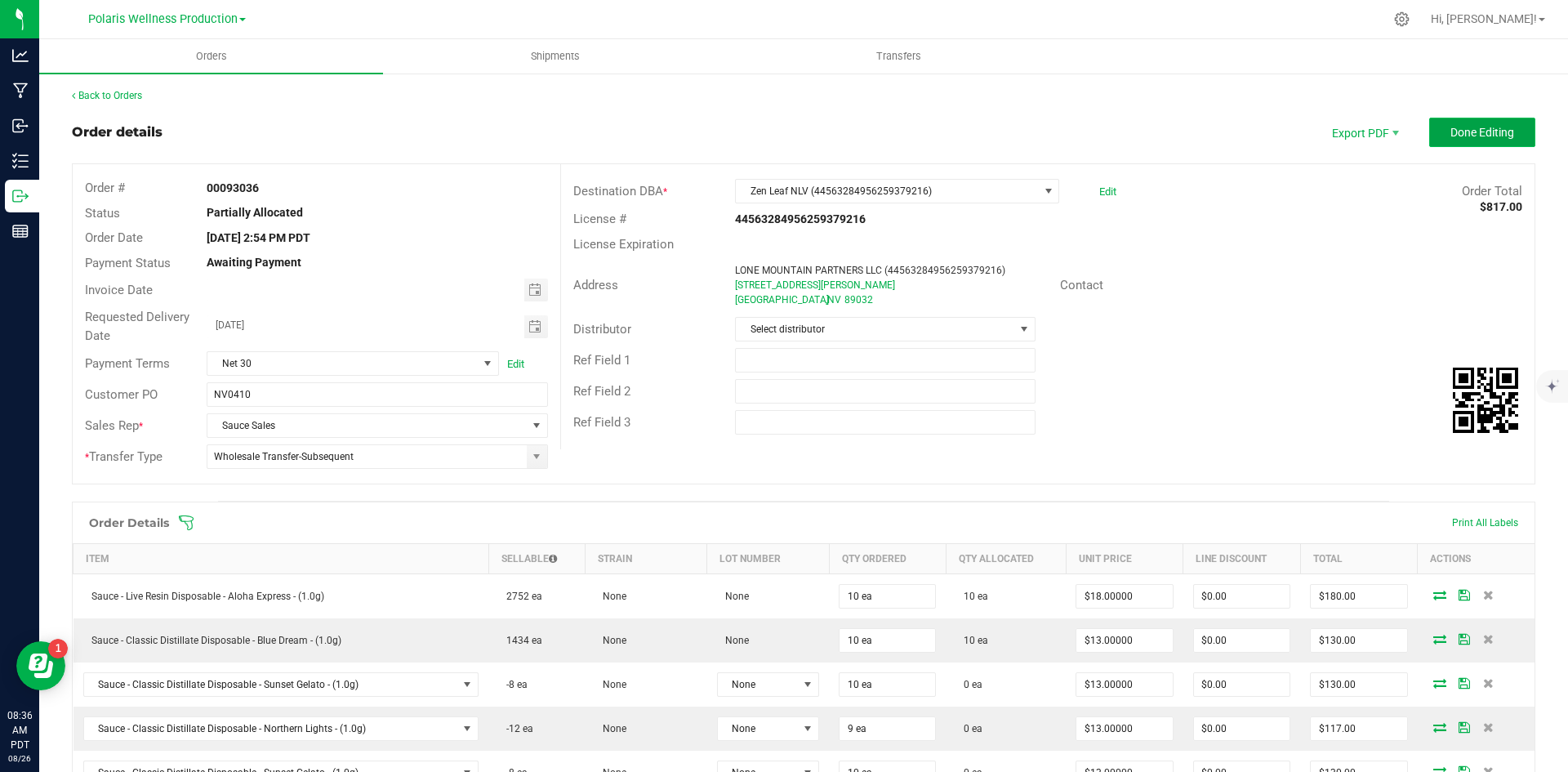
click at [1498, 132] on span "Done Editing" at bounding box center [1482, 132] width 64 height 13
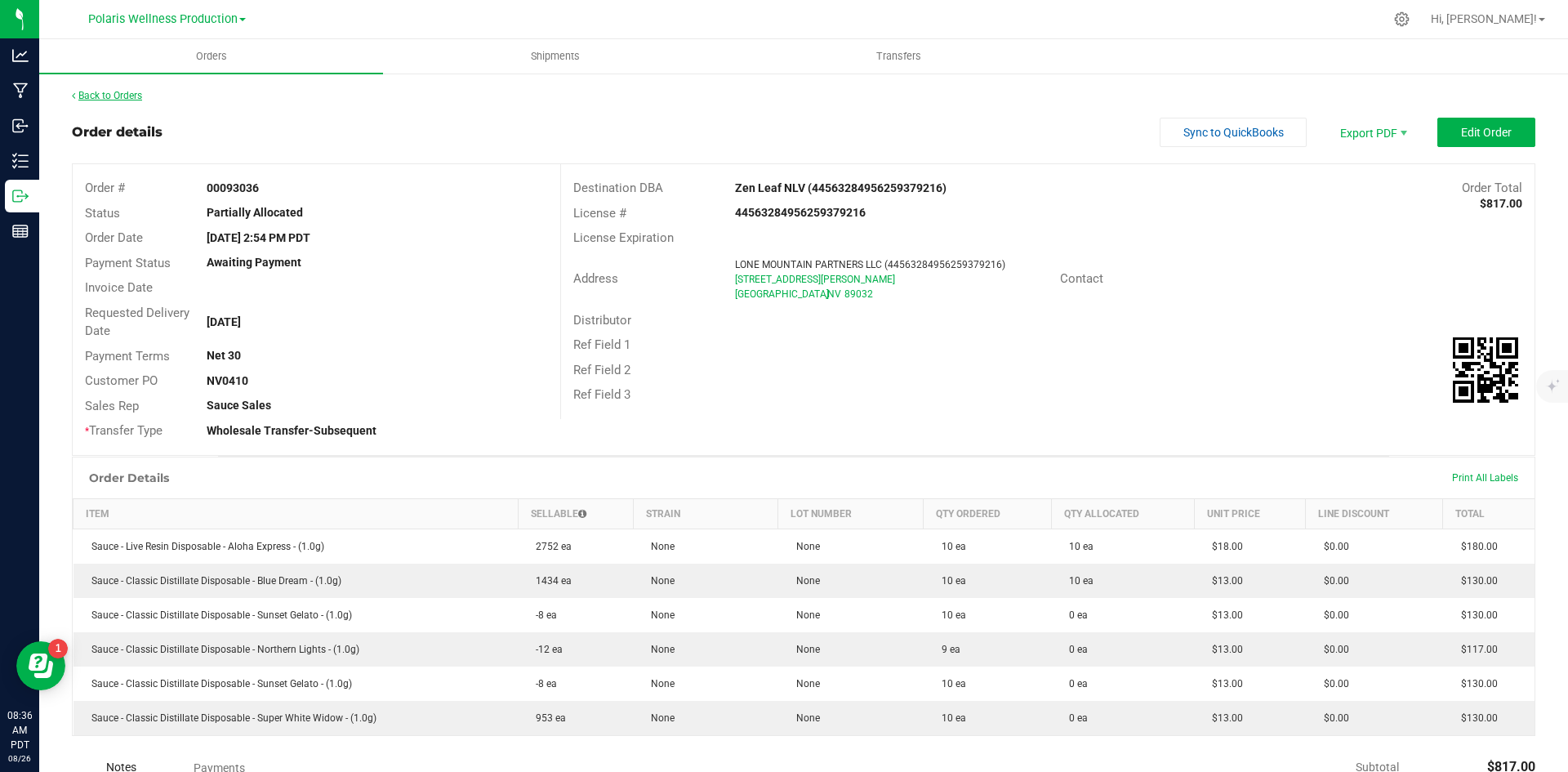
click at [102, 96] on link "Back to Orders" at bounding box center [107, 96] width 70 height 11
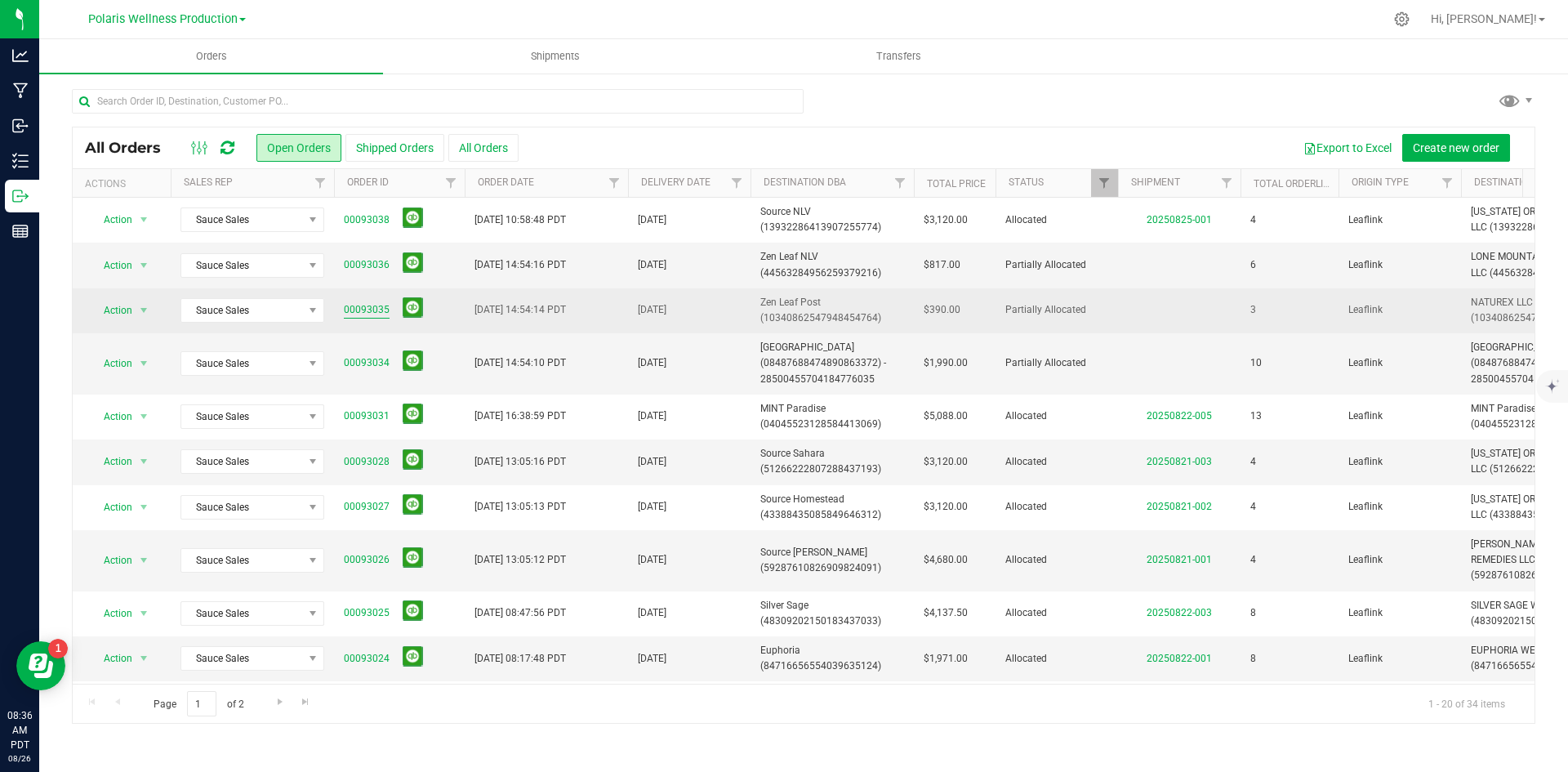
click at [372, 313] on link "00093035" at bounding box center [367, 310] width 46 height 15
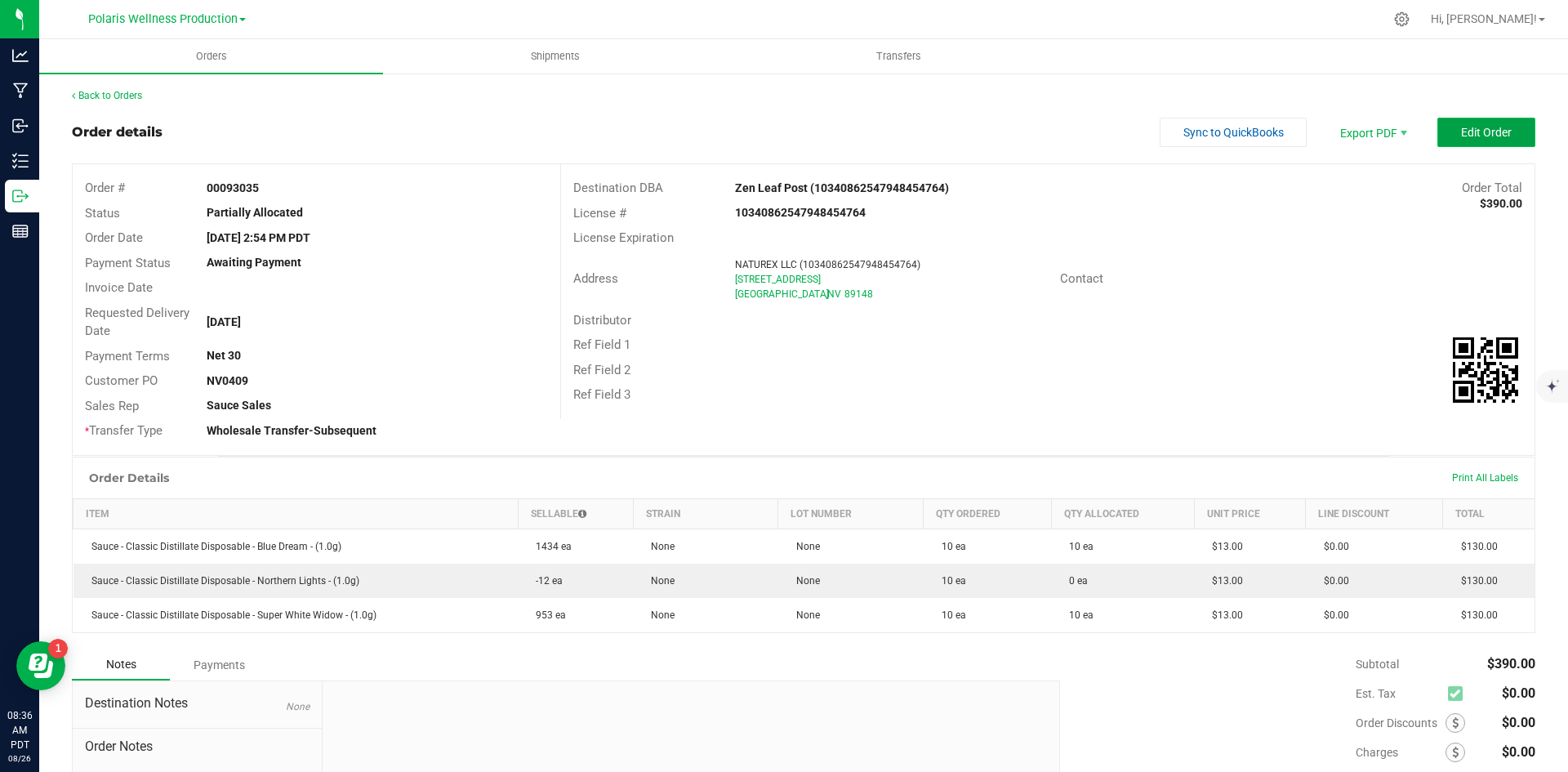
click at [1461, 138] on span "Edit Order" at bounding box center [1485, 132] width 50 height 13
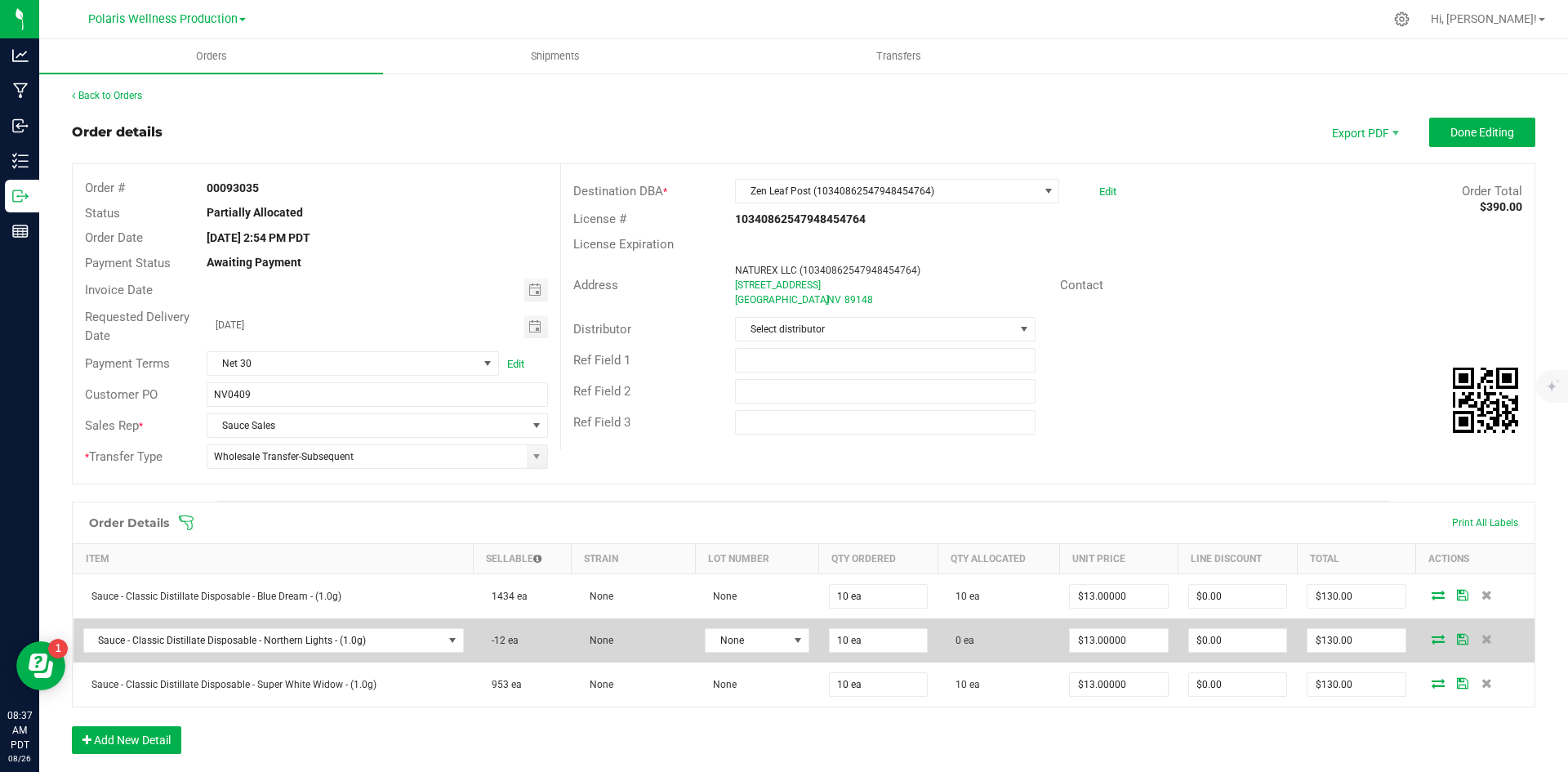
click at [1431, 639] on icon at bounding box center [1438, 639] width 13 height 10
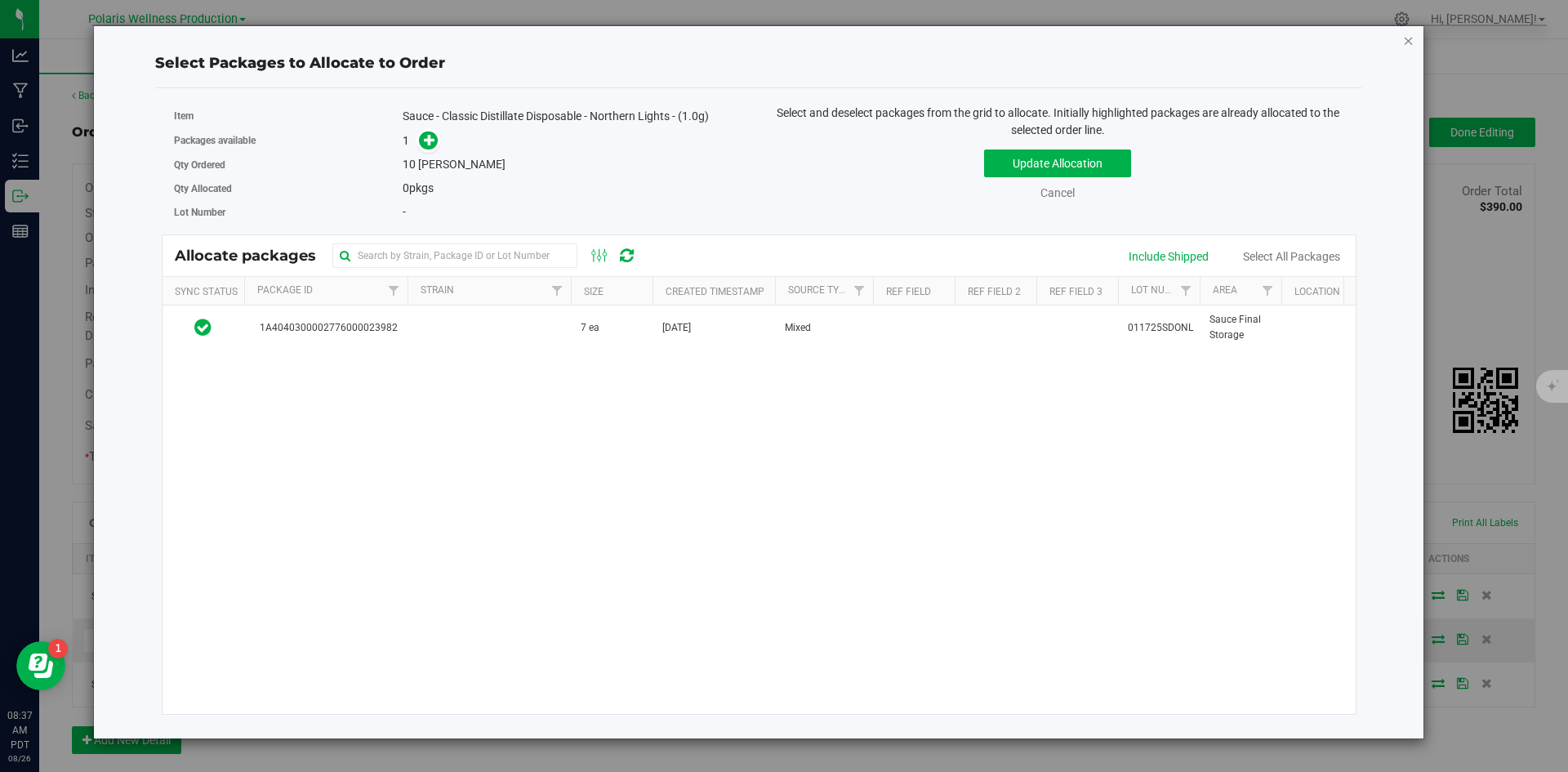
click at [1403, 43] on icon "button" at bounding box center [1408, 40] width 11 height 20
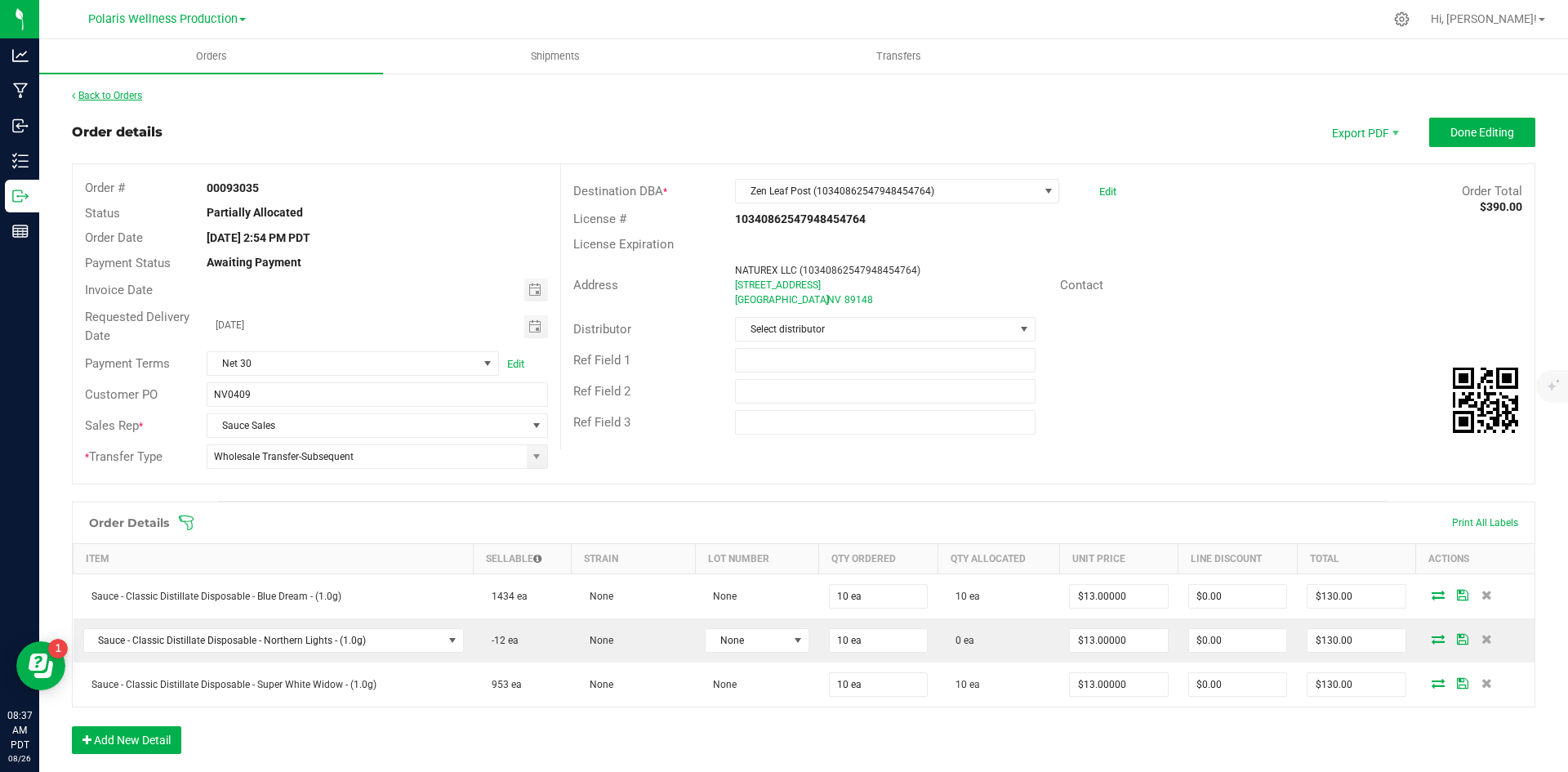
click at [99, 92] on link "Back to Orders" at bounding box center [107, 96] width 70 height 11
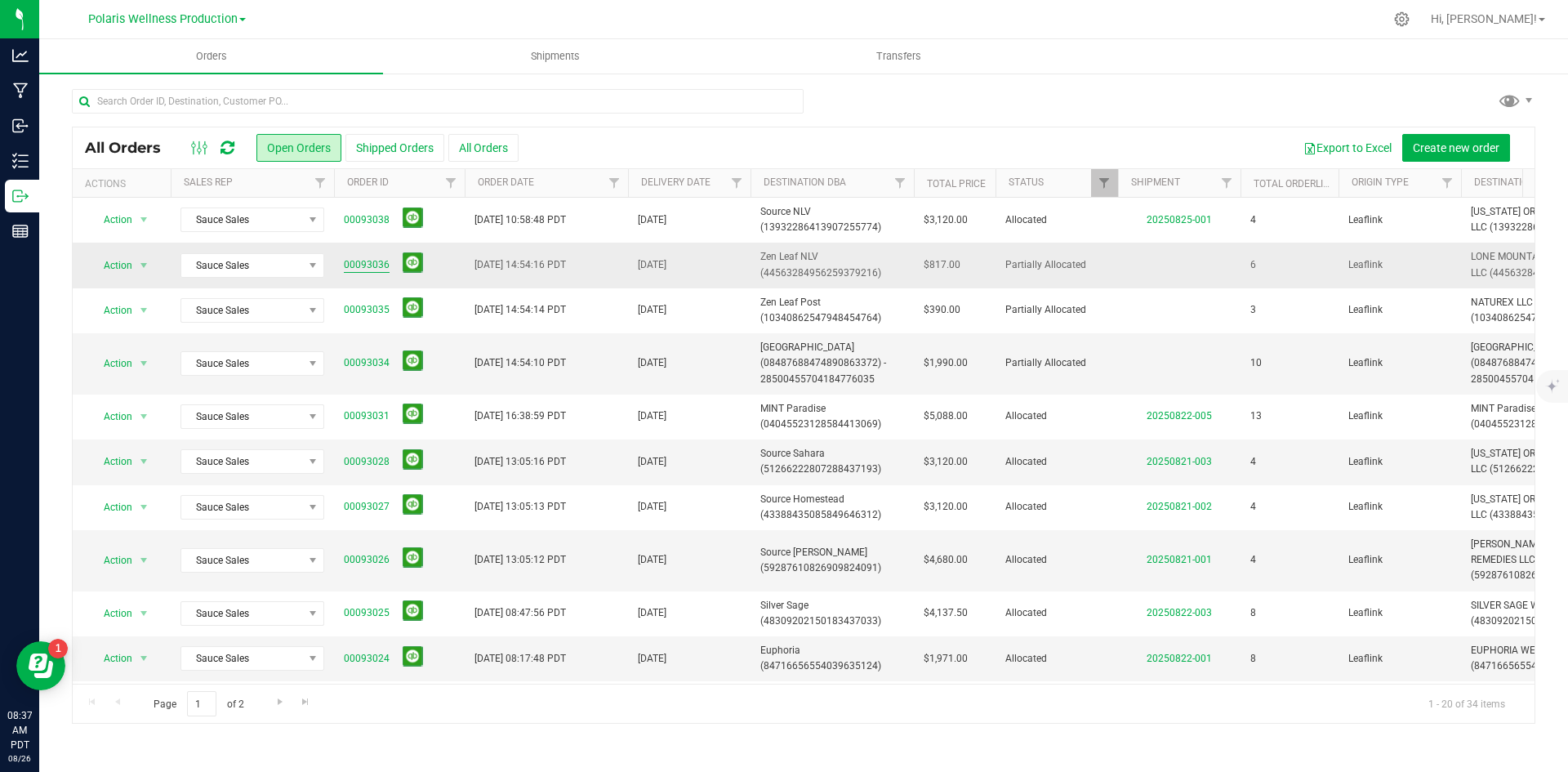
click at [357, 261] on link "00093036" at bounding box center [367, 265] width 46 height 15
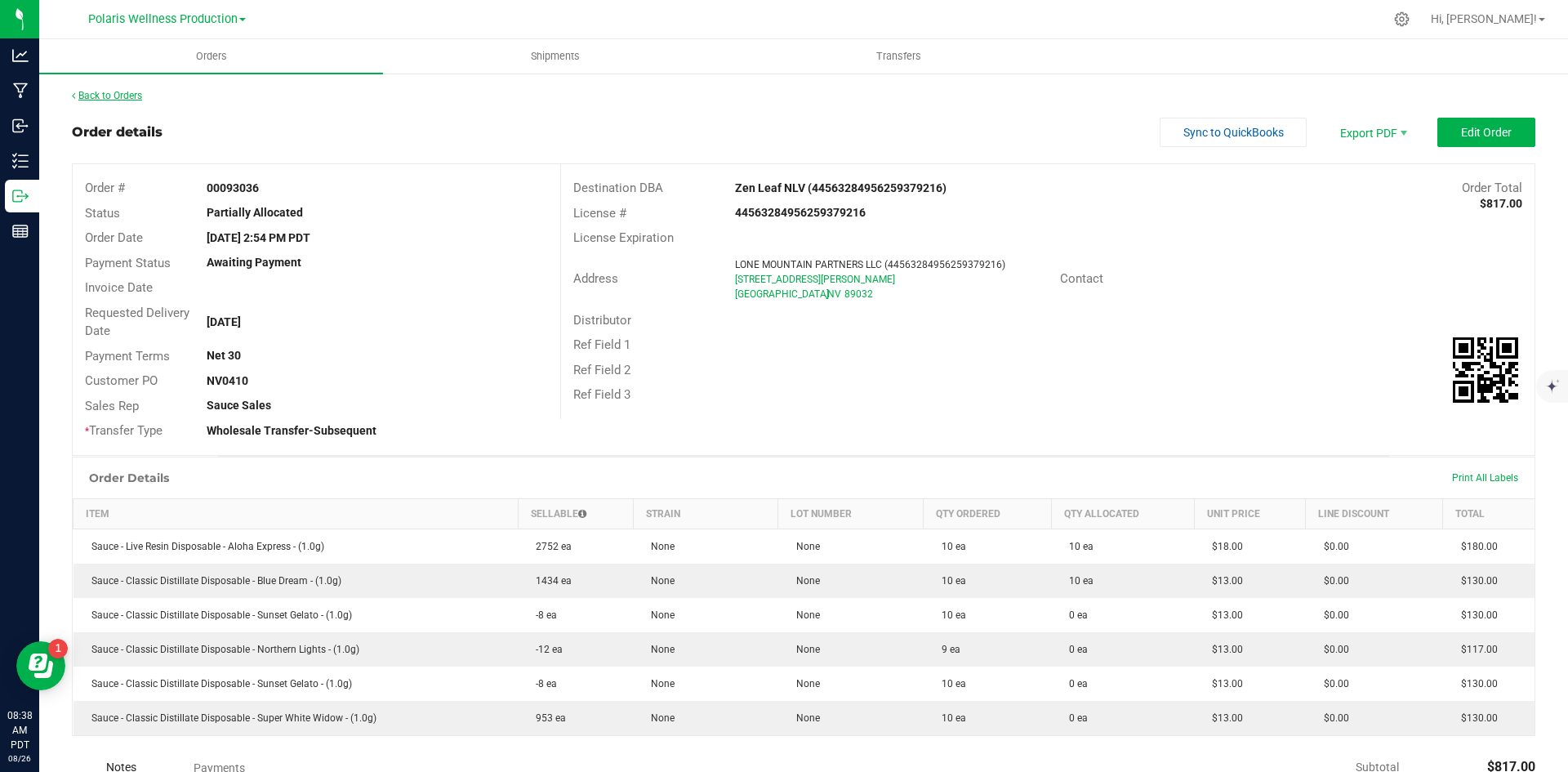
click at [96, 95] on link "Back to Orders" at bounding box center [107, 96] width 70 height 11
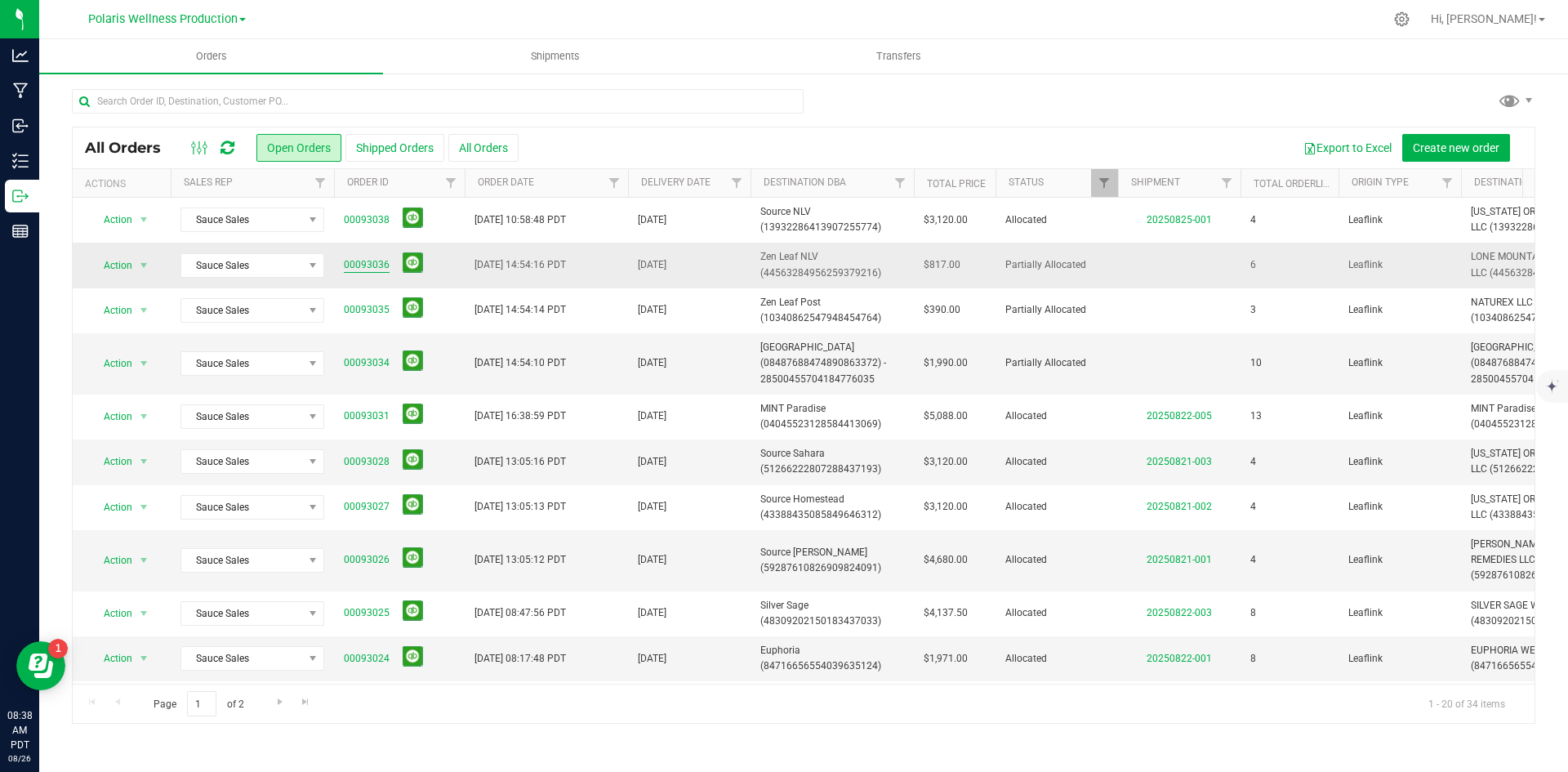
click at [357, 265] on link "00093036" at bounding box center [367, 265] width 46 height 15
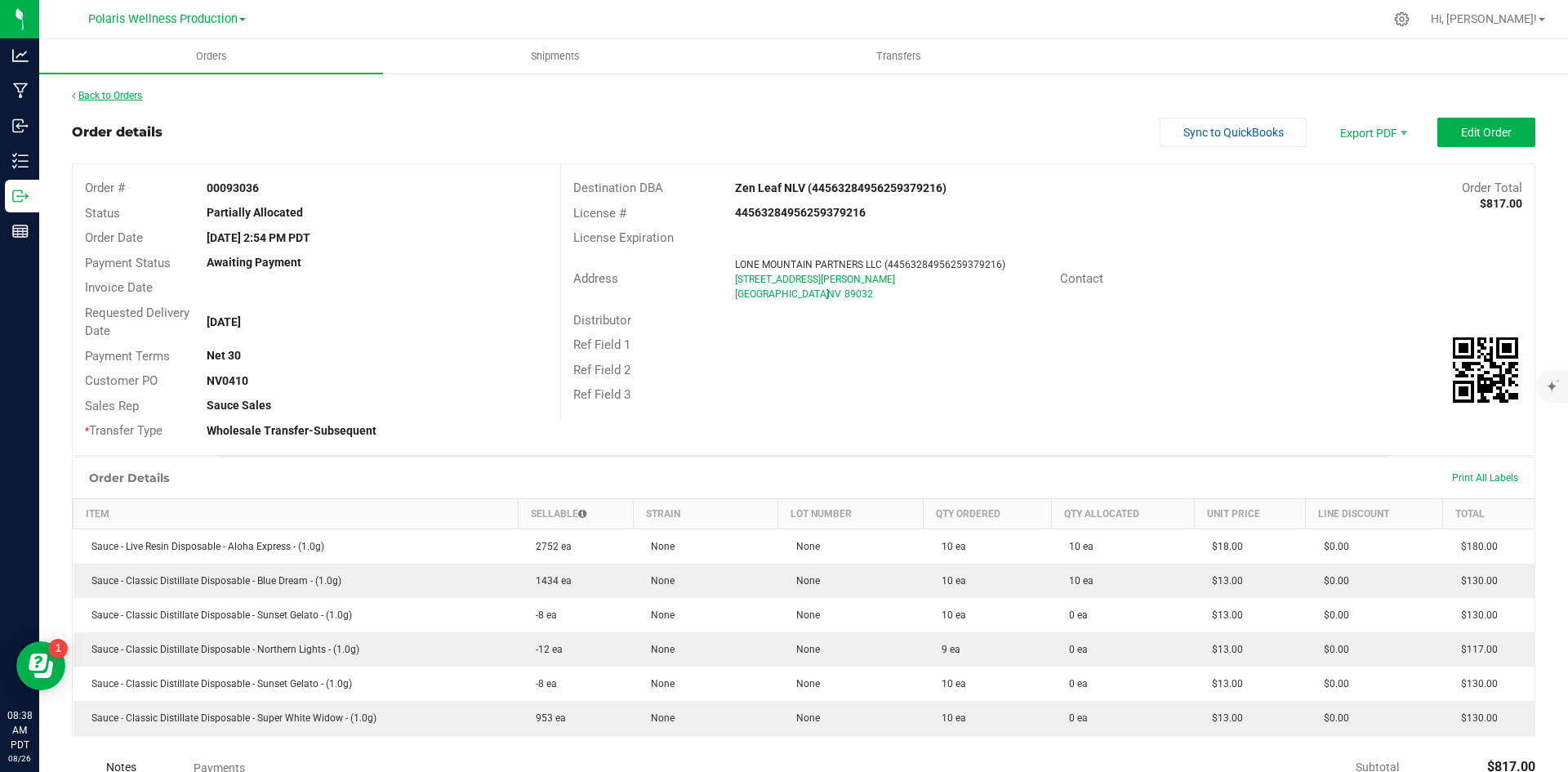
click at [98, 96] on link "Back to Orders" at bounding box center [107, 96] width 70 height 11
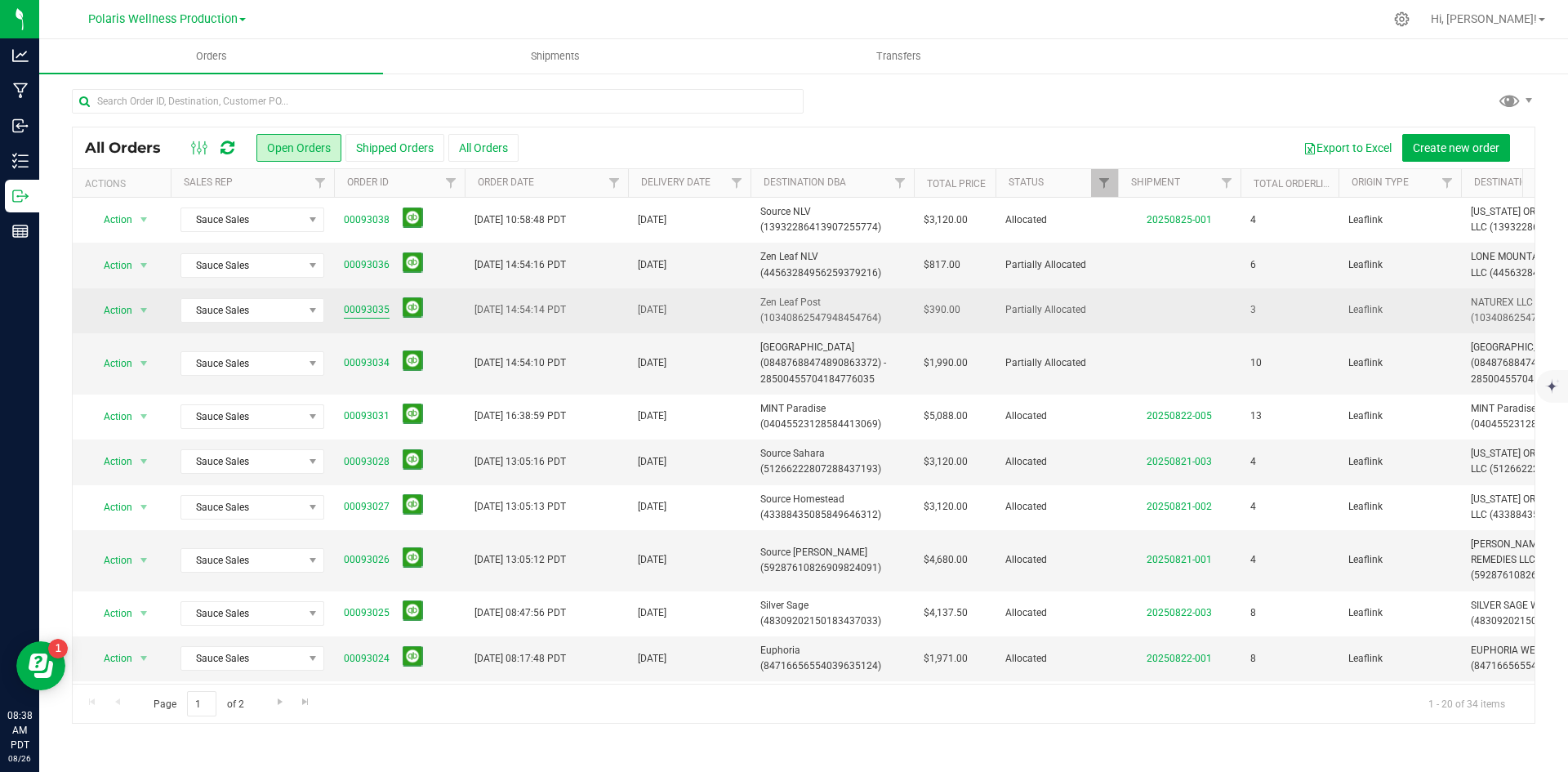
click at [371, 305] on link "00093035" at bounding box center [367, 310] width 46 height 15
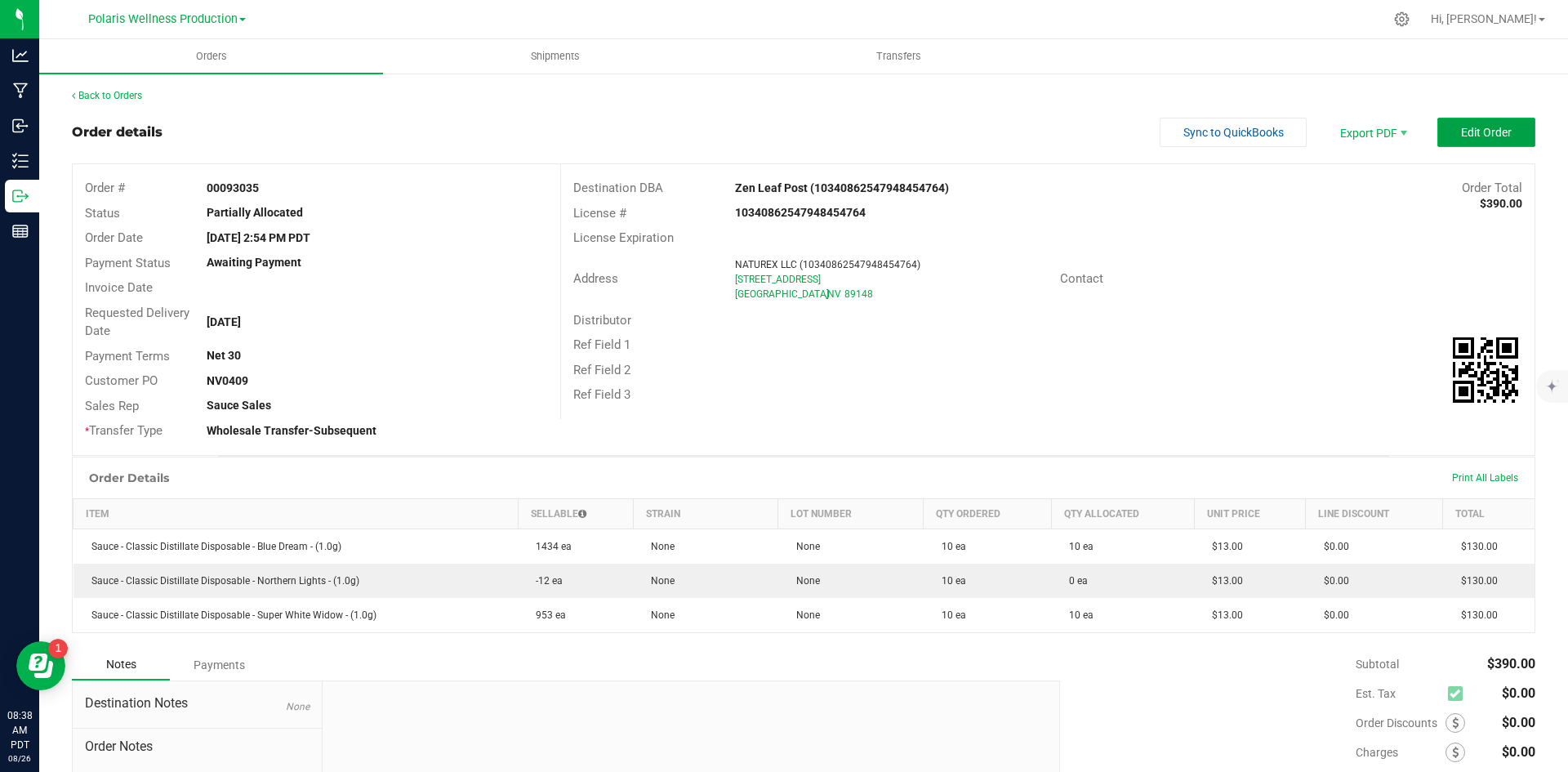
click at [1478, 133] on span "Edit Order" at bounding box center [1485, 132] width 50 height 13
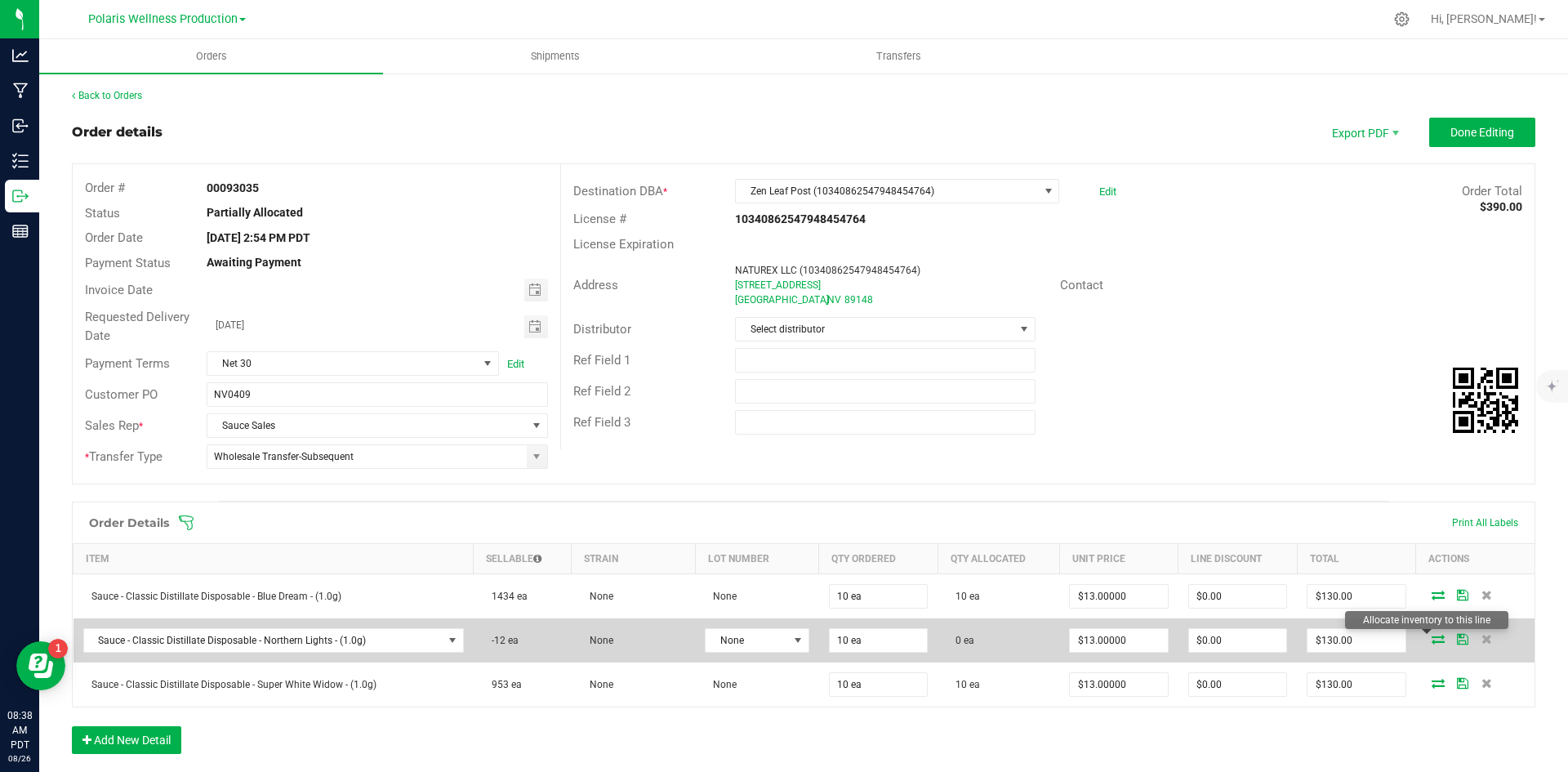
click at [1431, 639] on icon at bounding box center [1438, 639] width 13 height 10
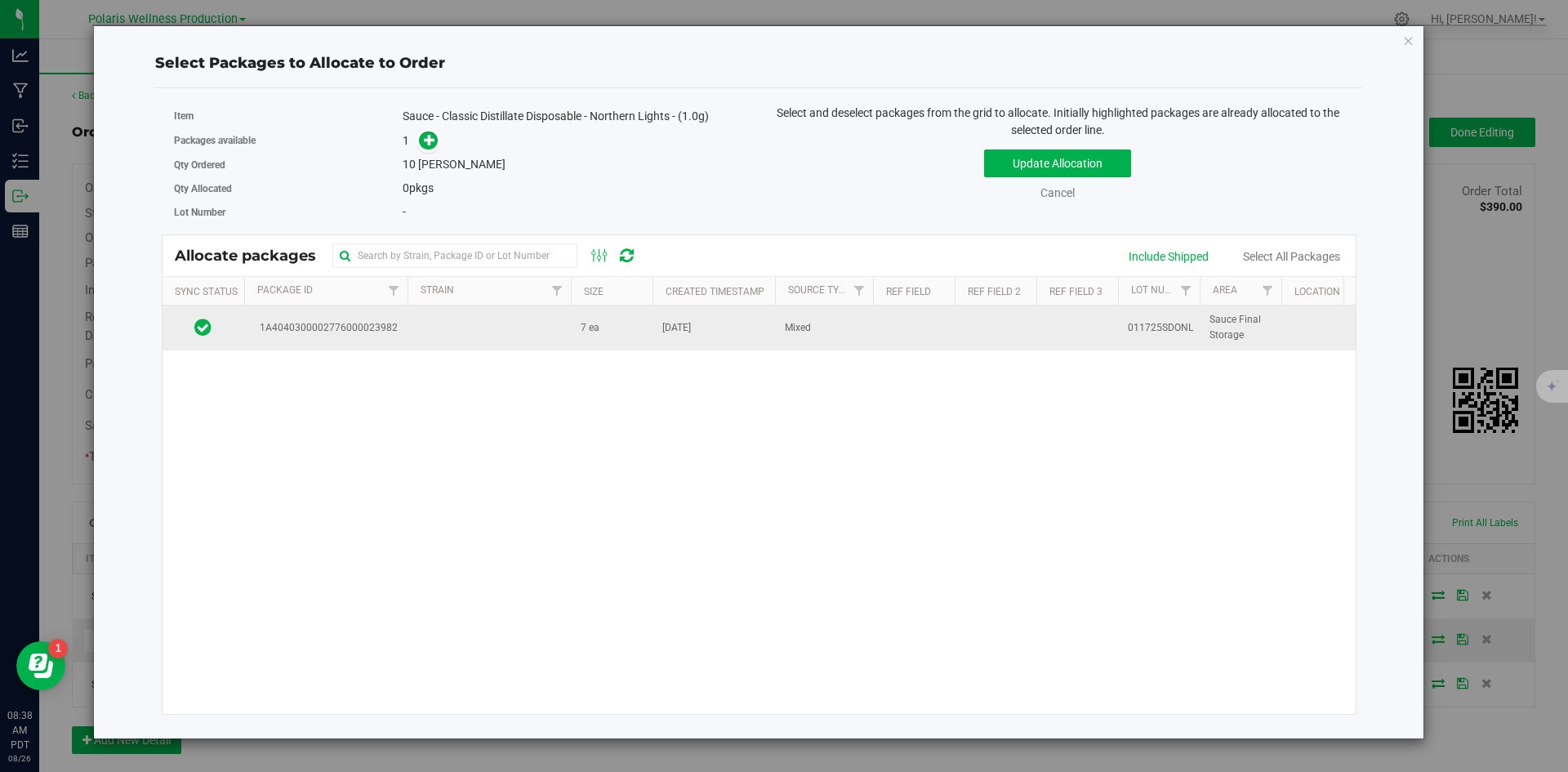
click at [527, 330] on td at bounding box center [489, 327] width 163 height 44
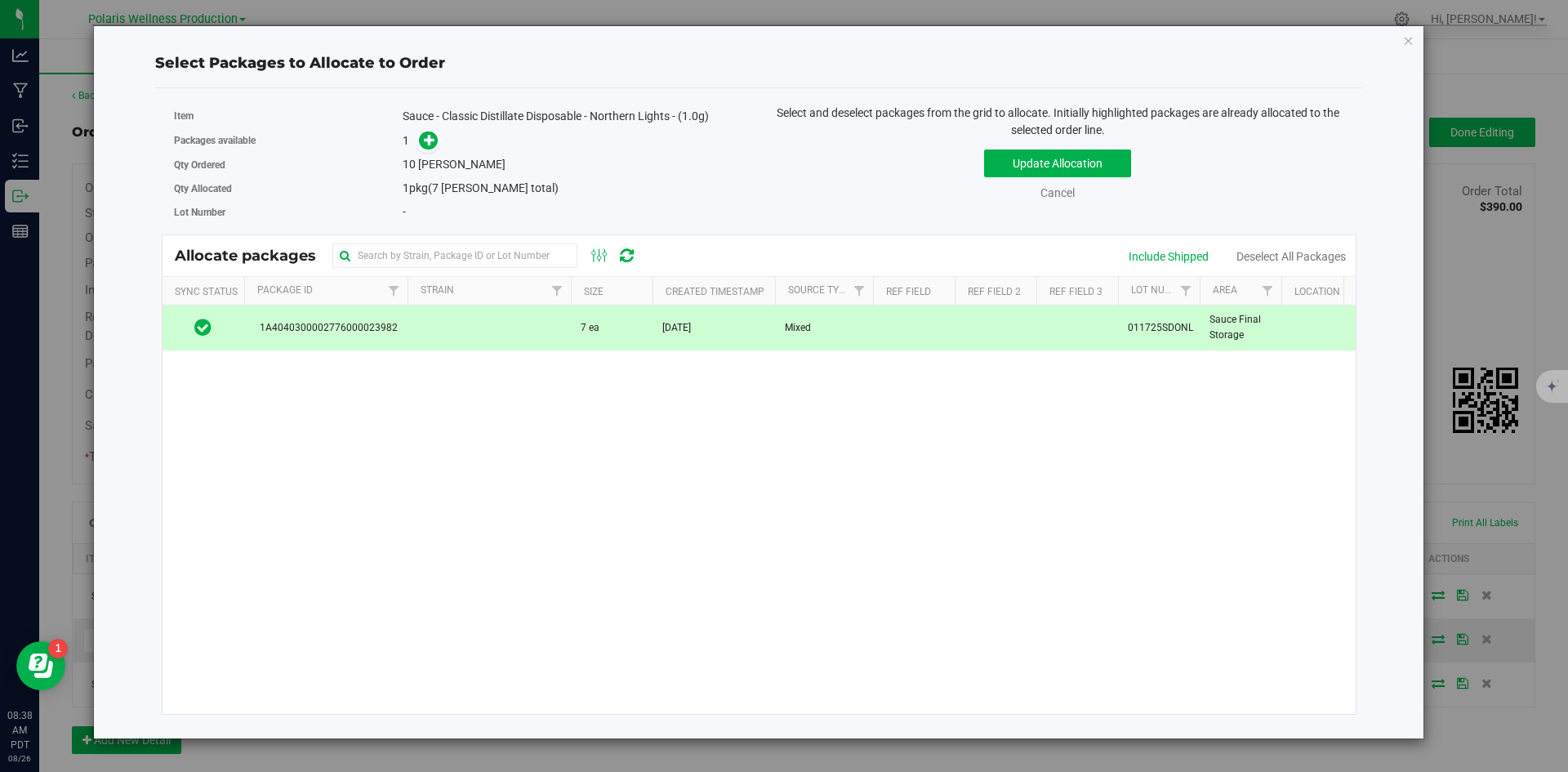
click at [492, 330] on td at bounding box center [489, 327] width 163 height 44
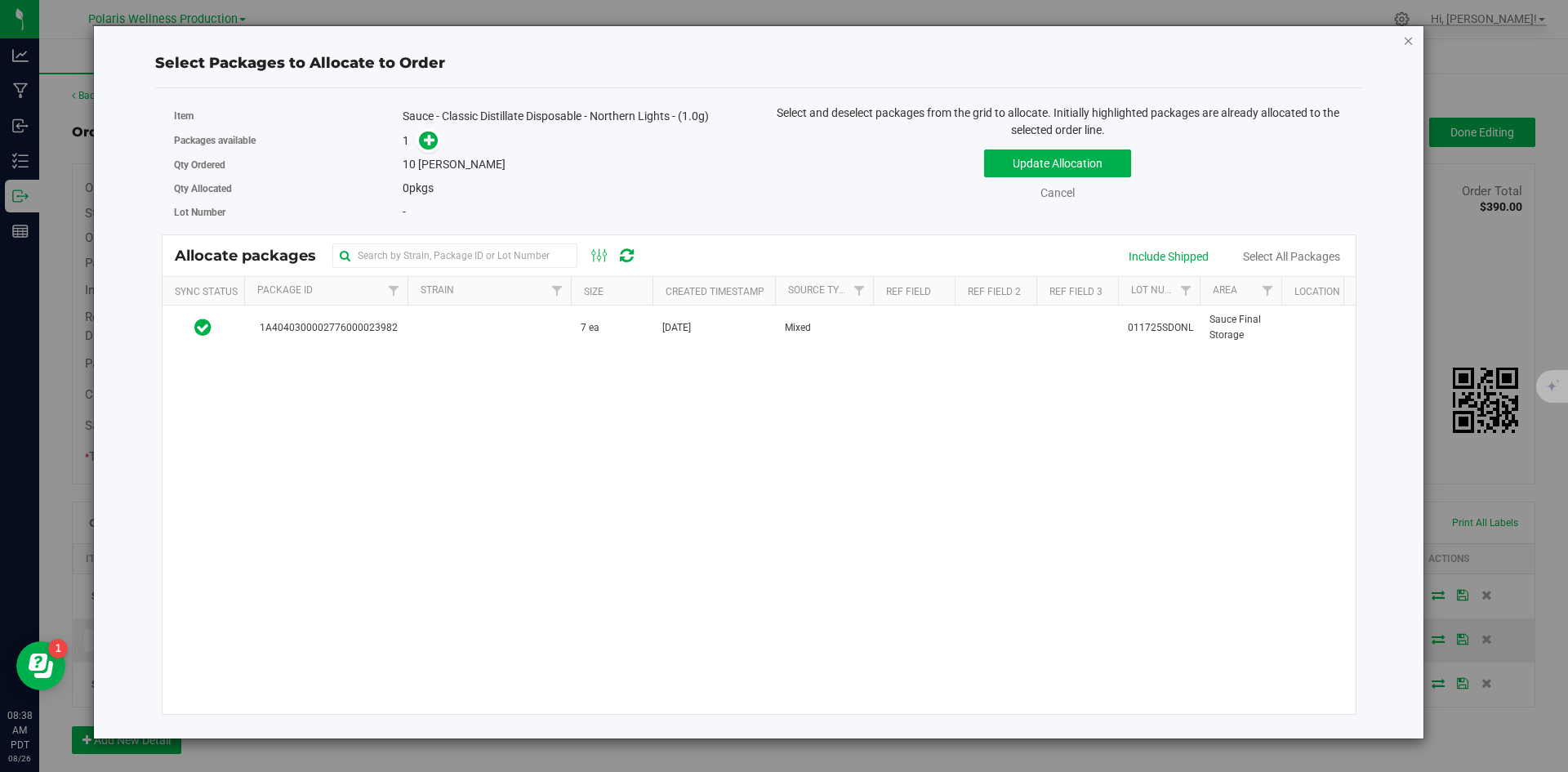
click at [1413, 40] on icon "button" at bounding box center [1408, 40] width 11 height 20
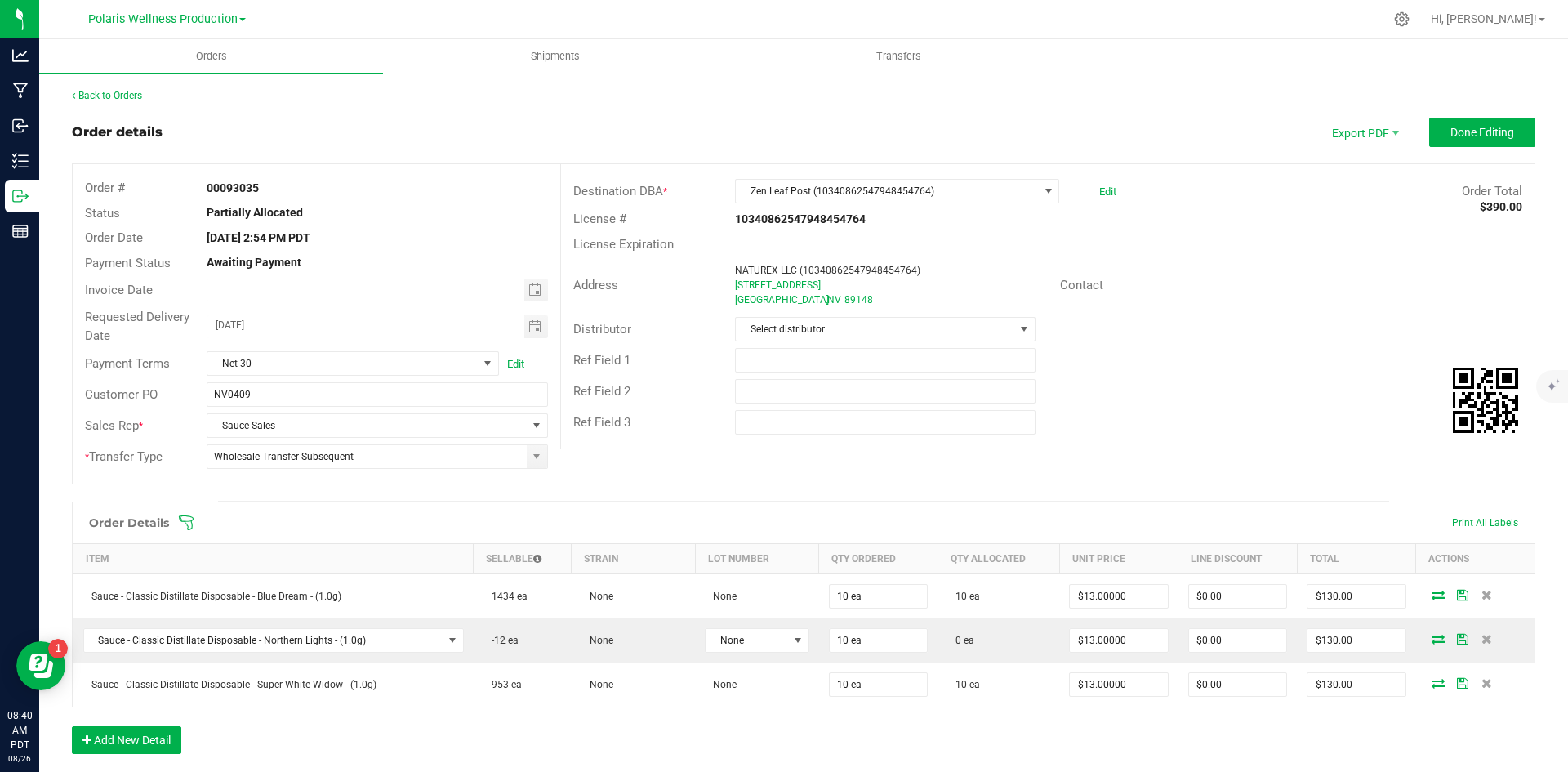
click at [109, 99] on link "Back to Orders" at bounding box center [107, 96] width 70 height 11
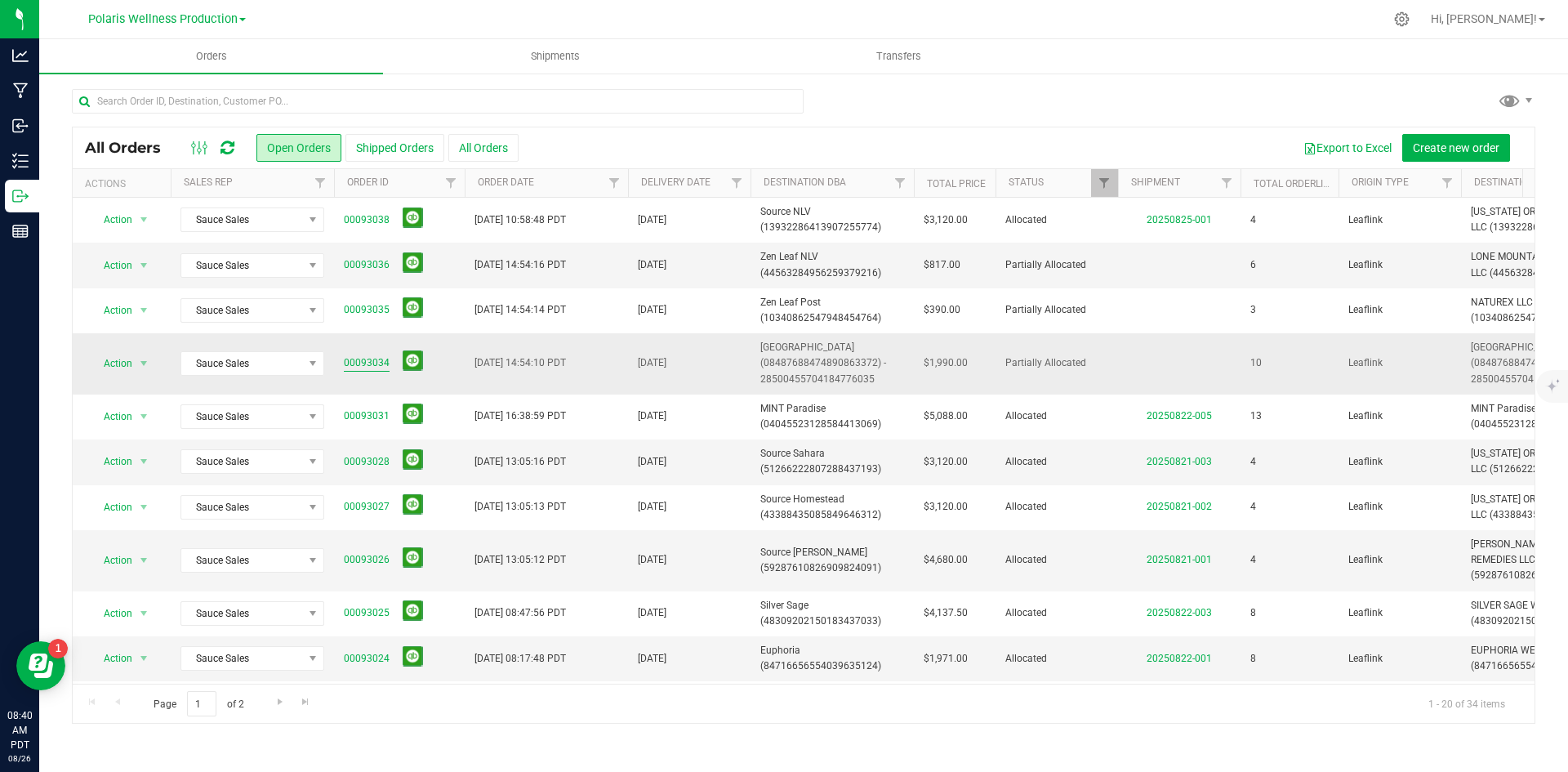
click at [384, 357] on link "00093034" at bounding box center [367, 363] width 46 height 15
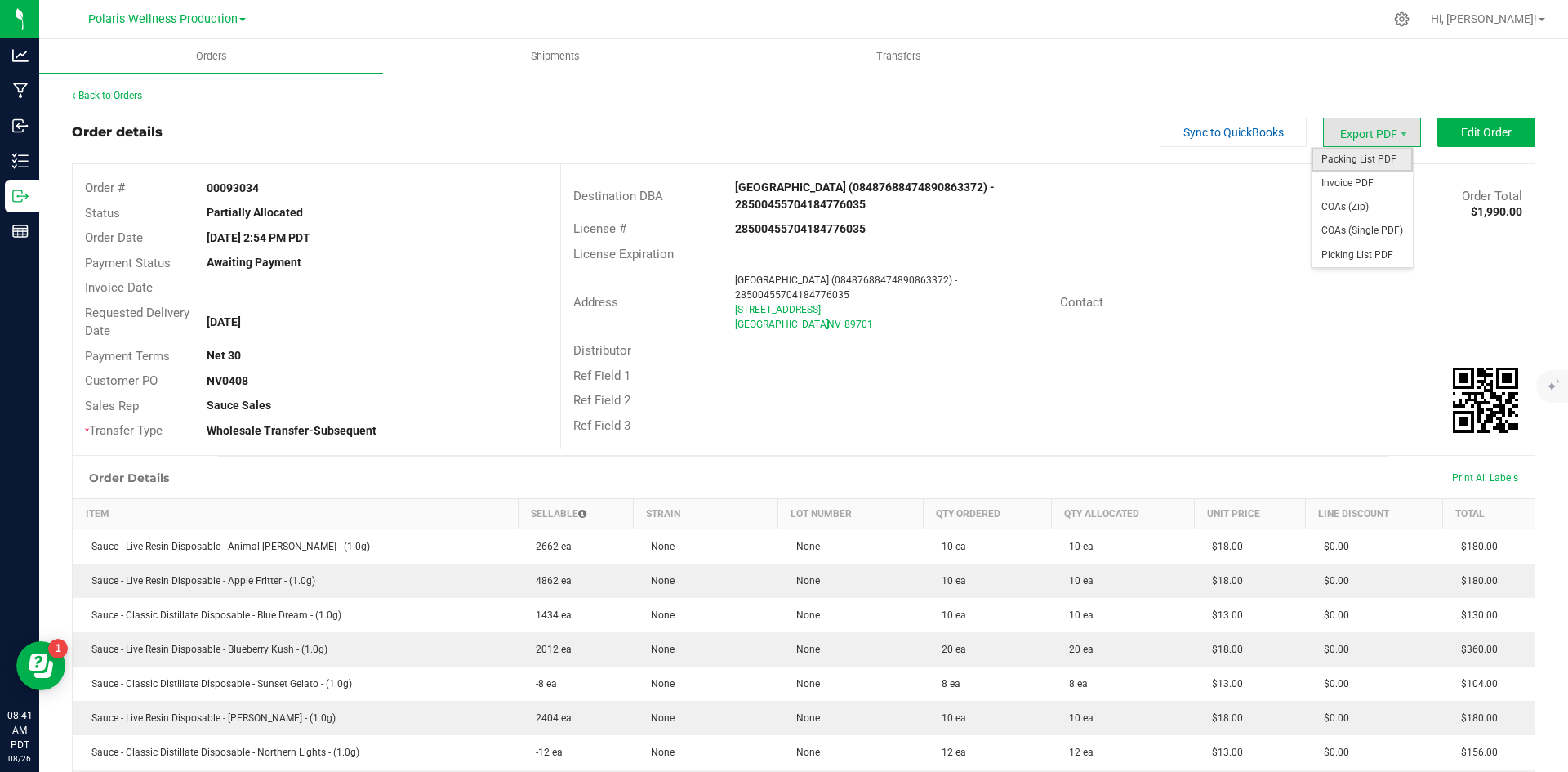
click at [1365, 154] on span "Packing List PDF" at bounding box center [1362, 160] width 102 height 24
click at [1484, 143] on button "Edit Order" at bounding box center [1485, 132] width 98 height 29
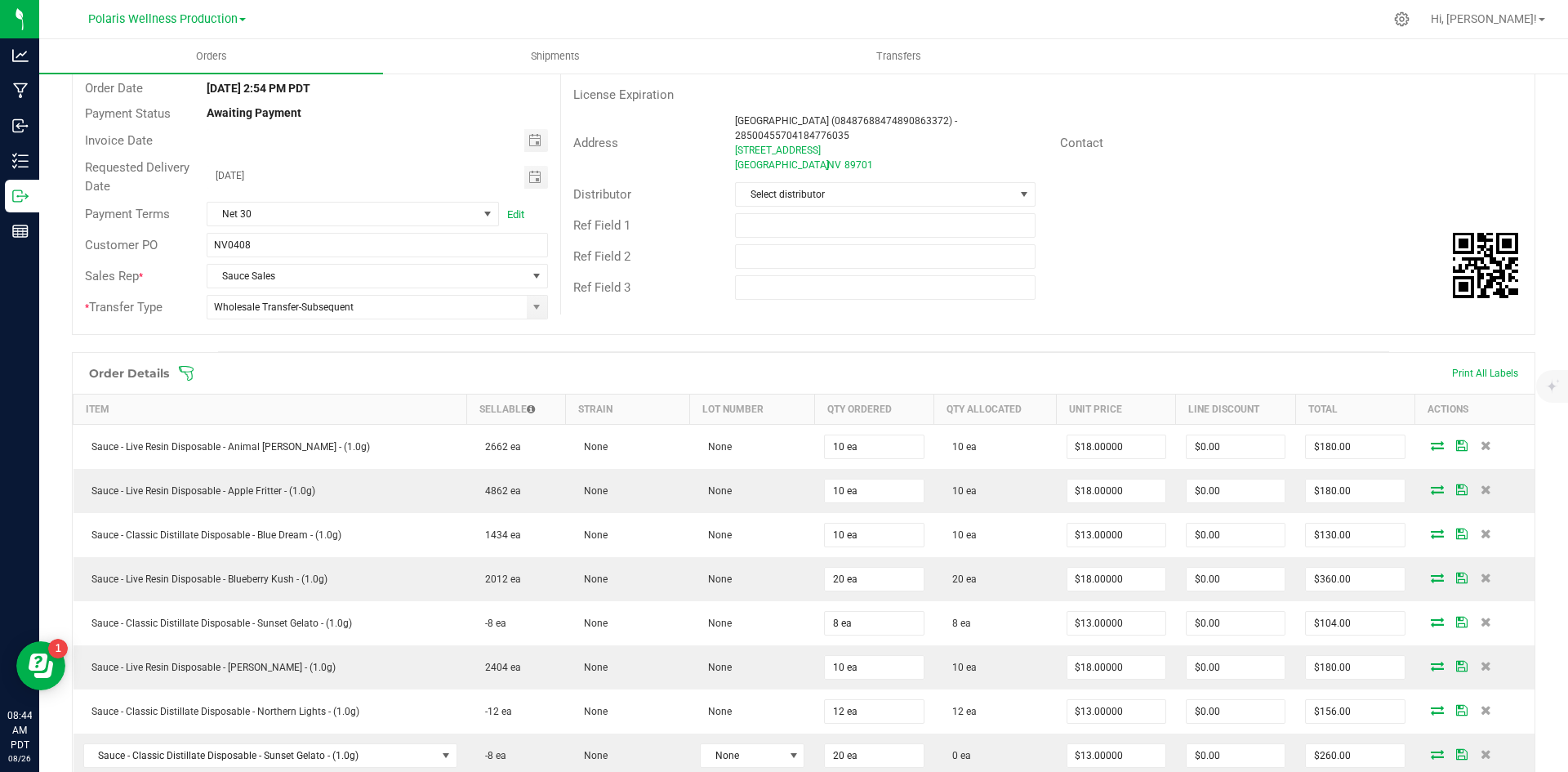
scroll to position [164, 0]
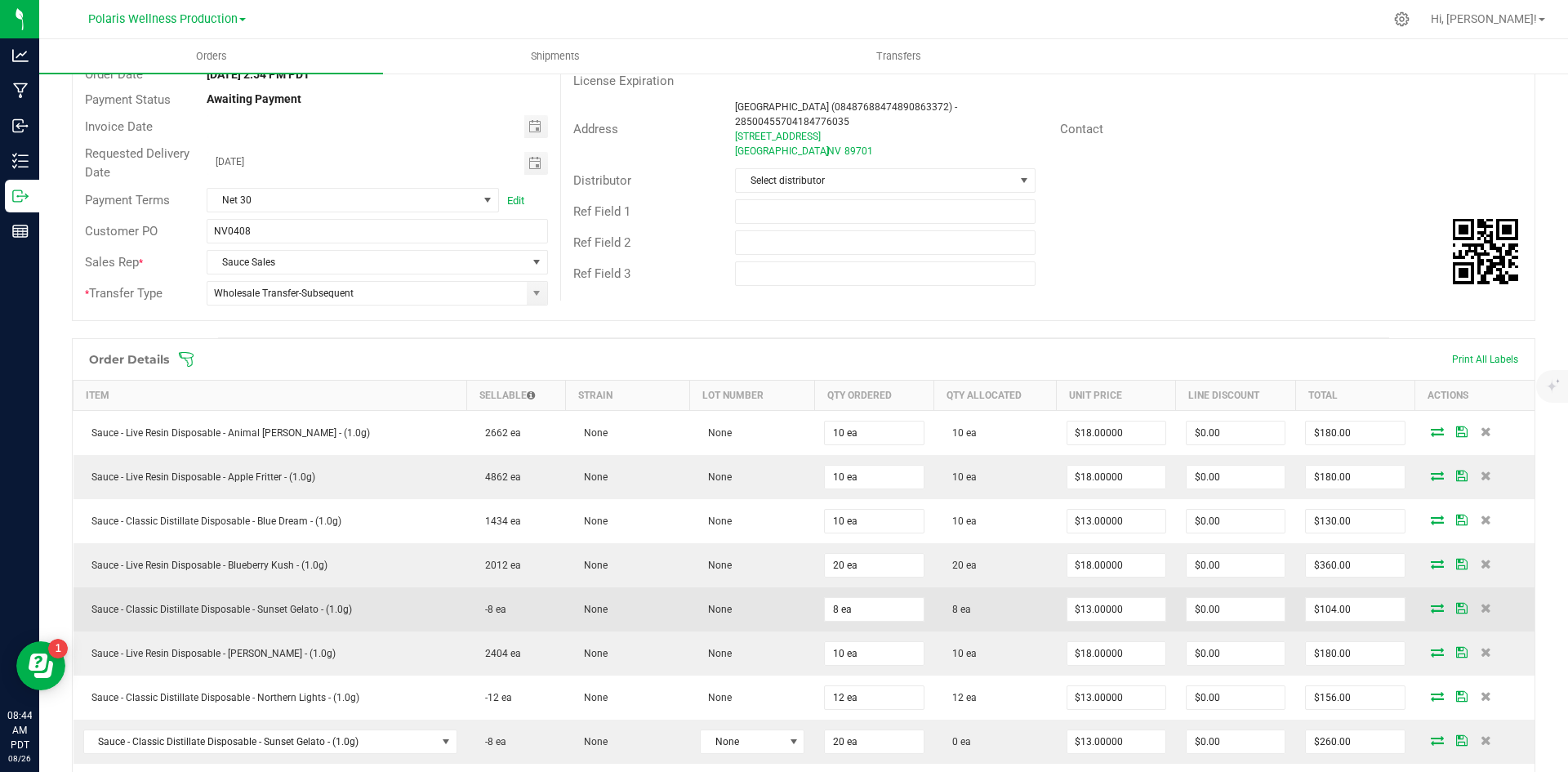
click at [1430, 610] on icon at bounding box center [1437, 608] width 13 height 10
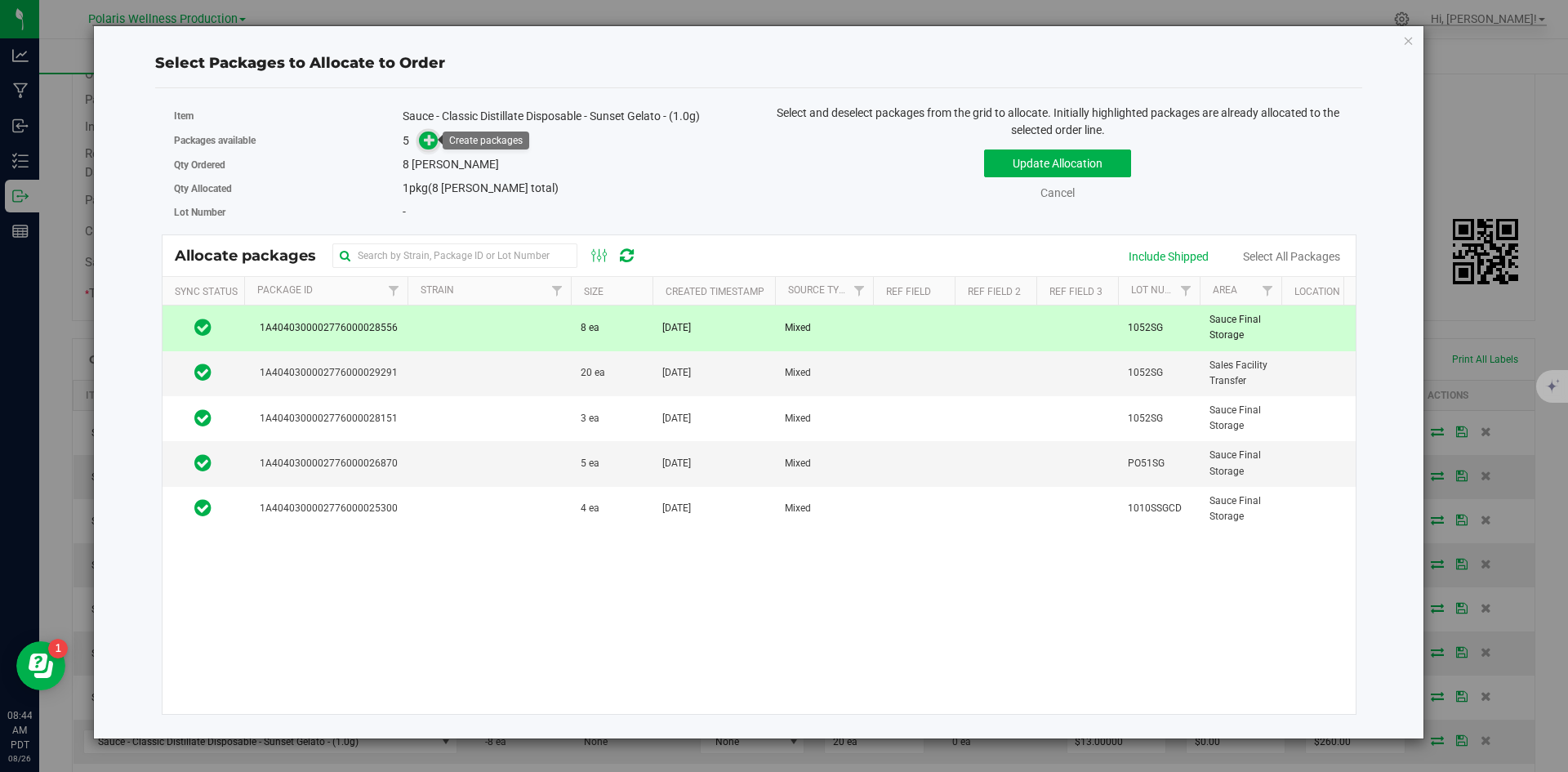
click at [428, 142] on icon at bounding box center [430, 140] width 11 height 11
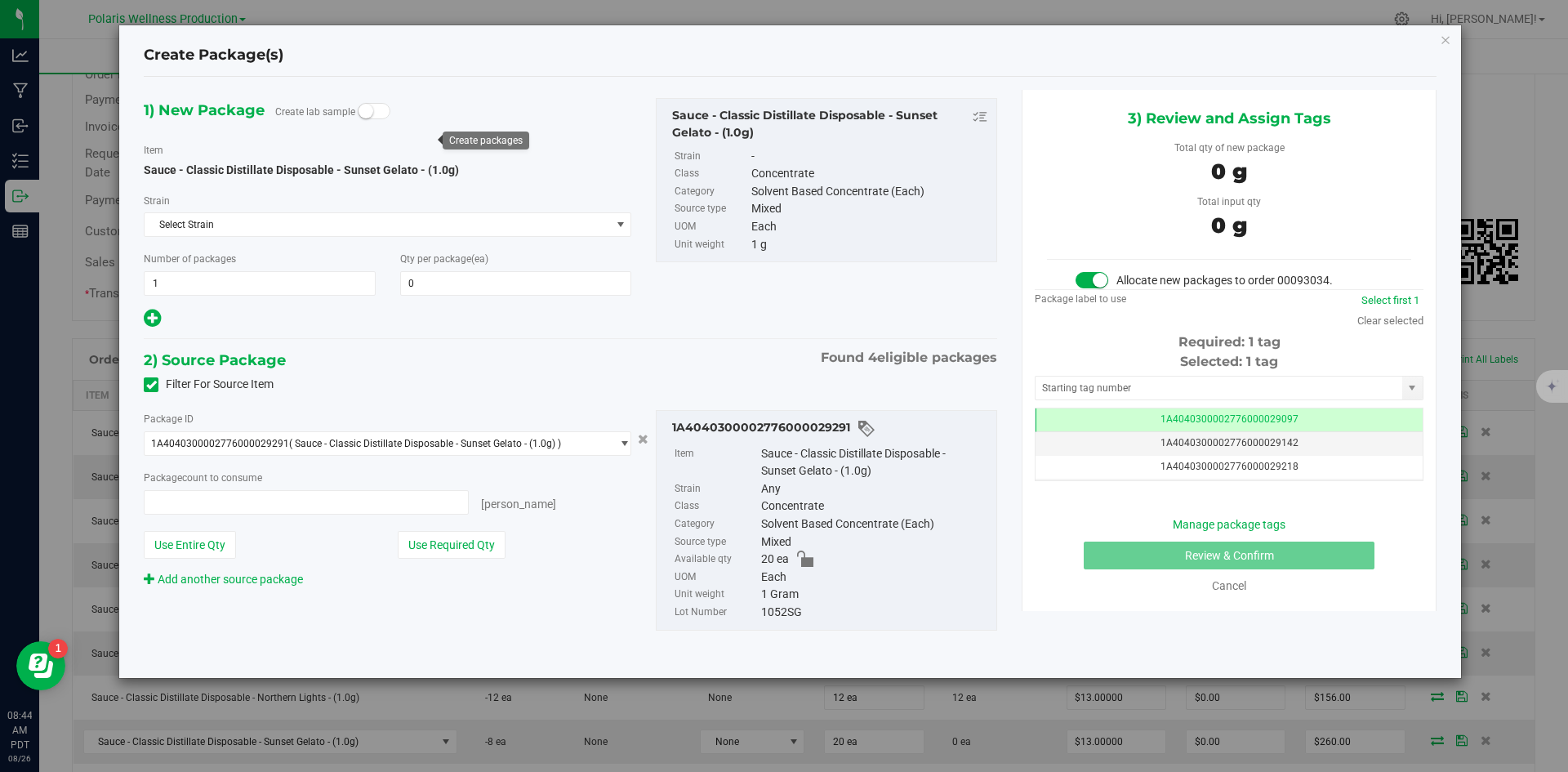
type input "0 ea"
click at [1448, 44] on icon "button" at bounding box center [1445, 39] width 11 height 20
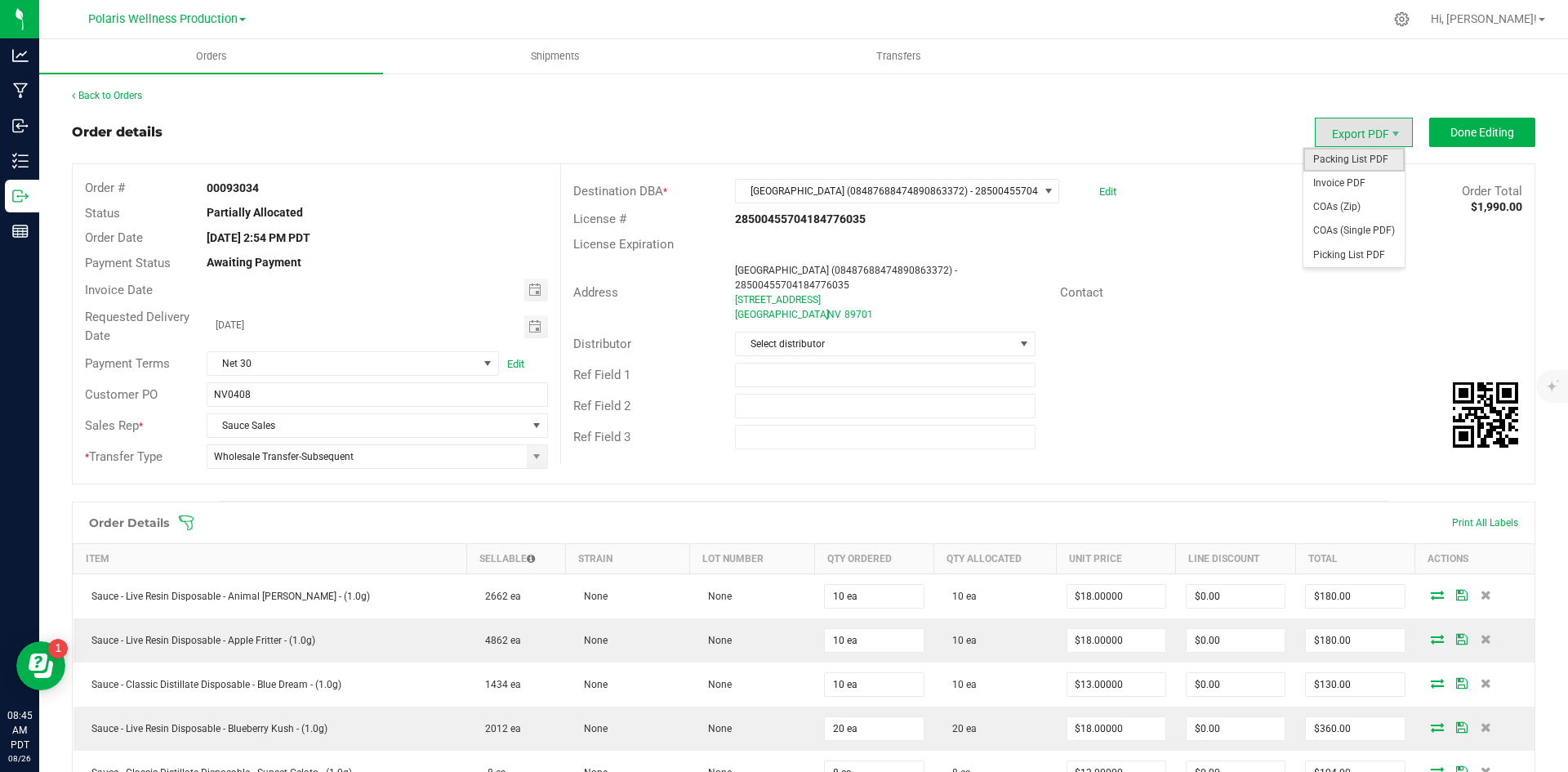
click at [1360, 166] on span "Packing List PDF" at bounding box center [1353, 160] width 102 height 24
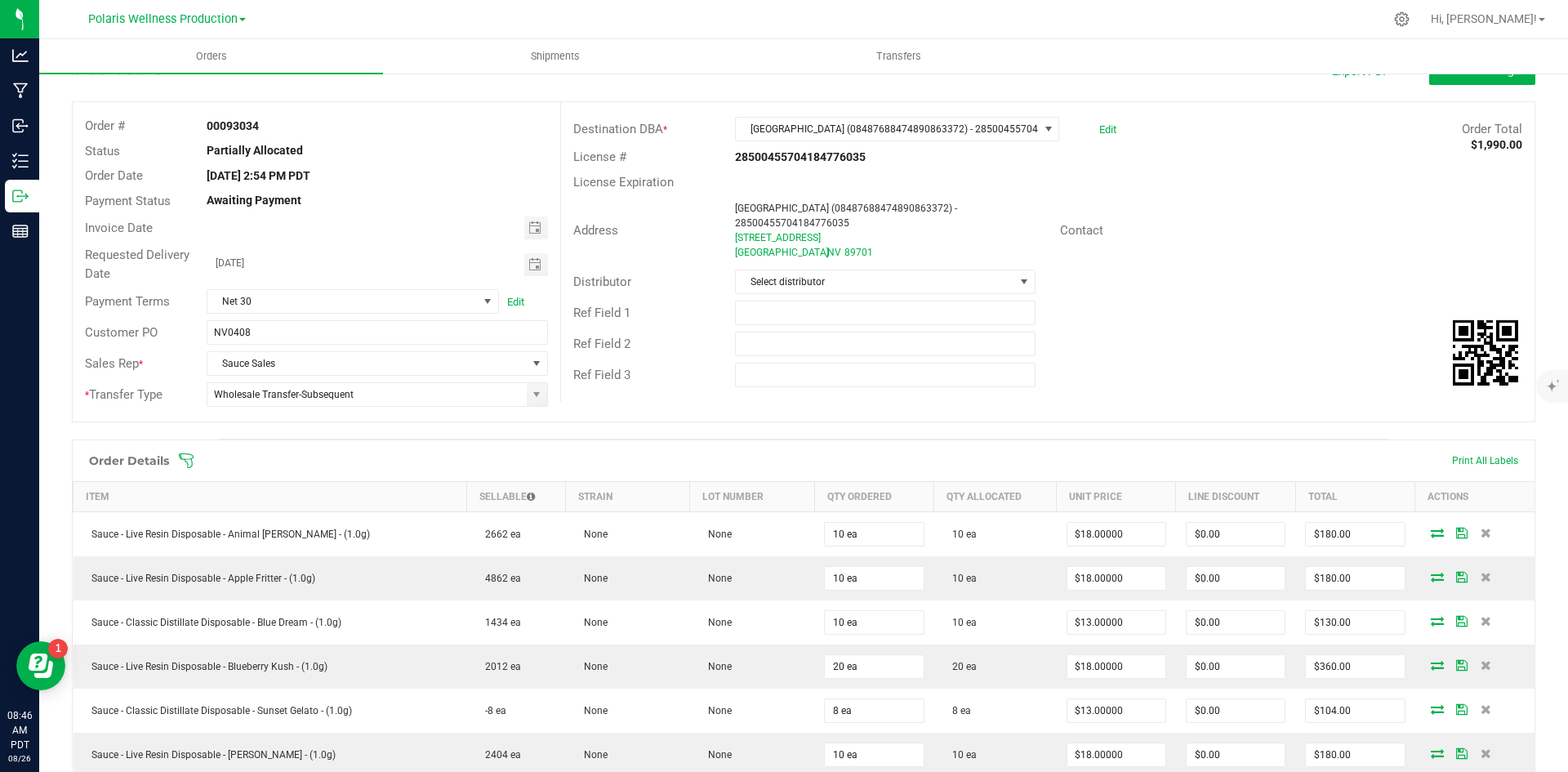
scroll to position [245, 0]
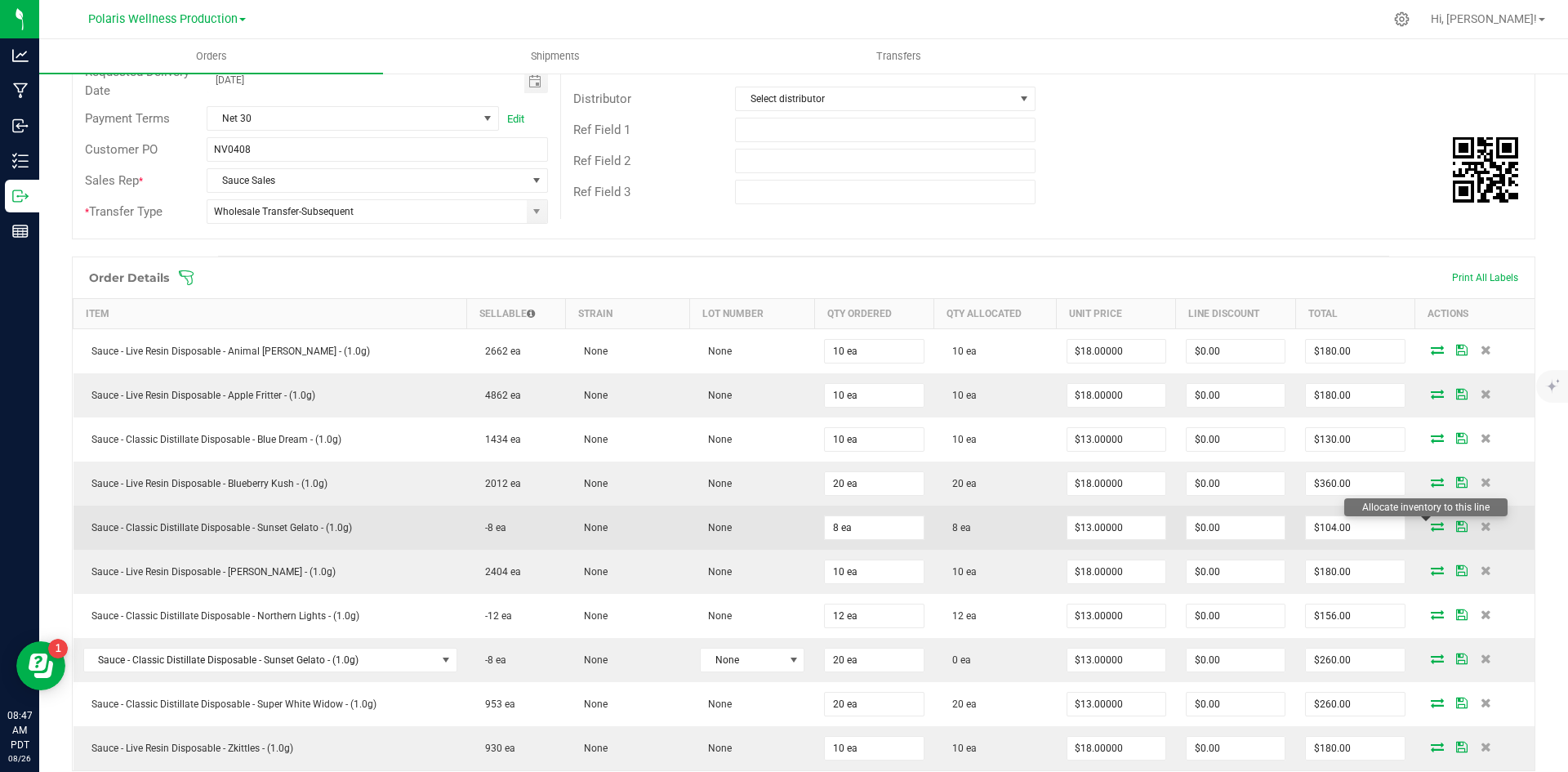
click at [1430, 525] on icon at bounding box center [1437, 526] width 13 height 10
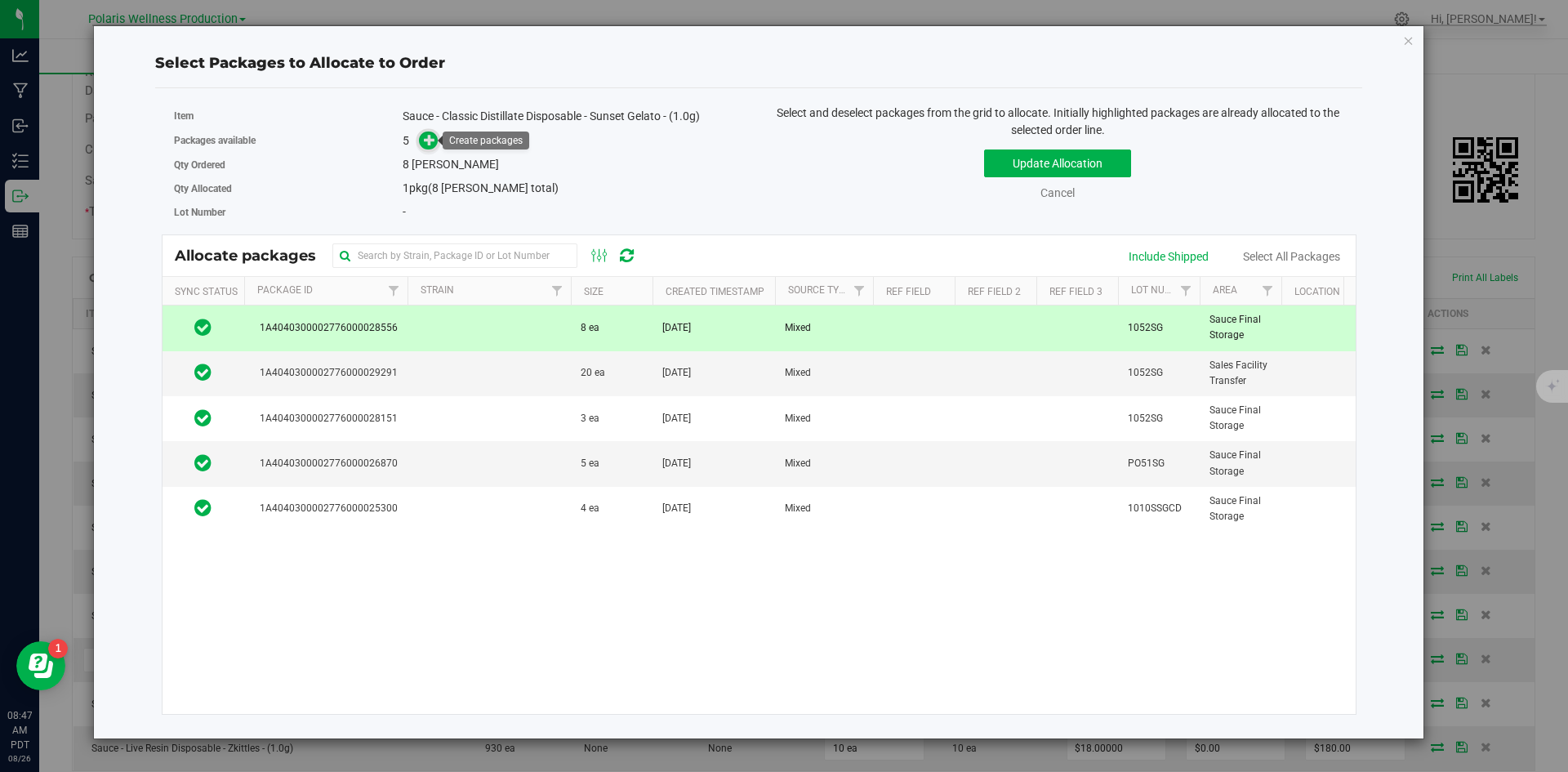
click at [432, 138] on icon at bounding box center [430, 140] width 11 height 11
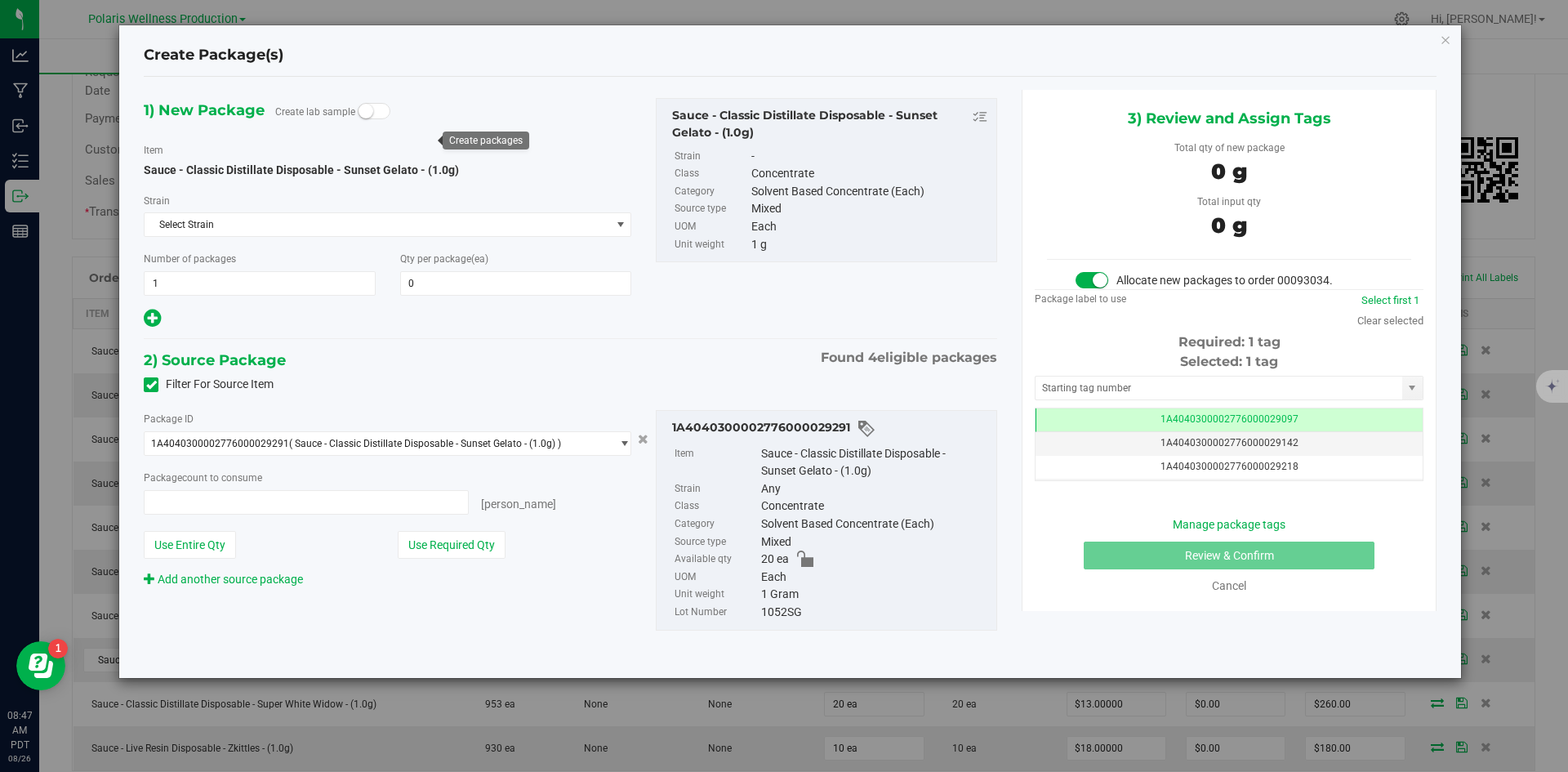
type input "0 ea"
click at [1204, 390] on input "text" at bounding box center [1219, 388] width 367 height 23
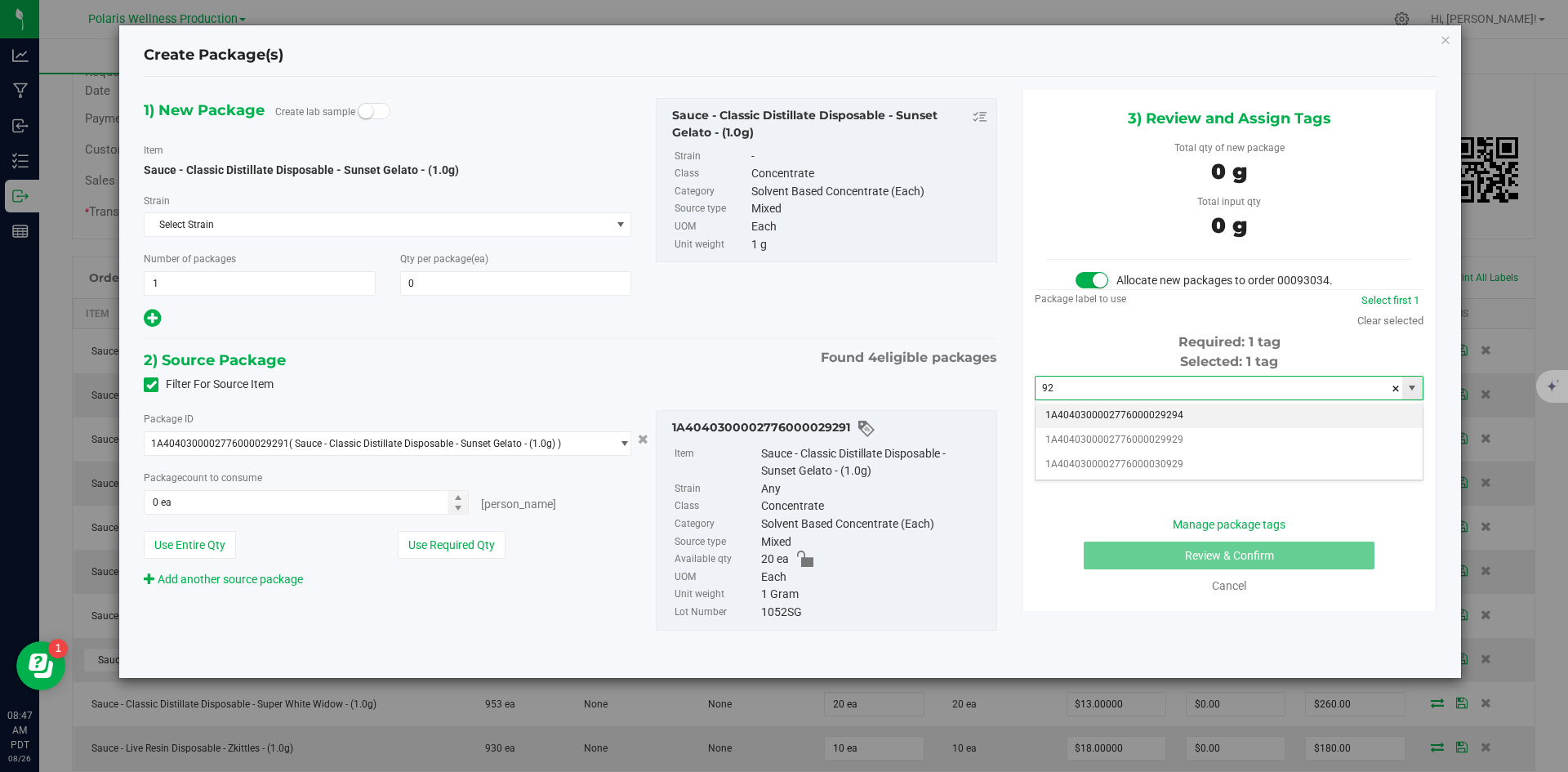
type input "9"
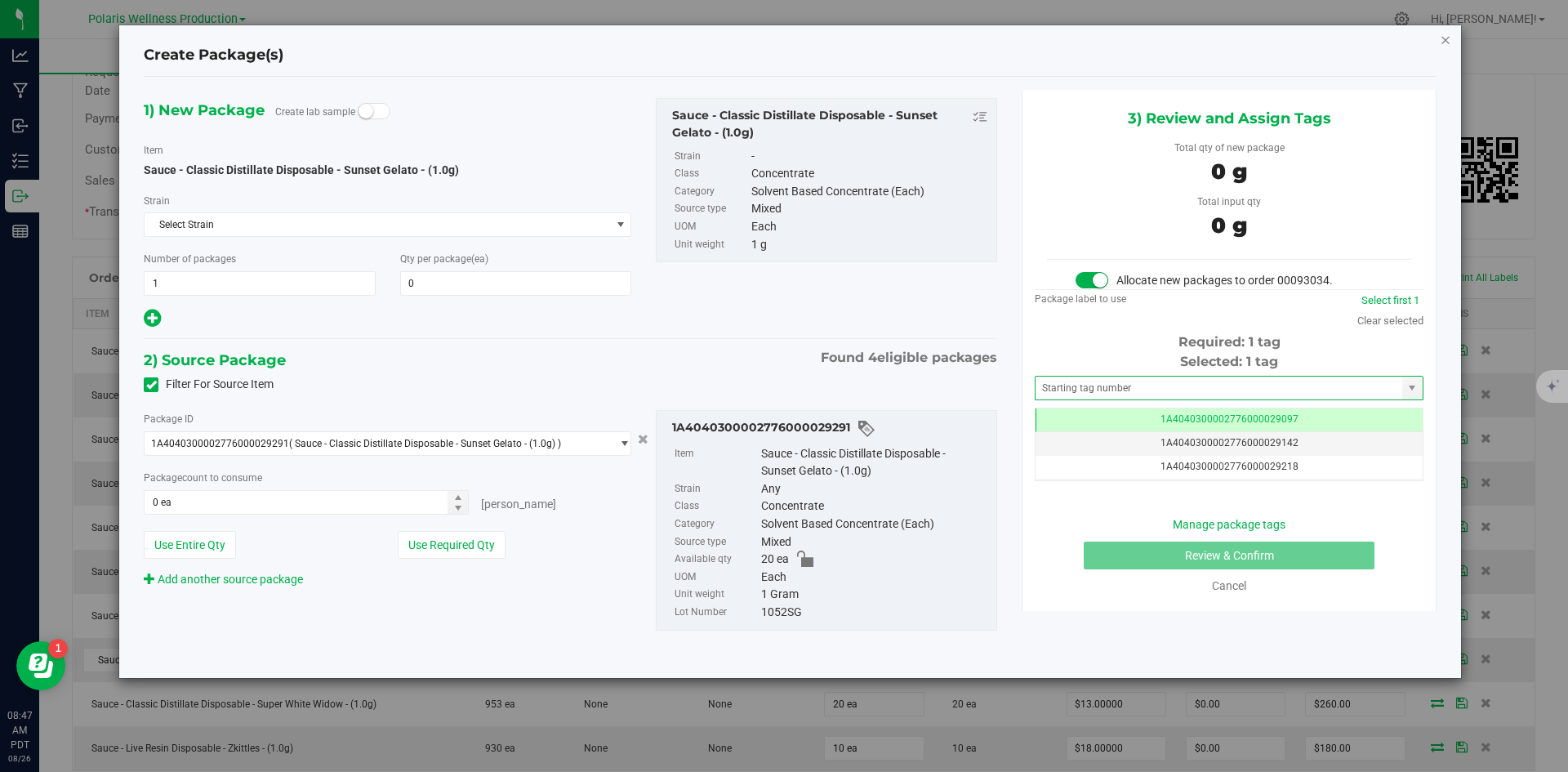
click at [1448, 44] on icon "button" at bounding box center [1445, 39] width 11 height 20
